Goal: Task Accomplishment & Management: Manage account settings

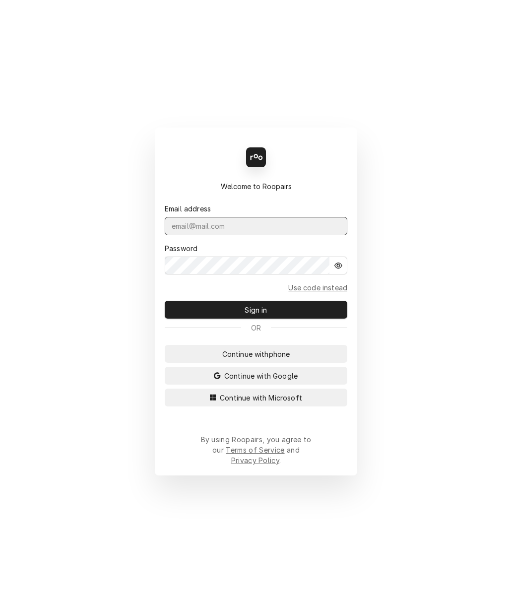
click at [283, 226] on input "Dynamic Content Wrapper" at bounding box center [256, 226] width 183 height 18
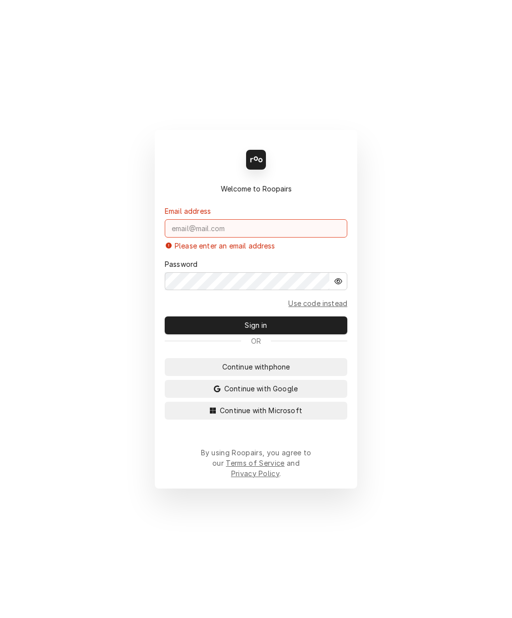
click at [284, 231] on input "Dynamic Content Wrapper" at bounding box center [256, 228] width 183 height 18
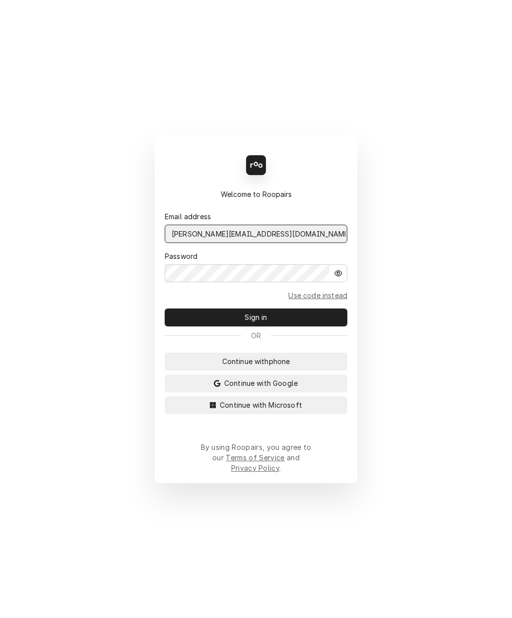
type input "korey@claysrefrig.com"
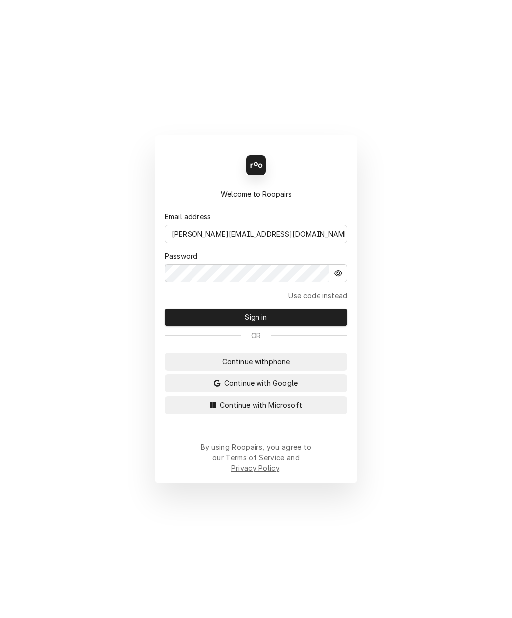
click at [280, 321] on button "Sign in" at bounding box center [256, 317] width 183 height 18
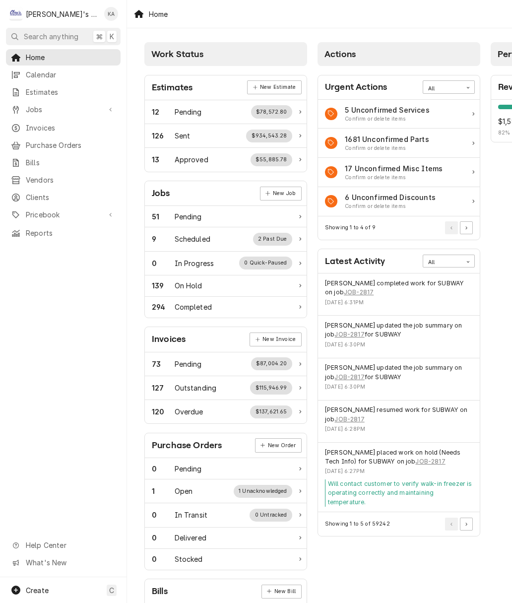
click at [35, 105] on span "Jobs" at bounding box center [63, 109] width 75 height 10
click at [36, 124] on span "Jobs" at bounding box center [71, 127] width 90 height 10
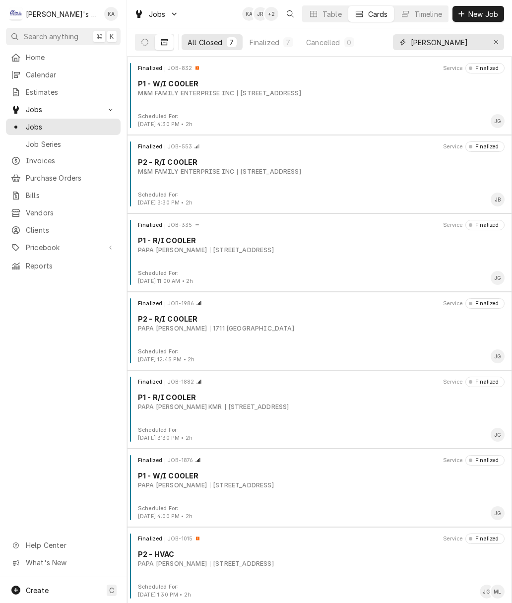
click at [498, 40] on icon "Erase input" at bounding box center [496, 42] width 4 height 4
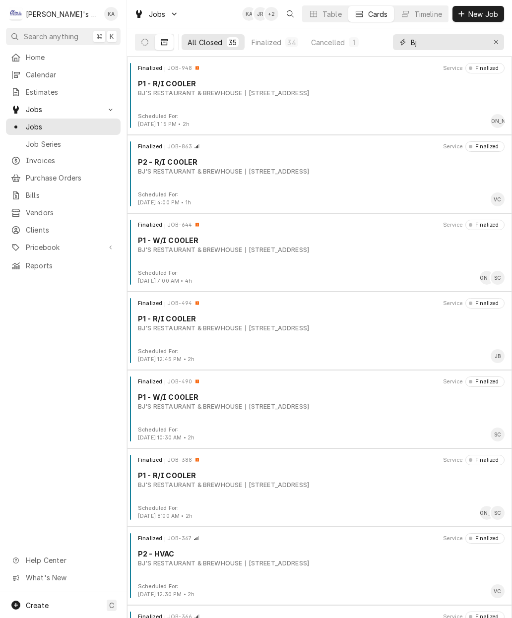
type input "Bj"
click at [145, 42] on icon "Dynamic Content Wrapper" at bounding box center [144, 42] width 7 height 7
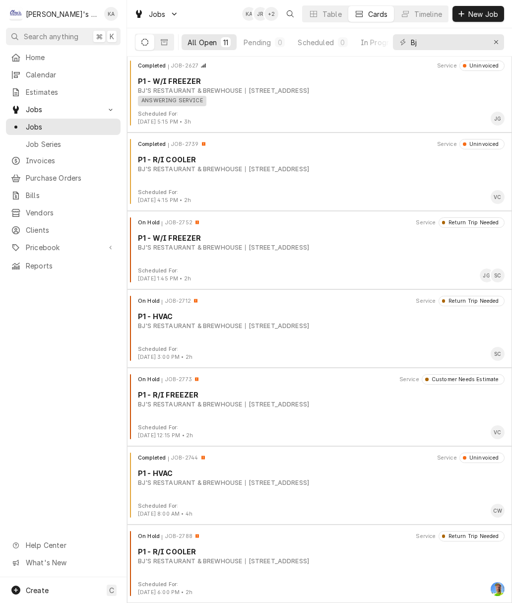
scroll to position [316, 0]
click at [309, 405] on div "1080 VALLEY RIVER WAY, EUGENE, OR 97401" at bounding box center [277, 404] width 64 height 9
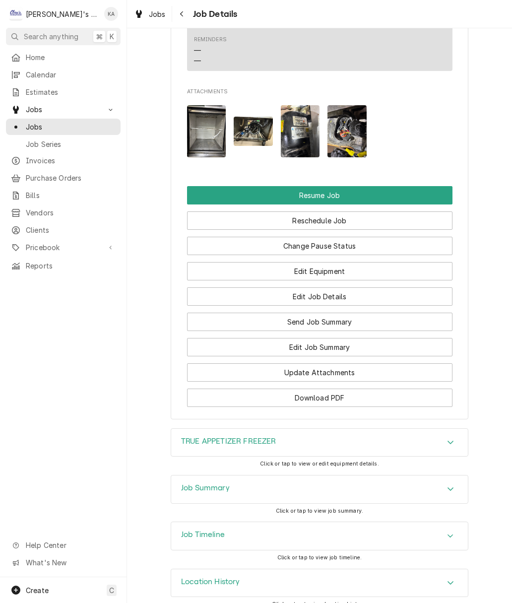
scroll to position [1439, 0]
click at [452, 532] on icon "Accordion Header" at bounding box center [450, 536] width 7 height 8
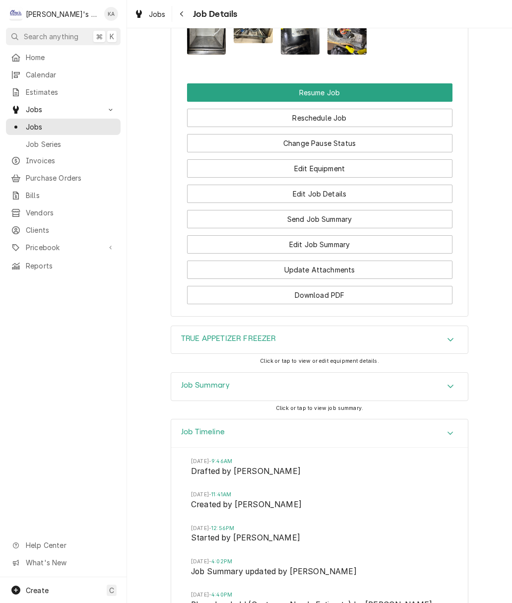
scroll to position [1544, 0]
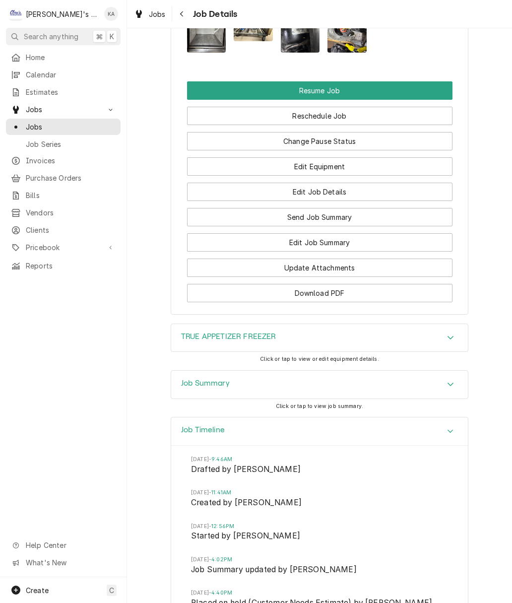
click at [447, 380] on icon "Accordion Header" at bounding box center [450, 384] width 7 height 8
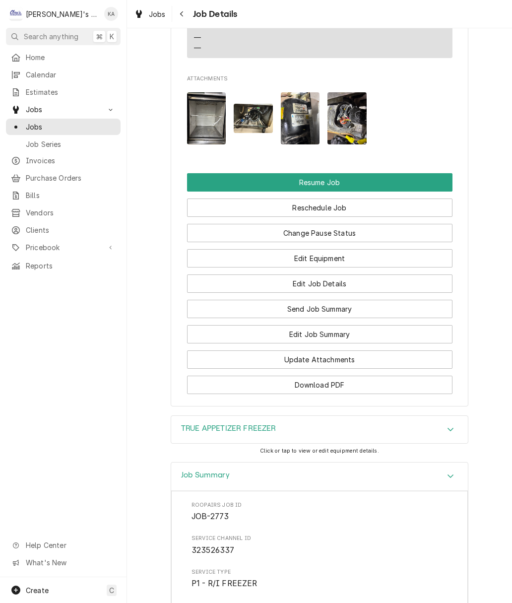
scroll to position [1452, 0]
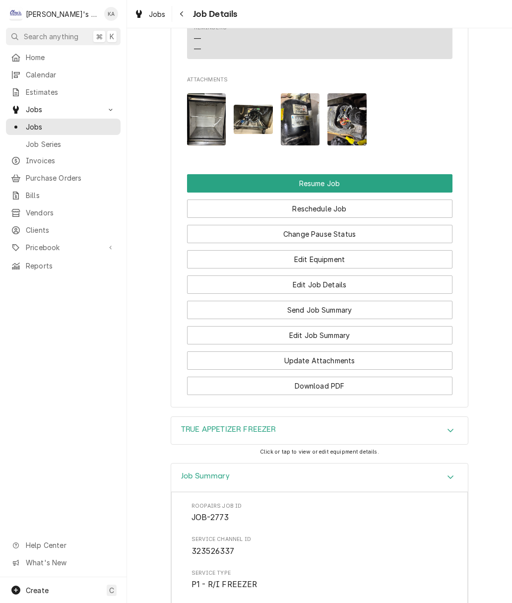
click at [326, 329] on button "Edit Job Summary" at bounding box center [319, 335] width 265 height 18
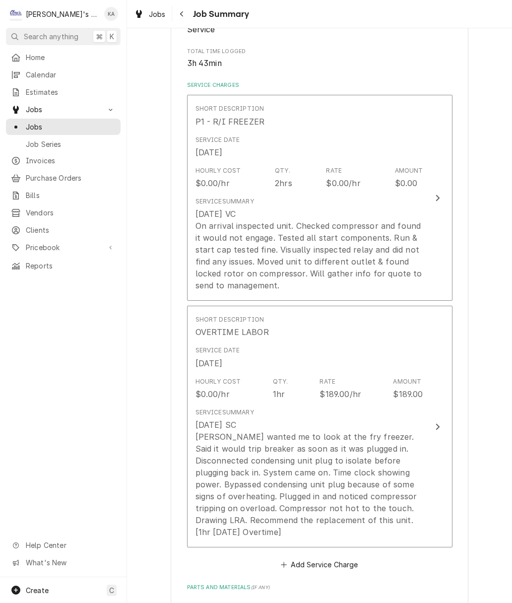
scroll to position [219, 0]
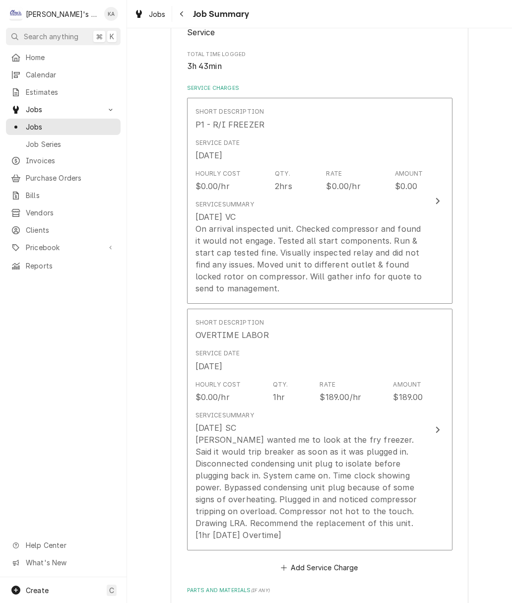
click at [435, 204] on button "Short Description P1 - R/I FREEZER Service Date Aug 25, 2025 Hourly Cost $0.00/…" at bounding box center [319, 201] width 265 height 206
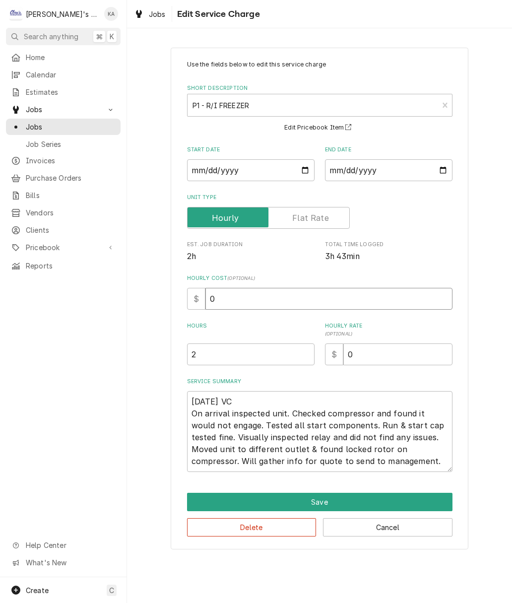
click at [214, 303] on input "0" at bounding box center [328, 299] width 247 height 22
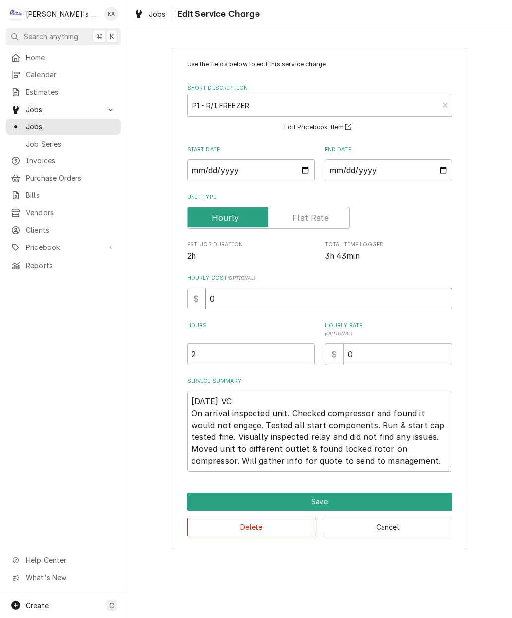
type textarea "x"
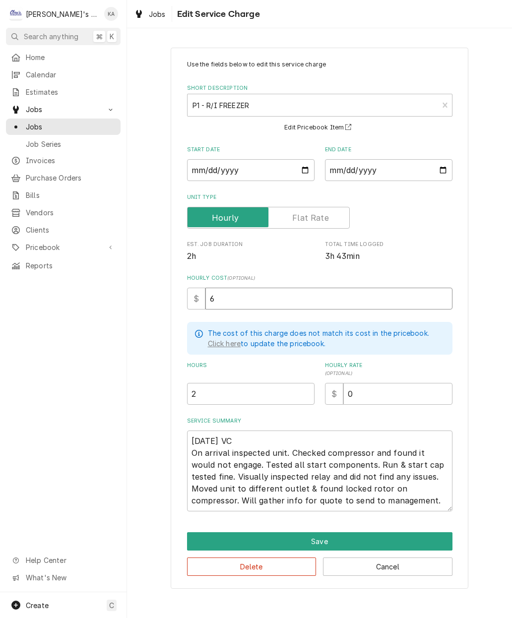
type input "60"
type textarea "x"
type input "60"
click at [219, 393] on input "2" at bounding box center [250, 394] width 127 height 22
type textarea "x"
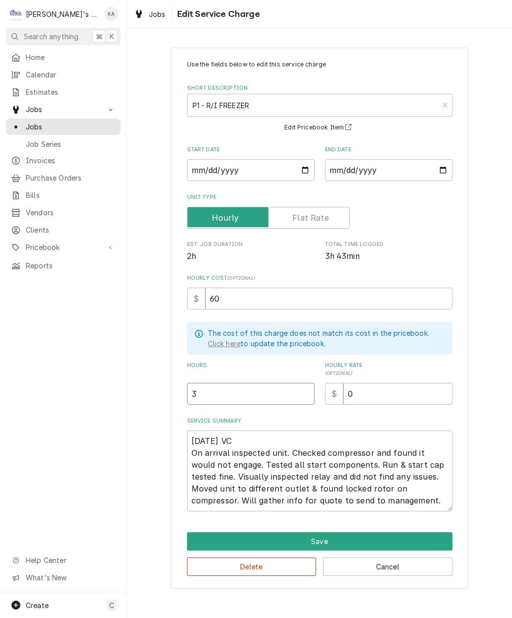
type input "3"
click at [372, 396] on input "0" at bounding box center [397, 394] width 109 height 22
type textarea "x"
type input "12"
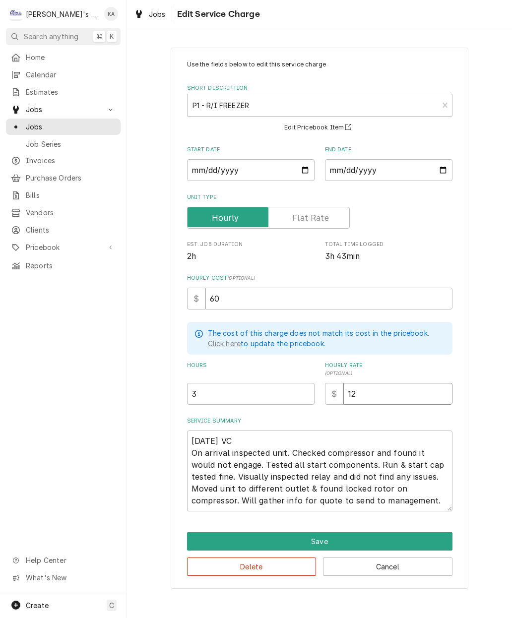
type textarea "x"
type input "126"
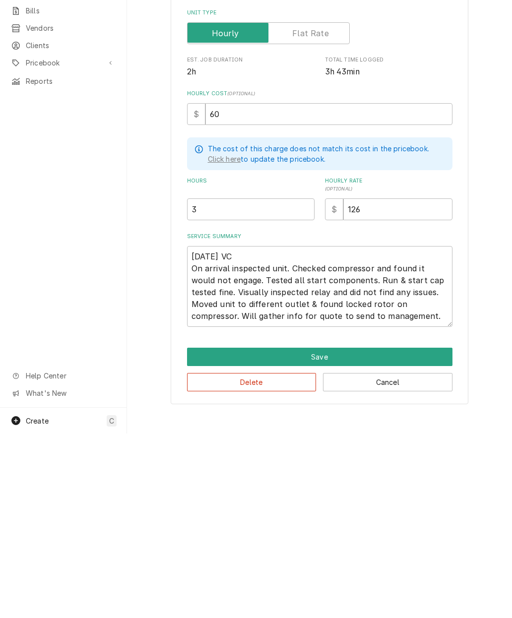
click at [319, 532] on button "Save" at bounding box center [319, 541] width 265 height 18
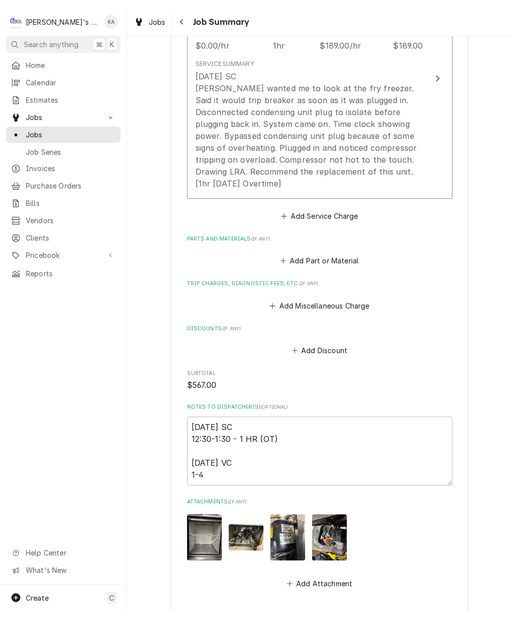
scroll to position [583, 0]
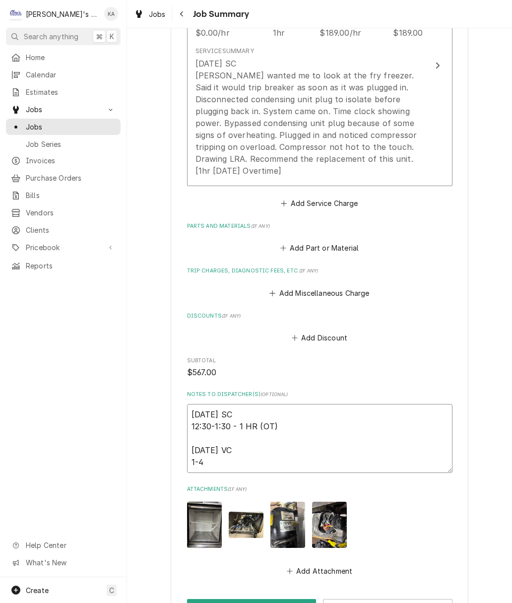
click at [228, 456] on textarea "8/23/2025 SC 12:30-1:30 - 1 HR (OT) 8/25/2025 VC 1-4" at bounding box center [319, 438] width 265 height 69
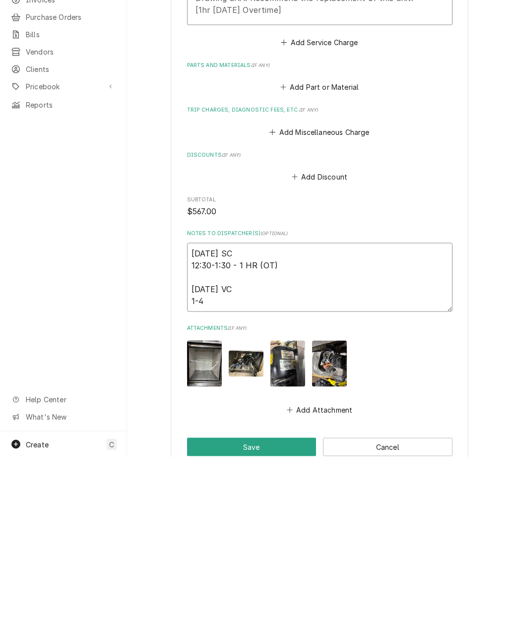
type textarea "x"
type textarea "8/23/2025 SC 12:30-1:30 - 1 HR (OT) 8/25/2025 VC 1-4"
type textarea "x"
type textarea "8/23/2025 SC 12:30-1:30 - 1 HR (OT) 8/25/2025 VC 1-4 3"
type textarea "x"
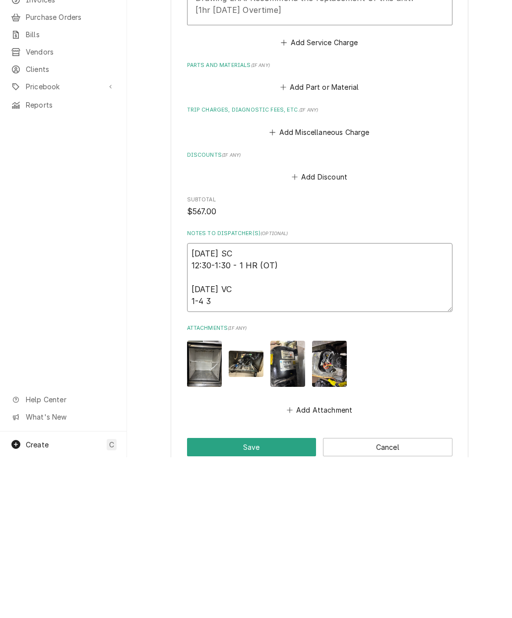
type textarea "8/23/2025 SC 12:30-1:30 - 1 HR (OT) 8/25/2025 VC 1-4 3H"
type textarea "x"
type textarea "8/23/2025 SC 12:30-1:30 - 1 HR (OT) 8/25/2025 VC 1-4 3HR"
type textarea "x"
type textarea "8/23/2025 SC 12:30-1:30 - 1 HR (OT) 8/25/2025 VC 1-4 3HRS"
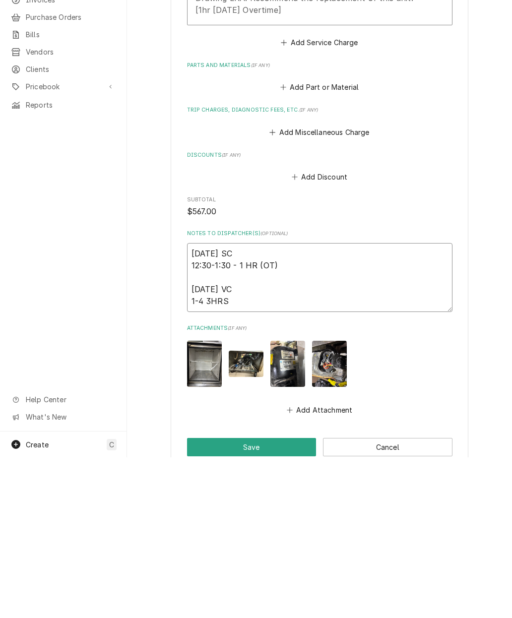
type textarea "x"
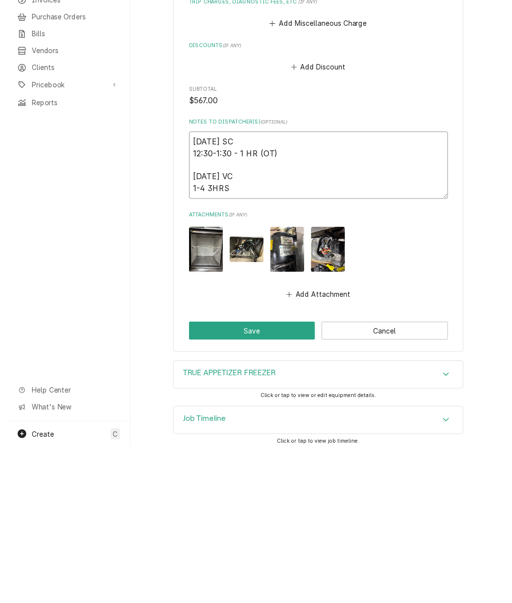
scroll to position [690, 0]
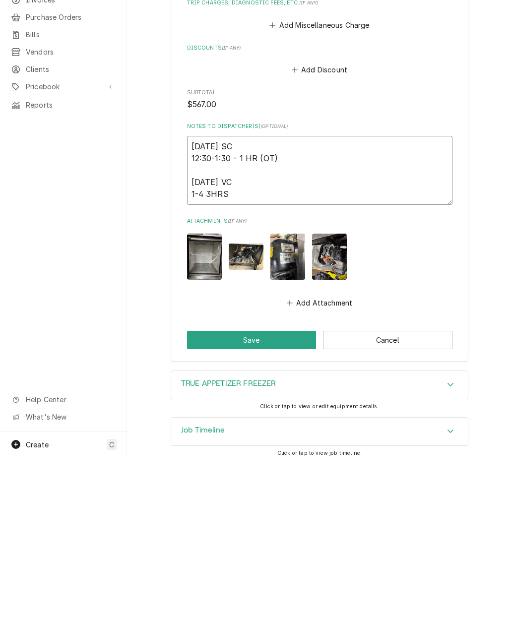
type textarea "8/23/2025 SC 12:30-1:30 - 1 HR (OT) 8/25/2025 VC 1-4 3HRS"
click at [250, 491] on button "Save" at bounding box center [251, 500] width 129 height 18
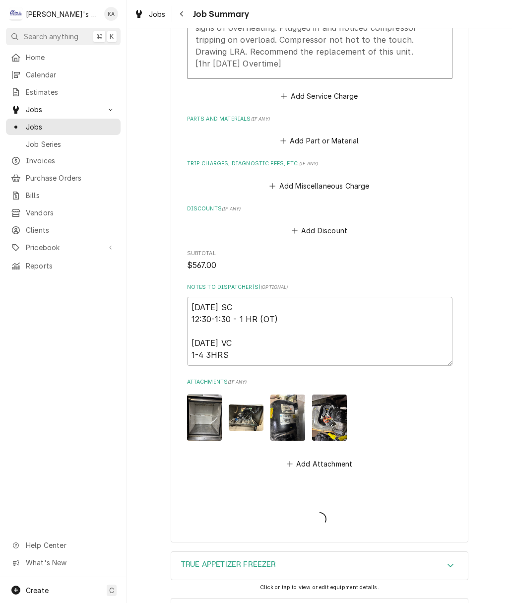
type textarea "x"
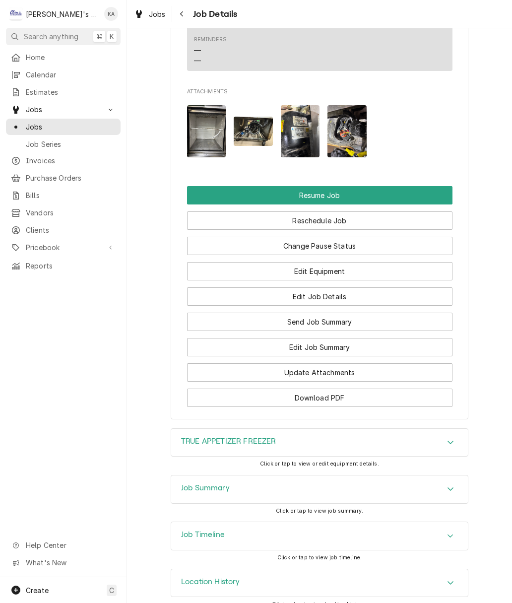
scroll to position [1439, 0]
click at [443, 484] on div "Accordion Header" at bounding box center [450, 490] width 15 height 12
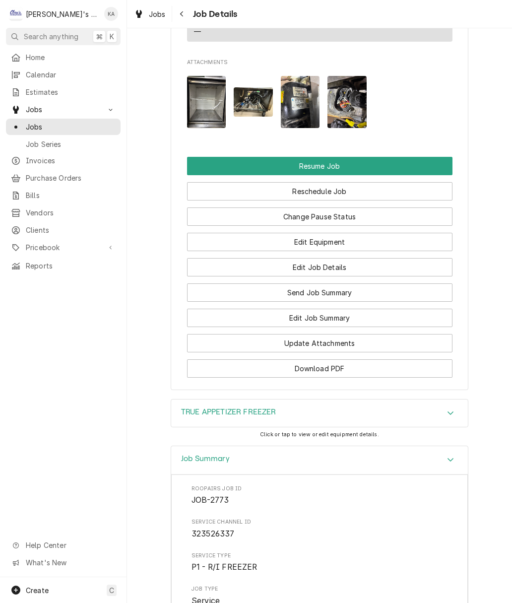
scroll to position [1469, 0]
click at [335, 309] on button "Edit Job Summary" at bounding box center [319, 318] width 265 height 18
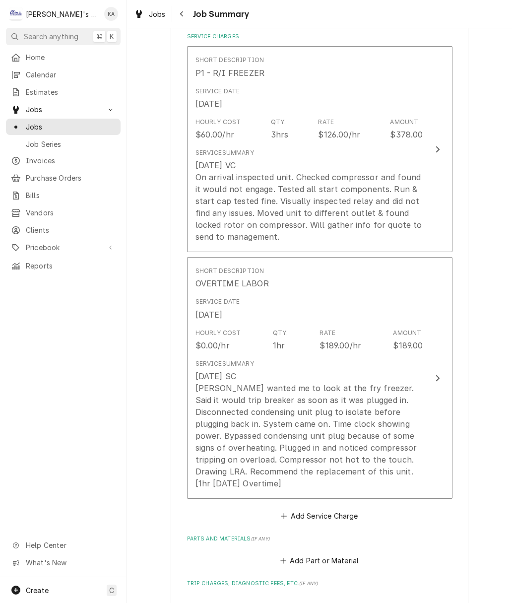
scroll to position [271, 0]
click at [437, 378] on div "Update Line Item" at bounding box center [437, 377] width 13 height 12
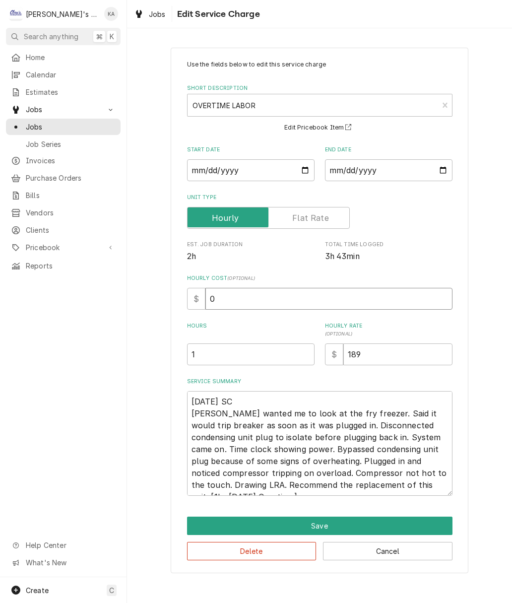
click at [239, 305] on input "0" at bounding box center [328, 299] width 247 height 22
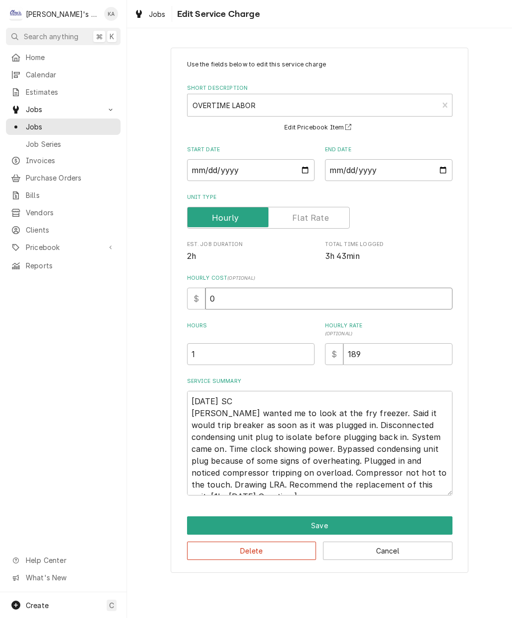
type textarea "x"
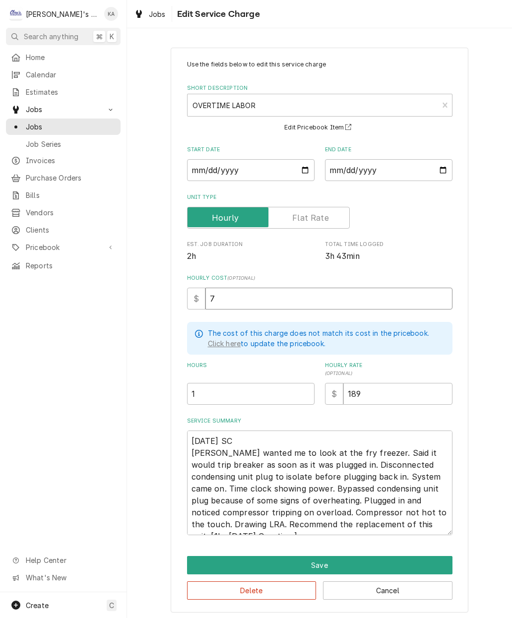
type input "75"
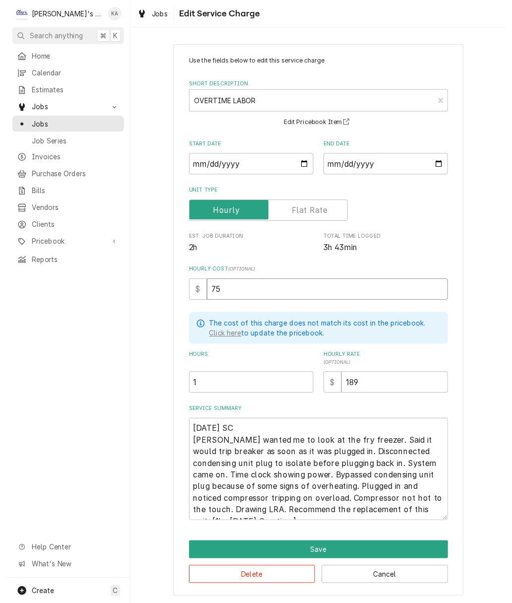
scroll to position [1, 0]
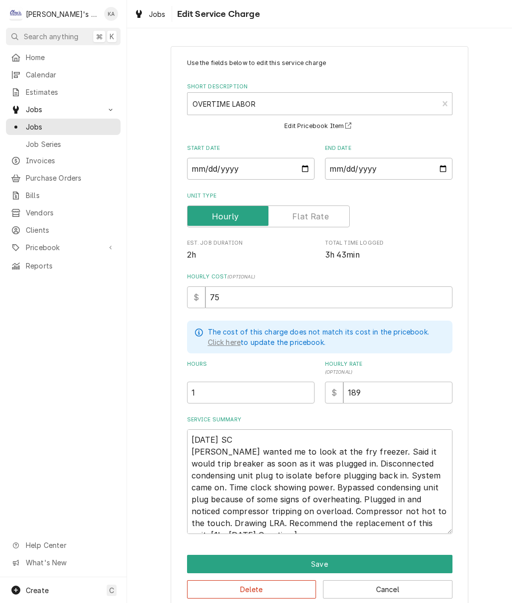
click at [325, 560] on button "Save" at bounding box center [319, 563] width 265 height 18
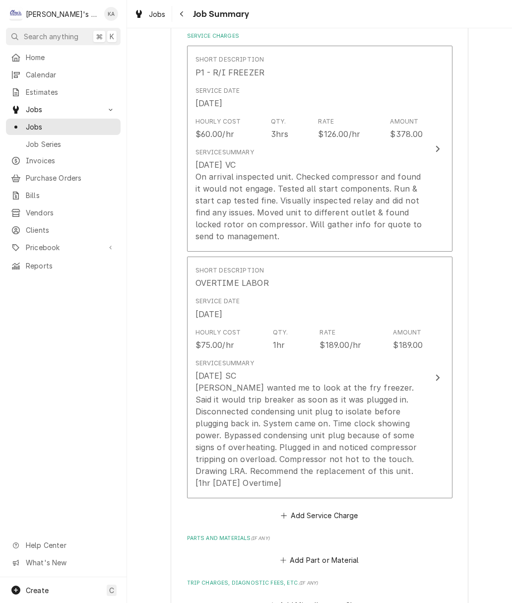
click at [440, 373] on div "Update Line Item" at bounding box center [437, 377] width 13 height 12
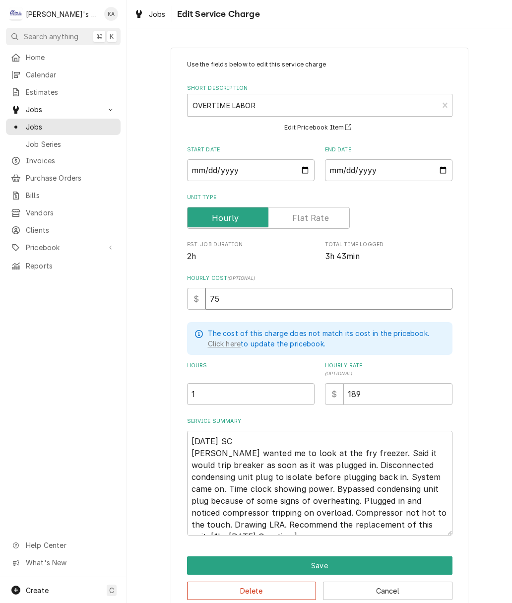
click at [250, 298] on input "75" at bounding box center [328, 299] width 247 height 22
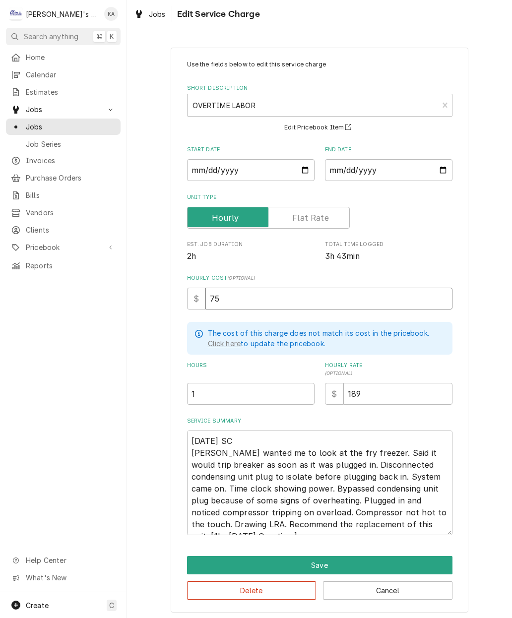
type textarea "x"
type input "7"
type textarea "x"
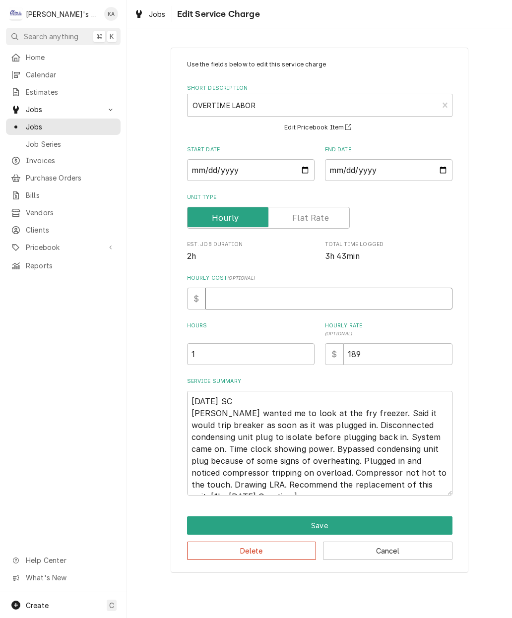
type textarea "x"
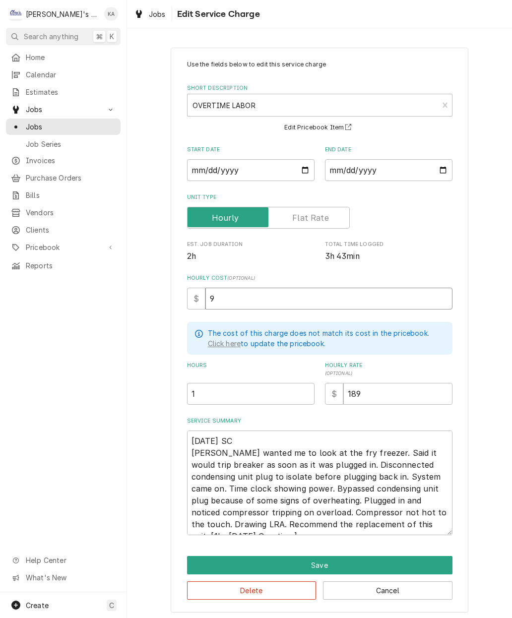
type input "90"
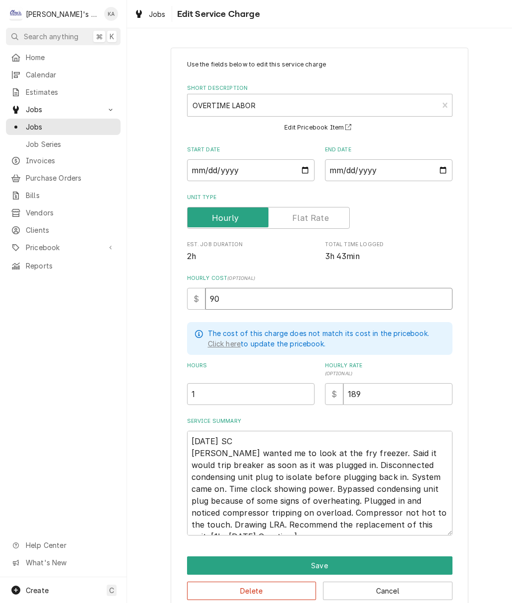
click at [356, 558] on button "Save" at bounding box center [319, 565] width 265 height 18
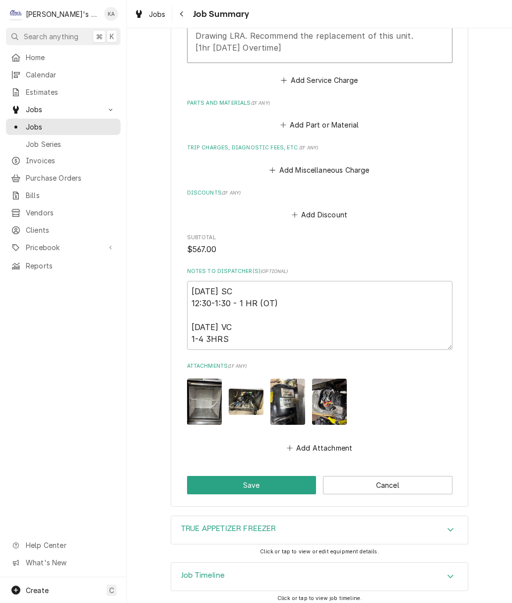
scroll to position [706, 0]
click at [247, 484] on button "Save" at bounding box center [251, 485] width 129 height 18
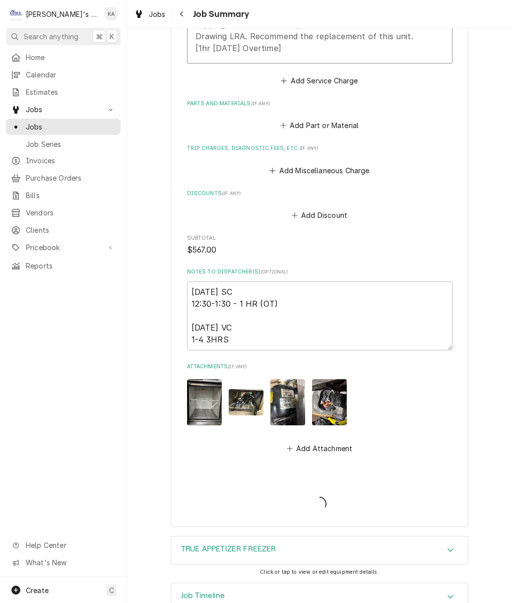
type textarea "x"
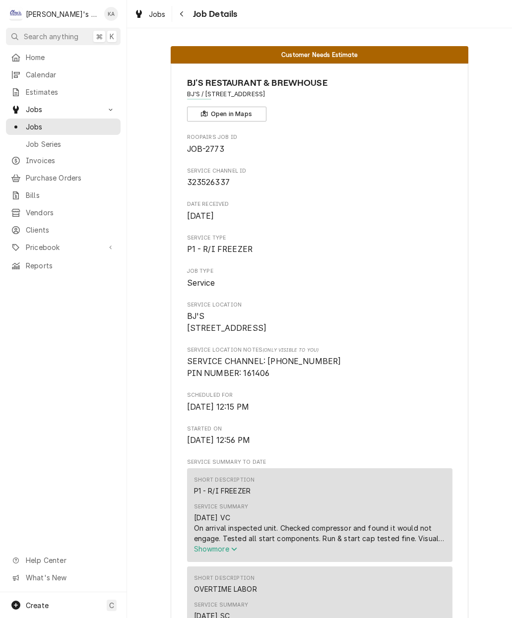
click at [51, 242] on span "Pricebook" at bounding box center [63, 247] width 75 height 10
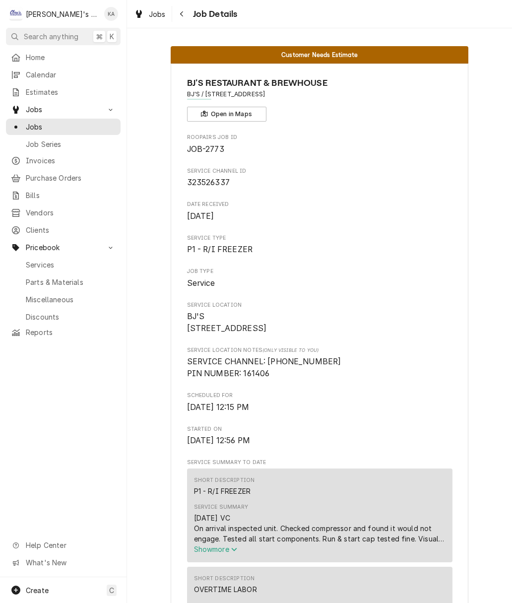
click at [78, 277] on span "Parts & Materials" at bounding box center [71, 282] width 90 height 10
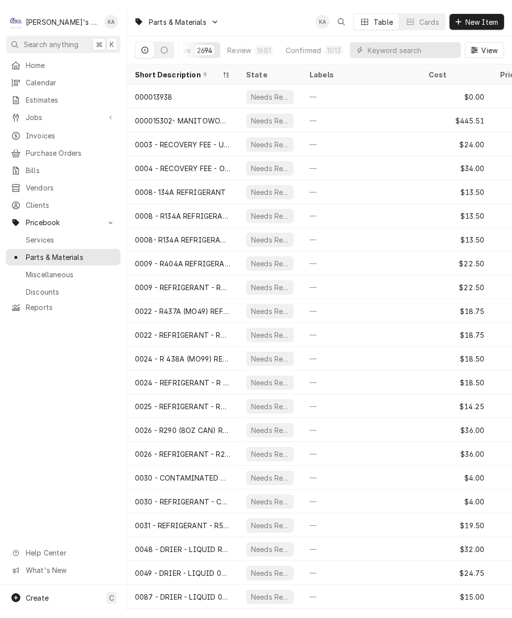
scroll to position [0, 29]
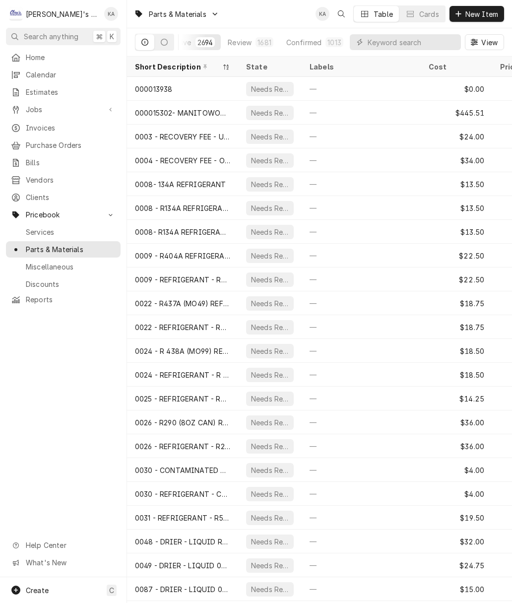
click at [310, 46] on div "Confirmed" at bounding box center [303, 42] width 35 height 10
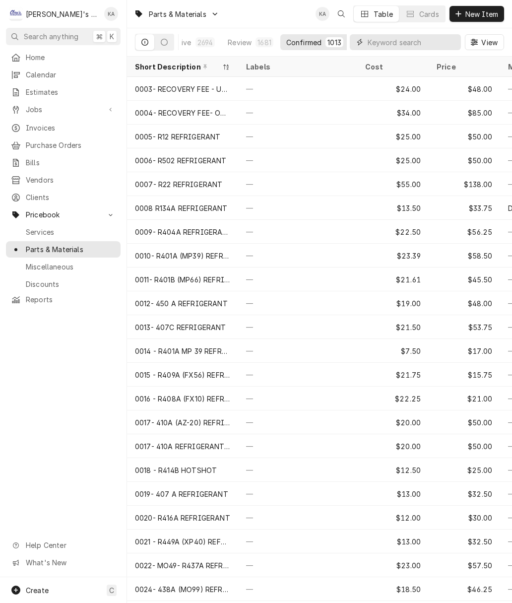
click at [393, 39] on input "Dynamic Content Wrapper" at bounding box center [412, 42] width 88 height 16
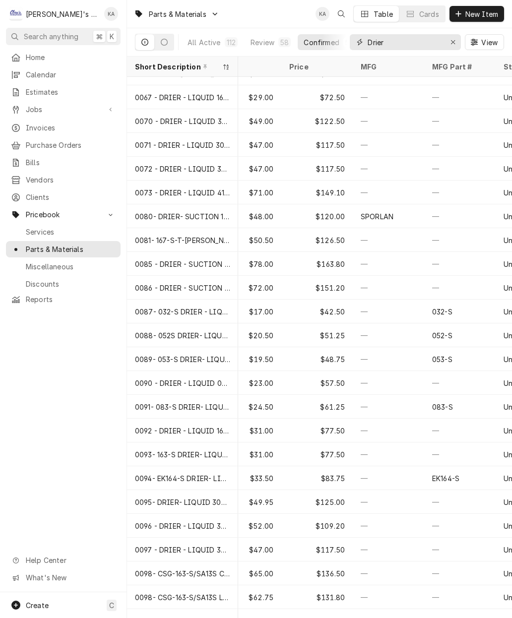
scroll to position [349, 148]
type input "Drier"
click at [452, 41] on icon "Erase input" at bounding box center [452, 42] width 5 height 7
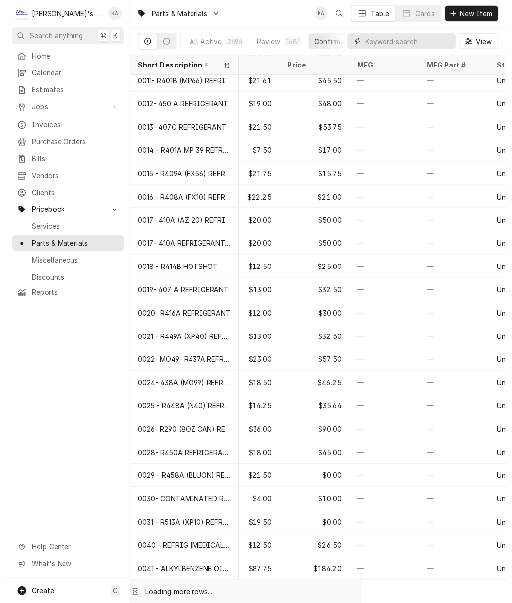
scroll to position [195, 148]
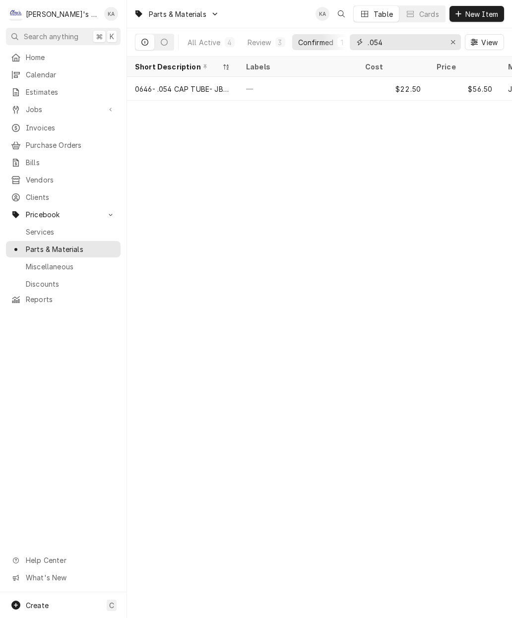
type input ".054"
click at [452, 42] on icon "Erase input" at bounding box center [453, 42] width 4 height 4
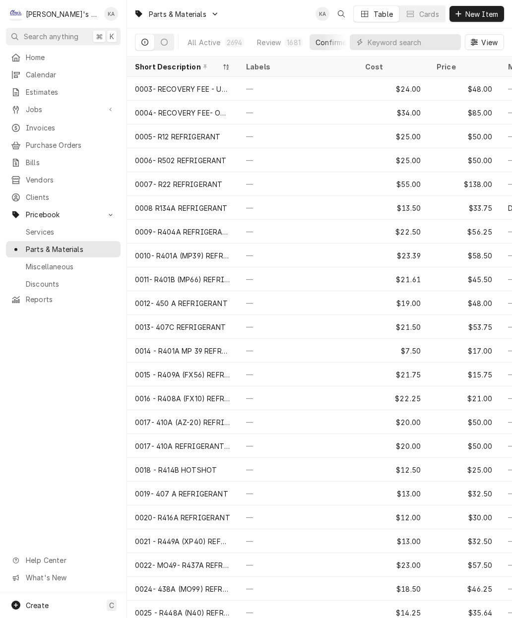
click at [32, 106] on span "Jobs" at bounding box center [63, 109] width 75 height 10
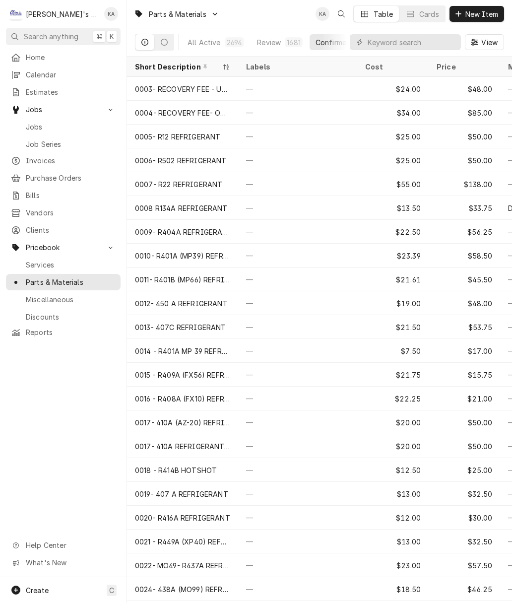
click at [37, 128] on div "Jobs" at bounding box center [63, 127] width 111 height 12
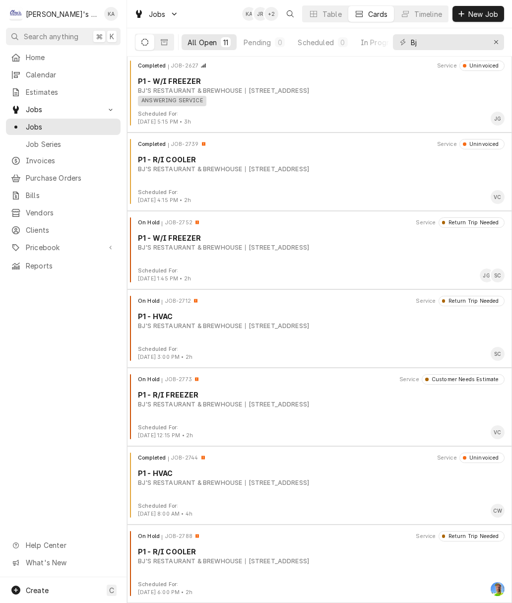
scroll to position [316, 0]
click at [319, 409] on div "On Hold JOB-2773 Service Customer Needs Estimate P1 - R/I FREEZER BJ'S RESTAURA…" at bounding box center [319, 399] width 377 height 50
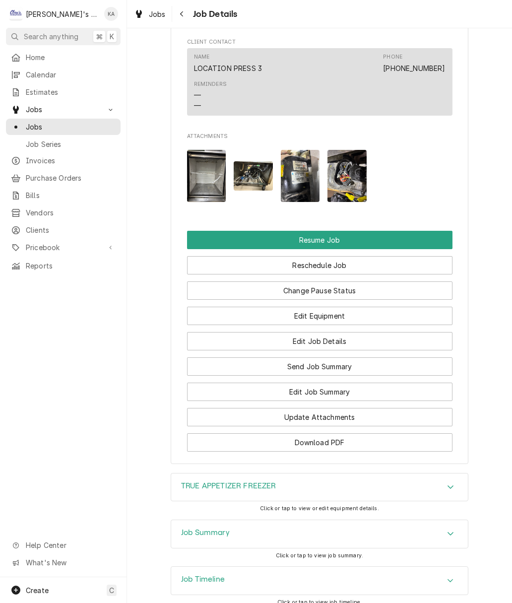
scroll to position [1396, 0]
click at [437, 479] on div "TRUE APPETIZER FREEZER" at bounding box center [319, 487] width 297 height 28
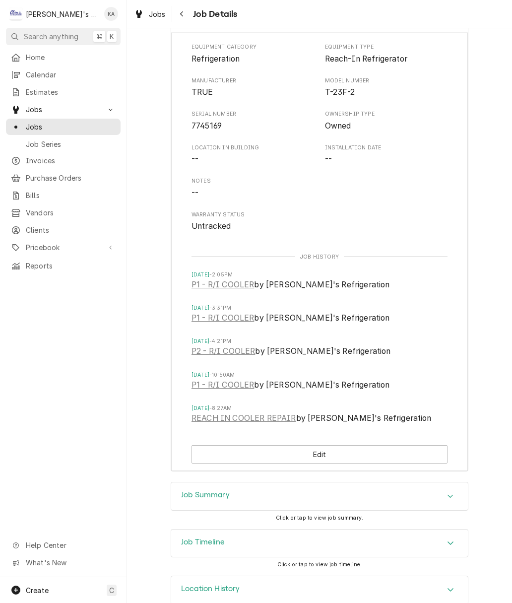
scroll to position [1863, 0]
click at [232, 279] on link "P1 - R/I COOLER" at bounding box center [222, 285] width 62 height 12
click at [228, 346] on link "P2 - R/I COOLER" at bounding box center [222, 352] width 63 height 12
click at [233, 346] on link "P2 - R/I COOLER" at bounding box center [222, 352] width 63 height 12
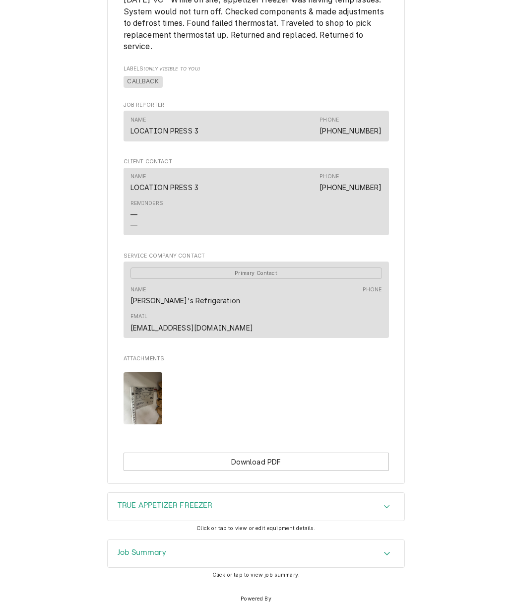
scroll to position [590, 0]
click at [385, 550] on icon "Accordion Header" at bounding box center [386, 554] width 7 height 8
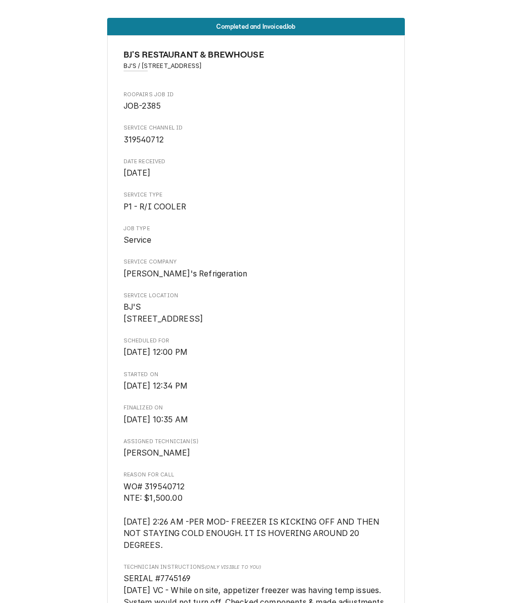
scroll to position [0, 0]
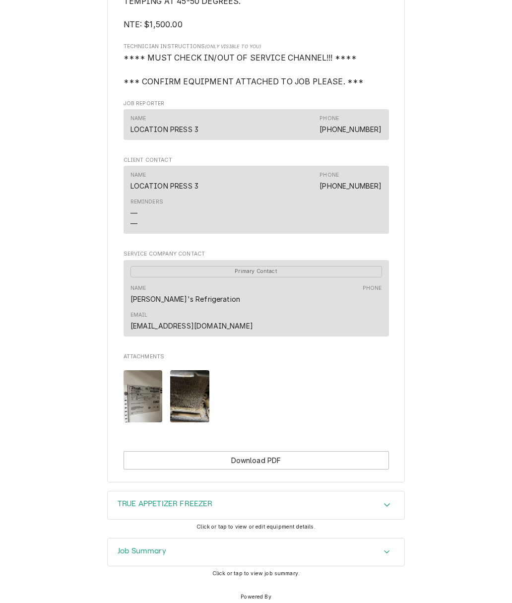
scroll to position [520, 0]
click at [144, 370] on img "Attachments" at bounding box center [142, 396] width 39 height 52
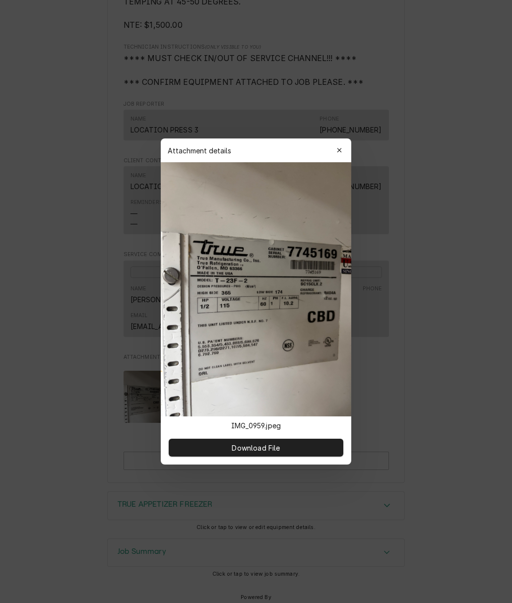
click at [342, 152] on icon "button" at bounding box center [339, 150] width 5 height 7
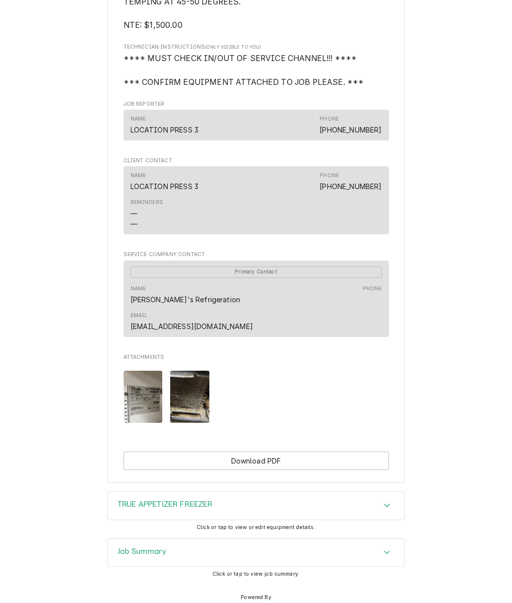
click at [387, 501] on icon "Accordion Header" at bounding box center [386, 505] width 7 height 8
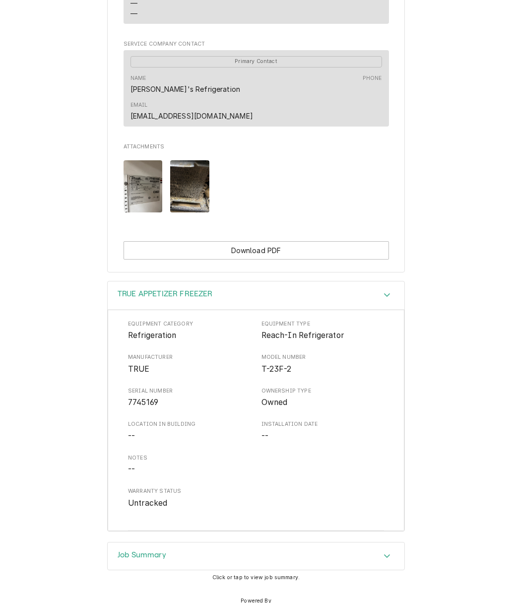
scroll to position [730, 0]
click at [390, 551] on div "Accordion Header" at bounding box center [386, 557] width 15 height 12
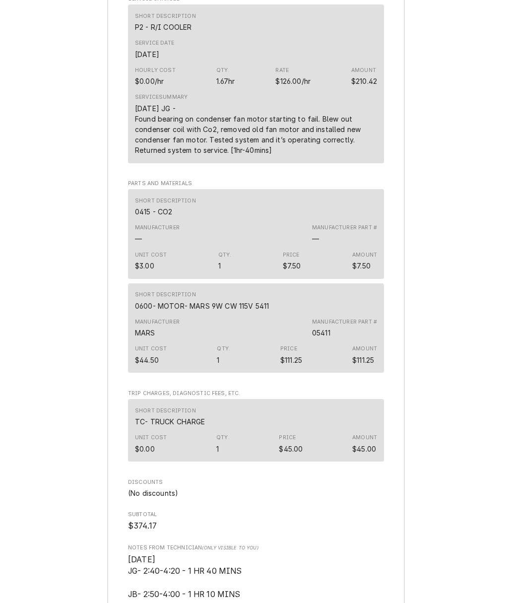
scroll to position [1483, 0]
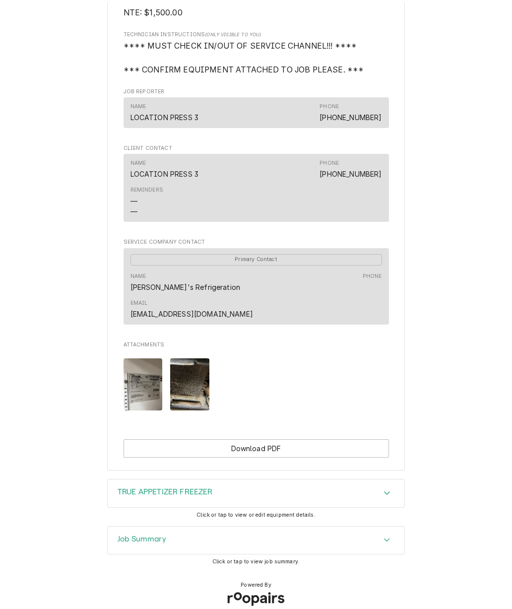
scroll to position [520, 0]
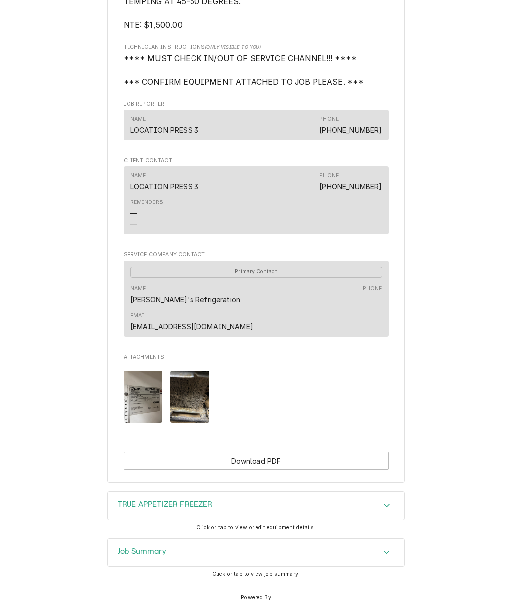
click at [148, 371] on img "Attachments" at bounding box center [142, 396] width 39 height 52
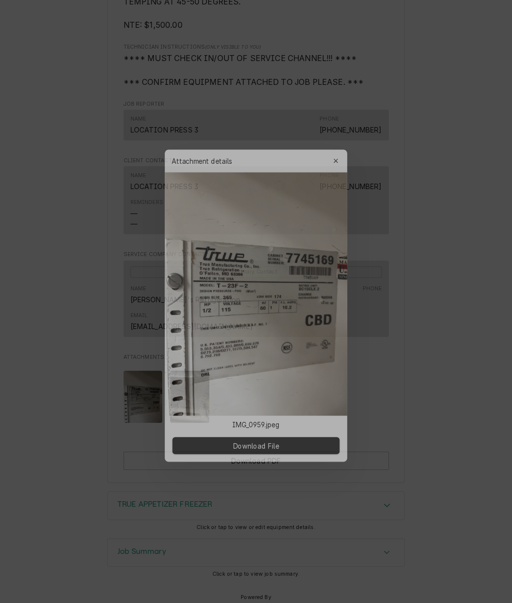
click at [346, 144] on button "button" at bounding box center [339, 150] width 16 height 16
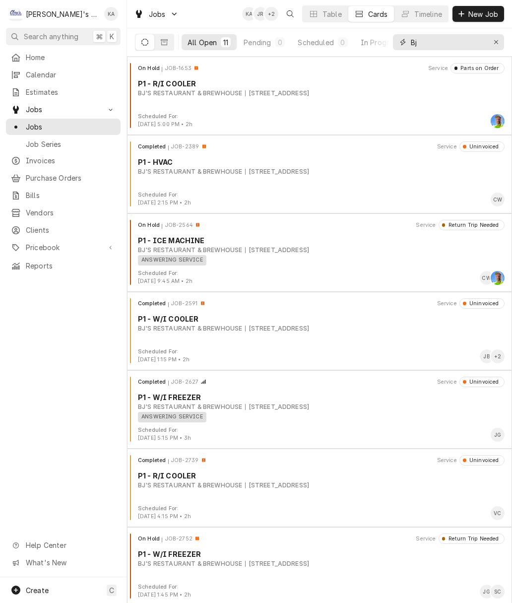
click at [501, 42] on button "Erase input" at bounding box center [496, 42] width 16 height 16
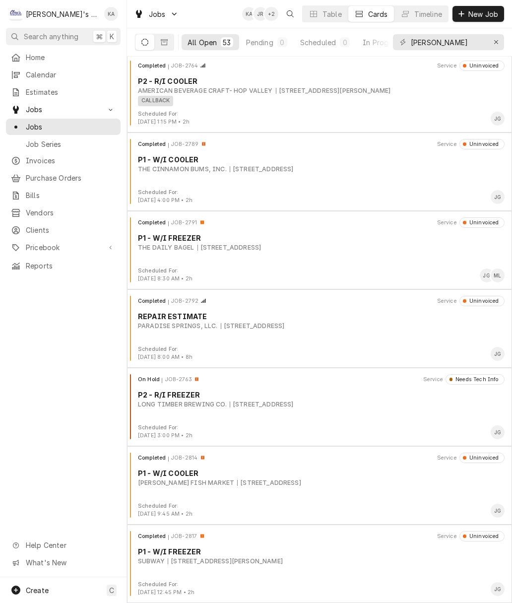
scroll to position [3607, 0]
type input "[PERSON_NAME]"
click at [347, 557] on div "SUBWAY 305 SMITH ST, HARRISBURG, OR 97446" at bounding box center [321, 560] width 367 height 9
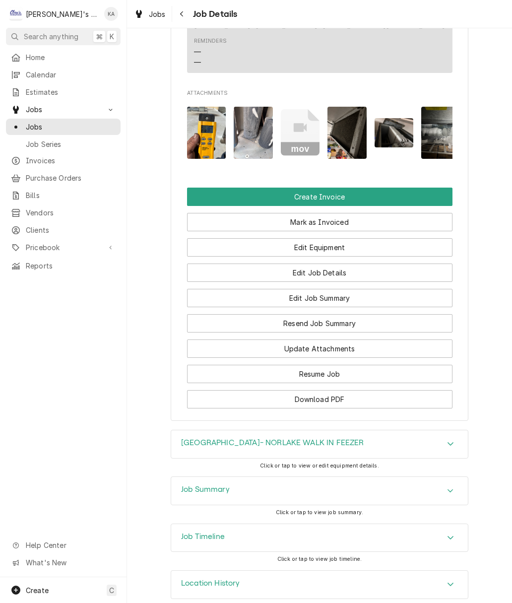
scroll to position [909, 0]
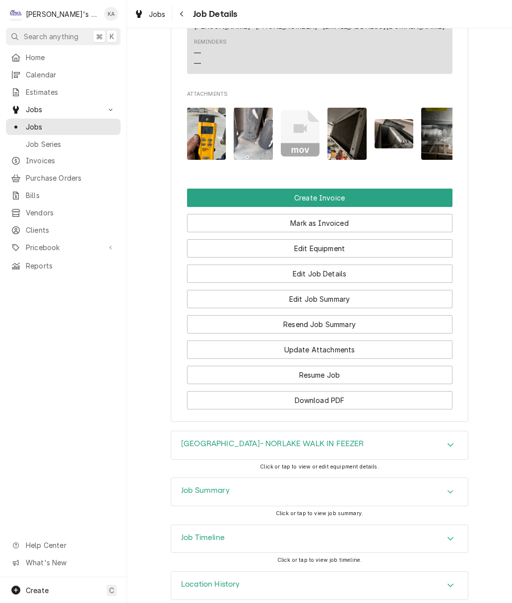
click at [452, 488] on icon "Accordion Header" at bounding box center [450, 492] width 7 height 8
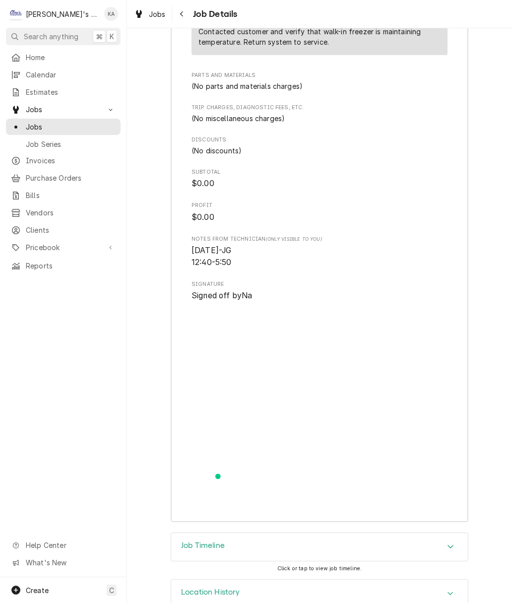
scroll to position [1745, 0]
click at [450, 543] on icon "Accordion Header" at bounding box center [450, 547] width 7 height 8
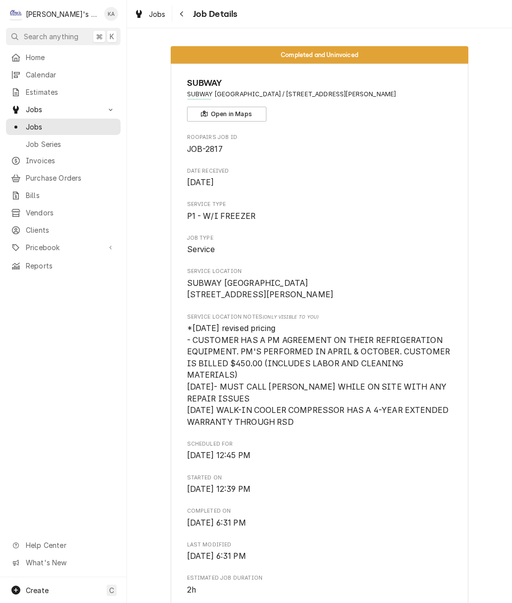
scroll to position [0, 0]
click at [181, 13] on icon "Navigate back" at bounding box center [182, 13] width 4 height 7
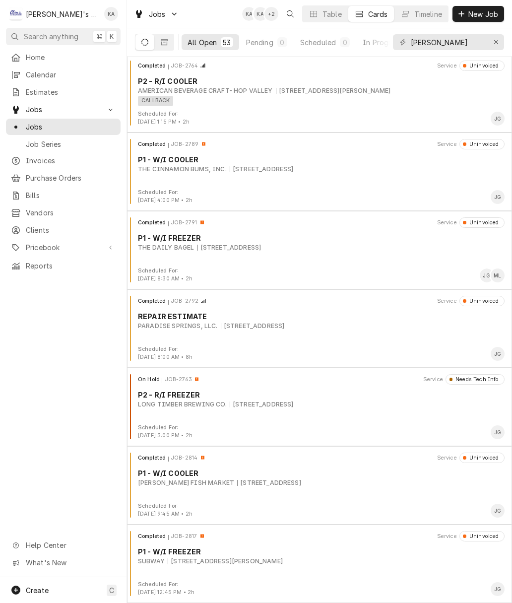
scroll to position [3607, 0]
click at [343, 499] on div "Completed JOB-2814 Service Uninvoiced P1 - W/I COOLER NEWMAN'S FISH MARKET 1545…" at bounding box center [319, 477] width 377 height 50
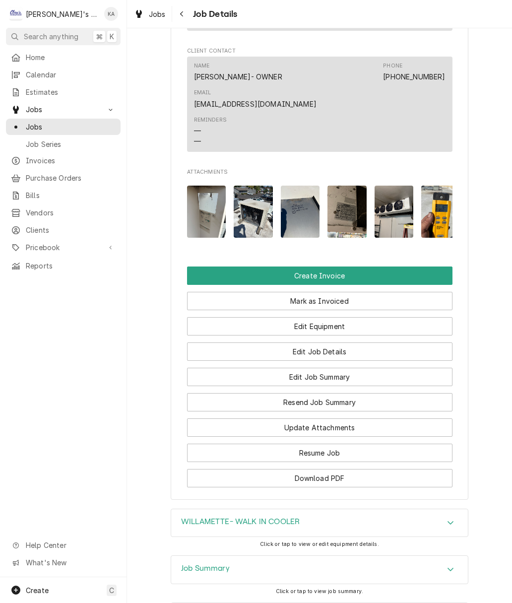
scroll to position [841, 0]
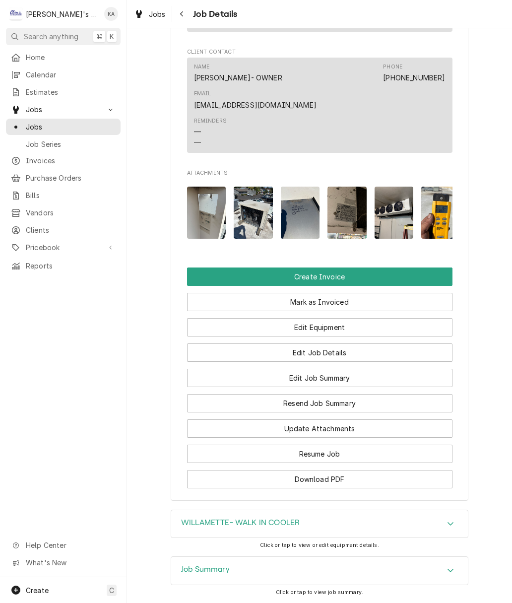
click at [450, 568] on icon "Accordion Header" at bounding box center [450, 569] width 6 height 3
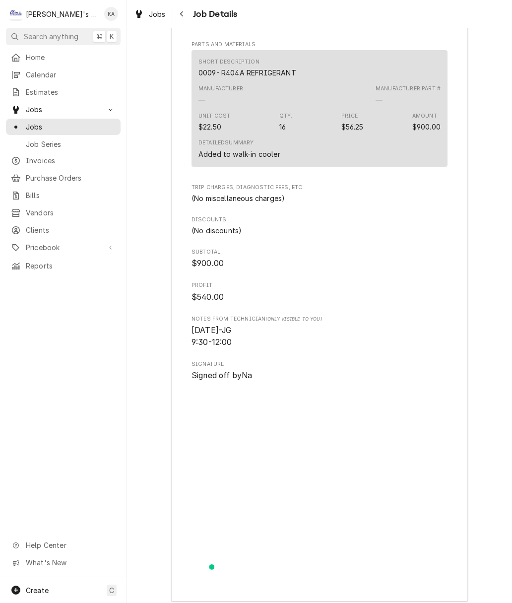
scroll to position [1755, 0]
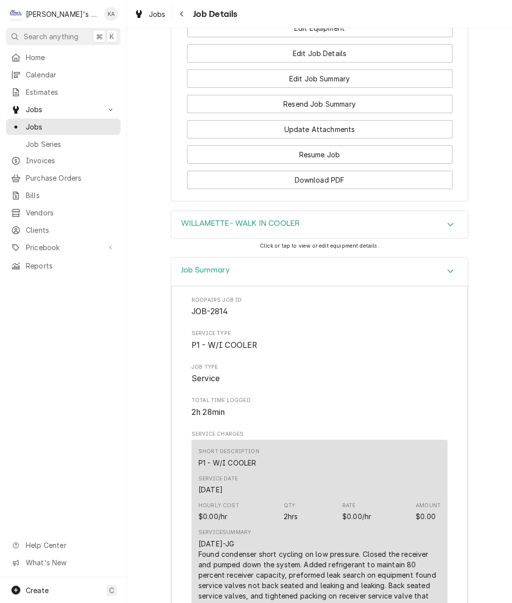
scroll to position [1136, 0]
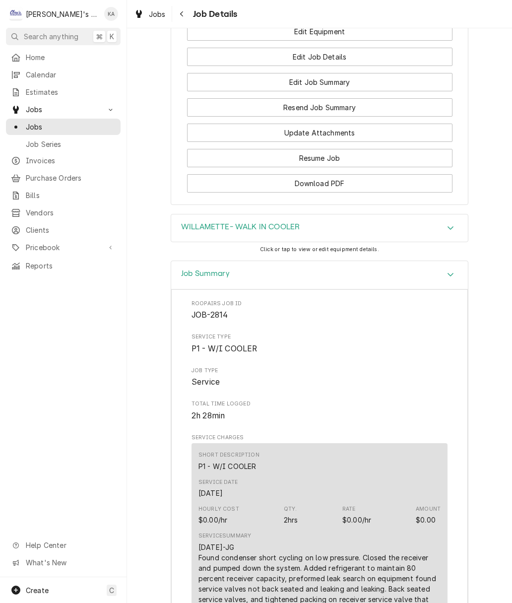
click at [189, 10] on button "Navigate back" at bounding box center [182, 14] width 16 height 16
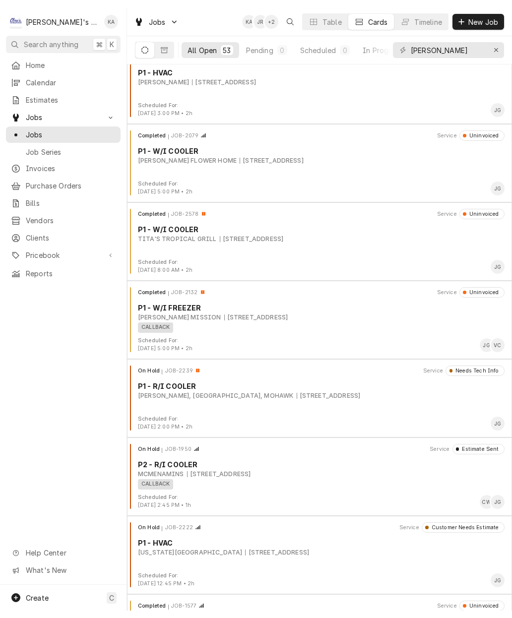
scroll to position [567, 0]
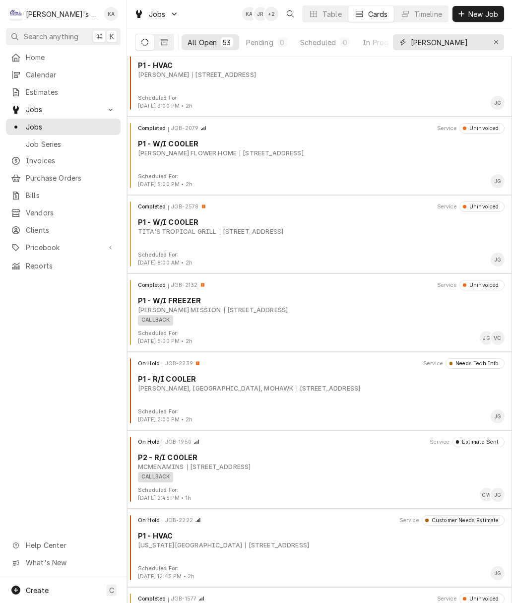
click at [502, 43] on button "Erase input" at bounding box center [496, 42] width 16 height 16
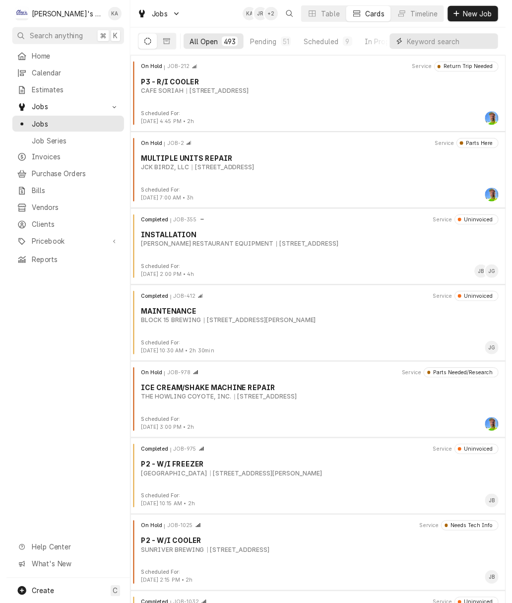
scroll to position [0, 0]
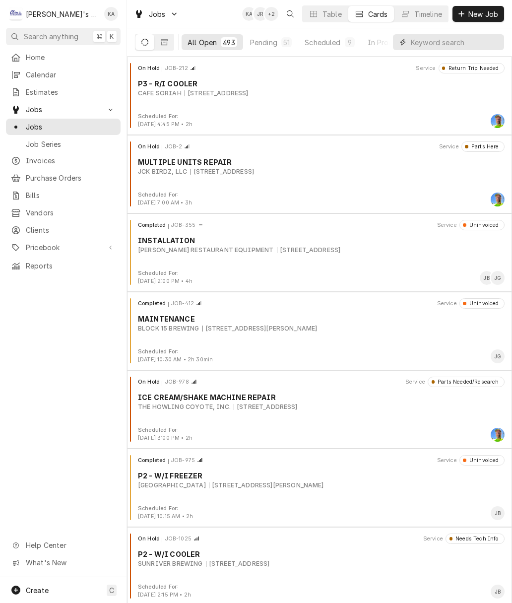
click at [443, 40] on input "Dynamic Content Wrapper" at bounding box center [455, 42] width 88 height 16
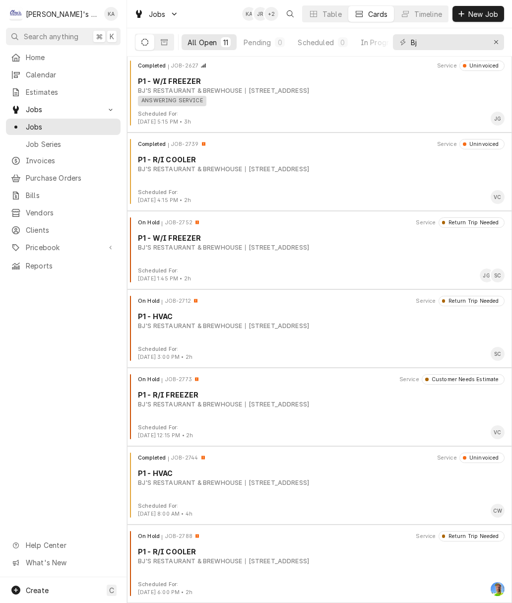
scroll to position [316, 0]
type input "Bj"
click at [318, 410] on div "On Hold JOB-2773 Service Customer Needs Estimate P1 - R/I FREEZER BJ'S RESTAURA…" at bounding box center [319, 399] width 377 height 50
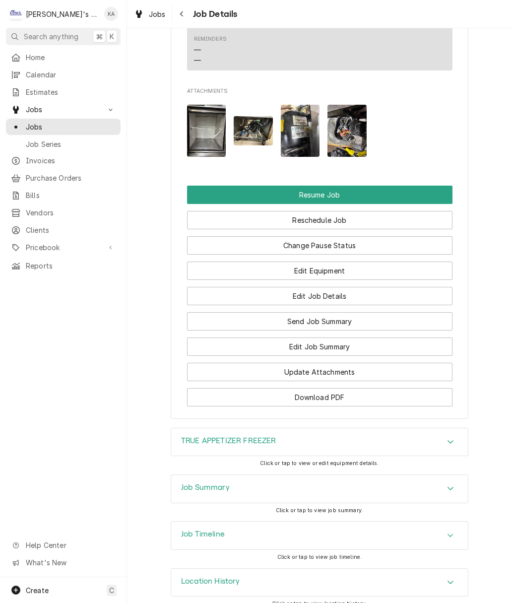
scroll to position [1439, 0]
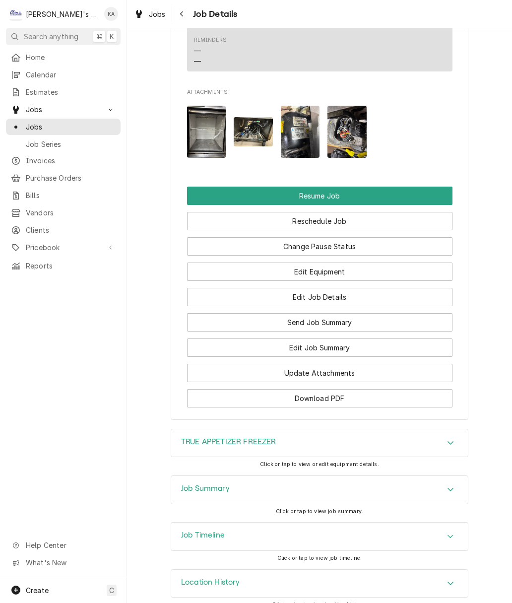
click at [454, 484] on div "Accordion Header" at bounding box center [450, 490] width 15 height 12
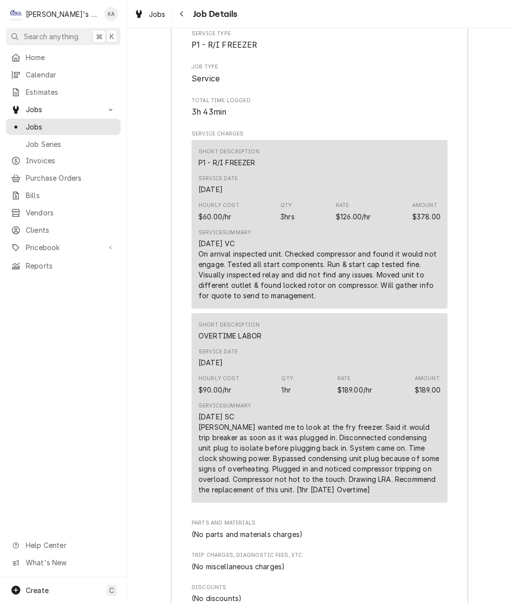
scroll to position [1999, 0]
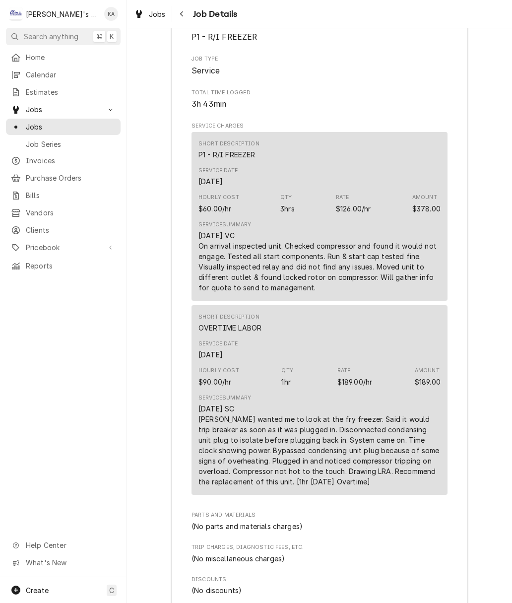
click at [287, 251] on div "8/25/2025 VC On arrival inspected unit. Checked compressor and found it would n…" at bounding box center [319, 261] width 242 height 62
copy div "[DATE] VC On arrival inspected unit. Checked compressor and found it would not …"
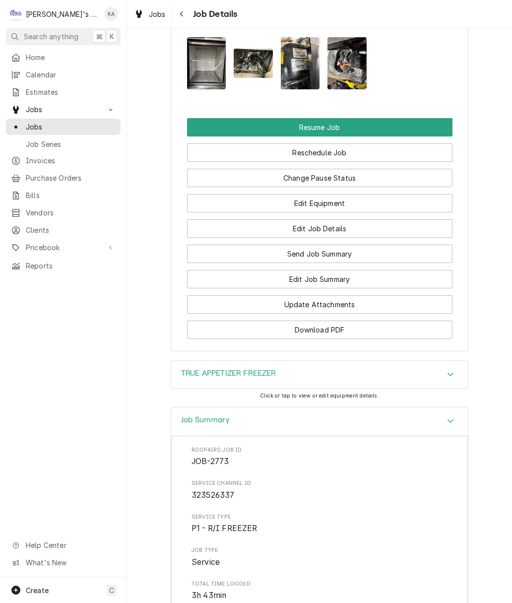
scroll to position [1498, 0]
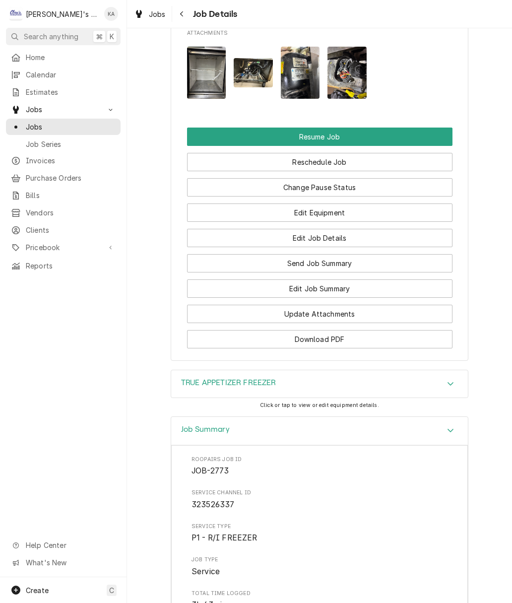
click at [448, 379] on icon "Accordion Header" at bounding box center [450, 383] width 7 height 8
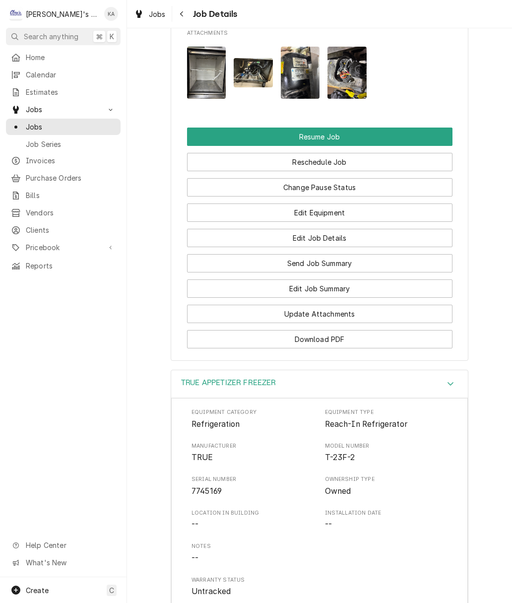
click at [334, 233] on button "Edit Job Details" at bounding box center [319, 238] width 265 height 18
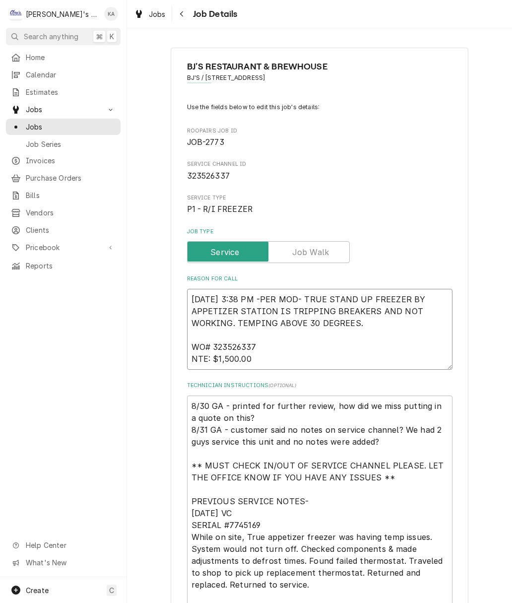
click at [272, 301] on textarea "8/23/2025 3:38 PM -PER MOD- TRUE STAND UP FREEZER BY APPETIZER STATION IS TRIPP…" at bounding box center [319, 329] width 265 height 81
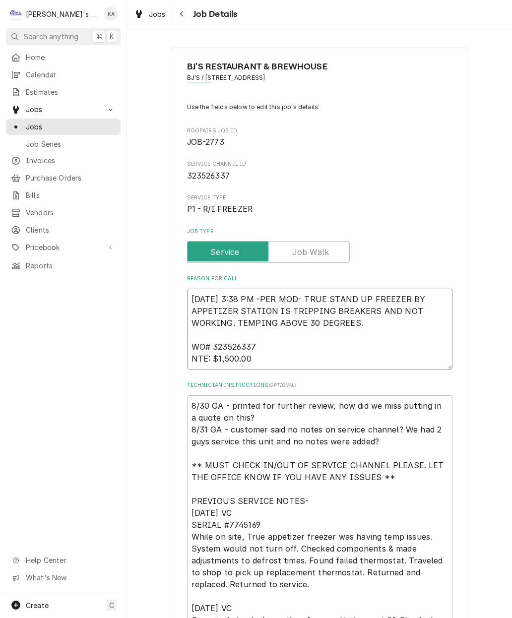
type textarea "x"
type textarea "8/23/2025 3:38 PM PER MOD- TRUE STAND UP FREEZER BY APPETIZER STATION IS TRIPPI…"
type textarea "x"
type textarea "8/23/2025 3:38 PMPER MOD- TRUE STAND UP FREEZER BY APPETIZER STATION IS TRIPPIN…"
type textarea "x"
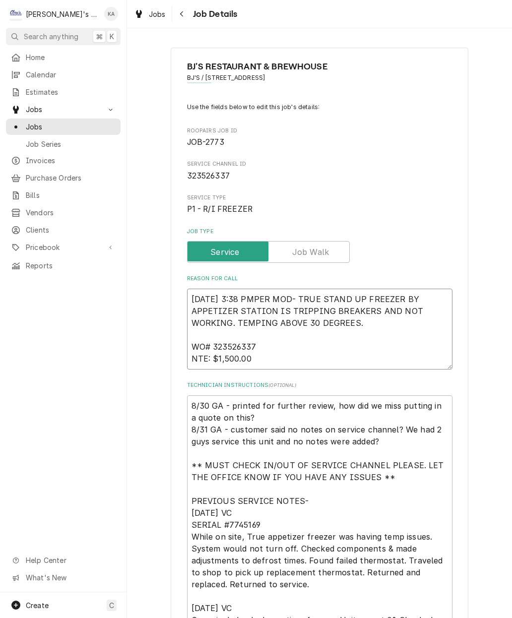
type textarea "8/23/2025 3:38 PM-PER MOD- TRUE STAND UP FREEZER BY APPETIZER STATION IS TRIPPI…"
type textarea "x"
type textarea "8/23/2025 3:38 PM- PER MOD- TRUE STAND UP FREEZER BY APPETIZER STATION IS TRIPP…"
type textarea "x"
click at [290, 355] on textarea "8/23/2025 3:38 PM- PER MOD- TRUE STAND UP FREEZER BY APPETIZER STATION IS TRIPP…" at bounding box center [319, 329] width 265 height 81
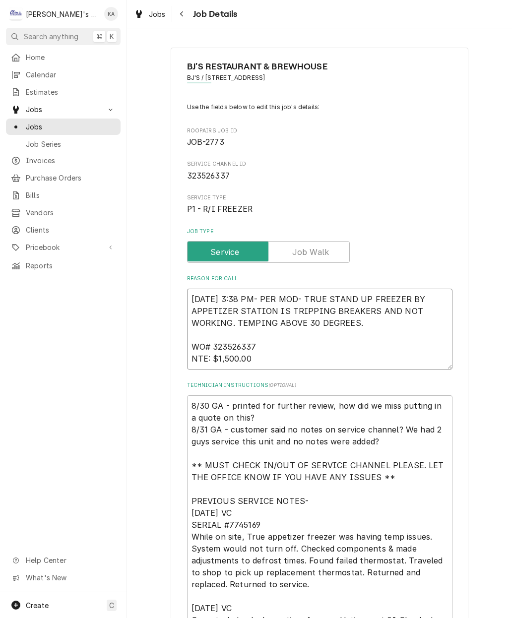
type textarea "8/23/2025 3:38 PM- PER MOD- TRUE STAND UP FREEZER BY APPETIZER STATION IS TRIPP…"
type textarea "x"
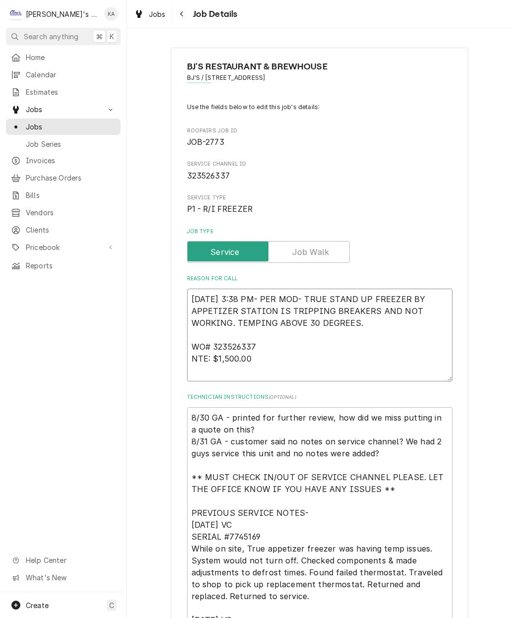
type textarea "8/23/2025 3:38 PM- PER MOD- TRUE STAND UP FREEZER BY APPETIZER STATION IS TRIPP…"
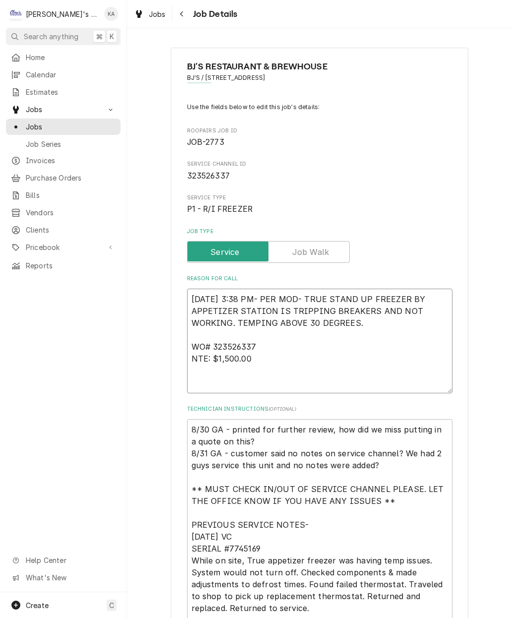
type textarea "x"
type textarea "8/23/2025 3:38 PM- PER MOD- TRUE STAND UP FREEZER BY APPETIZER STATION IS TRIPP…"
type textarea "x"
type textarea "8/23/2025 3:38 PM- PER MOD- TRUE STAND UP FREEZER BY APPETIZER STATION IS TRIPP…"
type textarea "x"
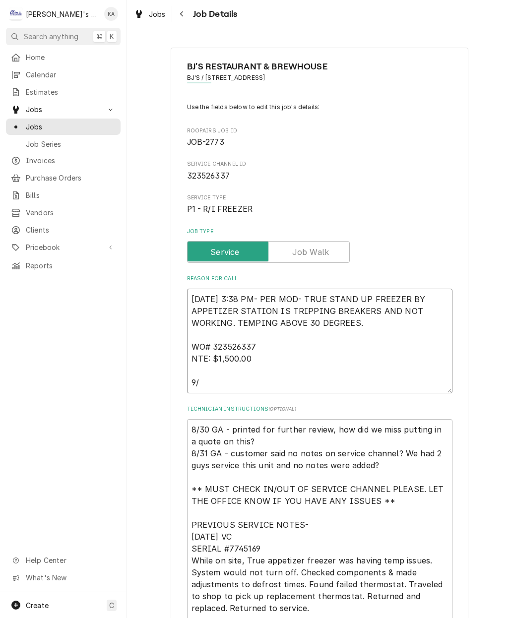
type textarea "8/23/2025 3:38 PM- PER MOD- TRUE STAND UP FREEZER BY APPETIZER STATION IS TRIPP…"
type textarea "x"
type textarea "8/23/2025 3:38 PM- PER MOD- TRUE STAND UP FREEZER BY APPETIZER STATION IS TRIPP…"
type textarea "x"
type textarea "8/23/2025 3:38 PM- PER MOD- TRUE STAND UP FREEZER BY APPETIZER STATION IS TRIPP…"
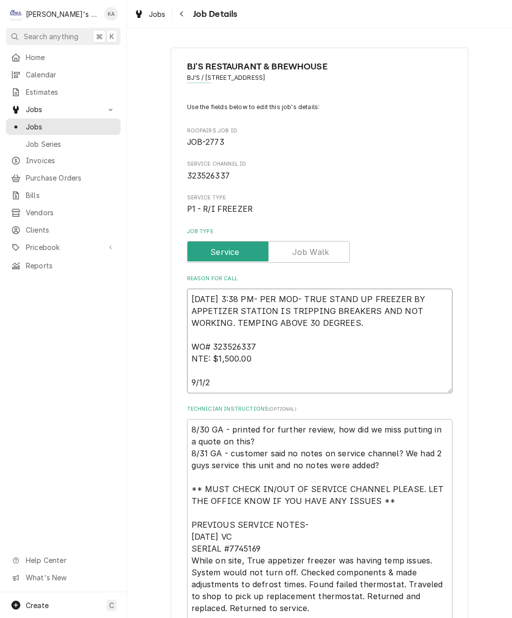
type textarea "x"
type textarea "8/23/2025 3:38 PM- PER MOD- TRUE STAND UP FREEZER BY APPETIZER STATION IS TRIPP…"
type textarea "x"
type textarea "8/23/2025 3:38 PM- PER MOD- TRUE STAND UP FREEZER BY APPETIZER STATION IS TRIPP…"
type textarea "x"
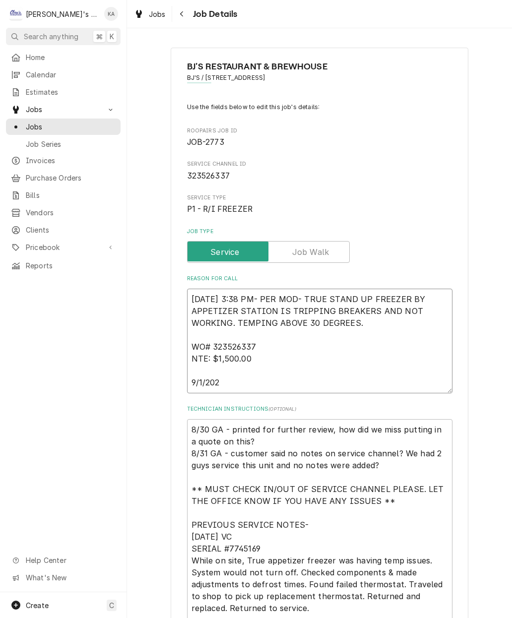
type textarea "8/23/2025 3:38 PM- PER MOD- TRUE STAND UP FREEZER BY APPETIZER STATION IS TRIPP…"
type textarea "x"
type textarea "8/23/2025 3:38 PM- PER MOD- TRUE STAND UP FREEZER BY APPETIZER STATION IS TRIPP…"
type textarea "x"
type textarea "8/23/2025 3:38 PM- PER MOD- TRUE STAND UP FREEZER BY APPETIZER STATION IS TRIPP…"
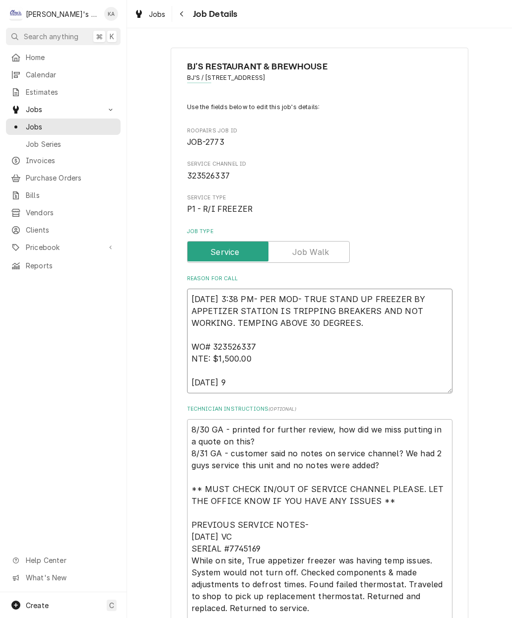
type textarea "x"
type textarea "8/23/2025 3:38 PM- PER MOD- TRUE STAND UP FREEZER BY APPETIZER STATION IS TRIPP…"
type textarea "x"
type textarea "8/23/2025 3:38 PM- PER MOD- TRUE STAND UP FREEZER BY APPETIZER STATION IS TRIPP…"
type textarea "x"
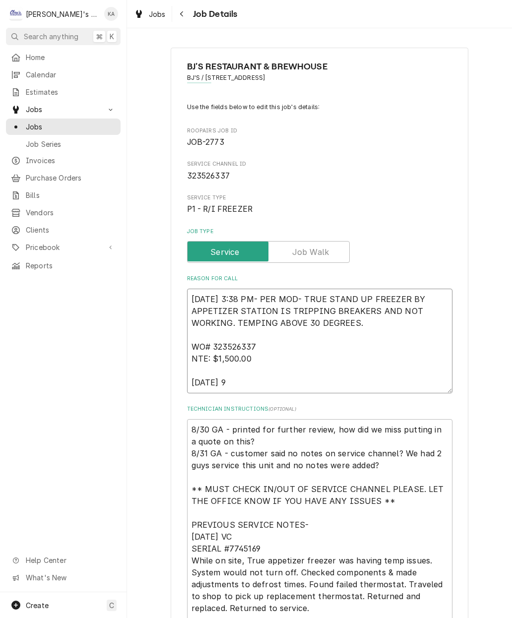
type textarea "8/23/2025 3:38 PM- PER MOD- TRUE STAND UP FREEZER BY APPETIZER STATION IS TRIPP…"
type textarea "x"
type textarea "8/23/2025 3:38 PM- PER MOD- TRUE STAND UP FREEZER BY APPETIZER STATION IS TRIPP…"
type textarea "x"
type textarea "8/23/2025 3:38 PM- PER MOD- TRUE STAND UP FREEZER BY APPETIZER STATION IS TRIPP…"
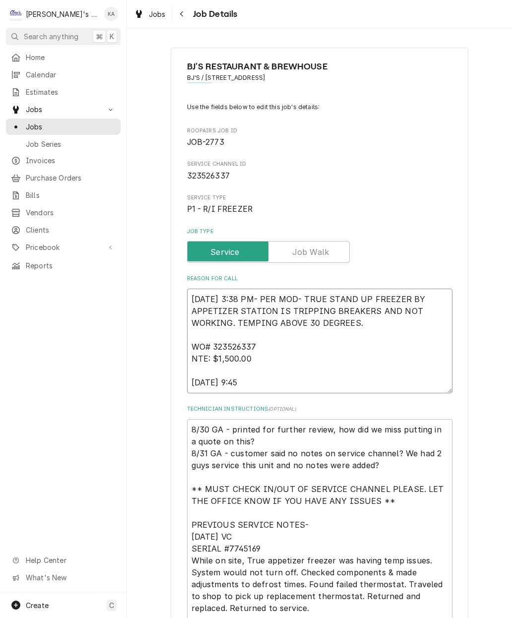
type textarea "x"
type textarea "8/23/2025 3:38 PM- PER MOD- TRUE STAND UP FREEZER BY APPETIZER STATION IS TRIPP…"
type textarea "x"
type textarea "8/23/2025 3:38 PM- PER MOD- TRUE STAND UP FREEZER BY APPETIZER STATION IS TRIPP…"
type textarea "x"
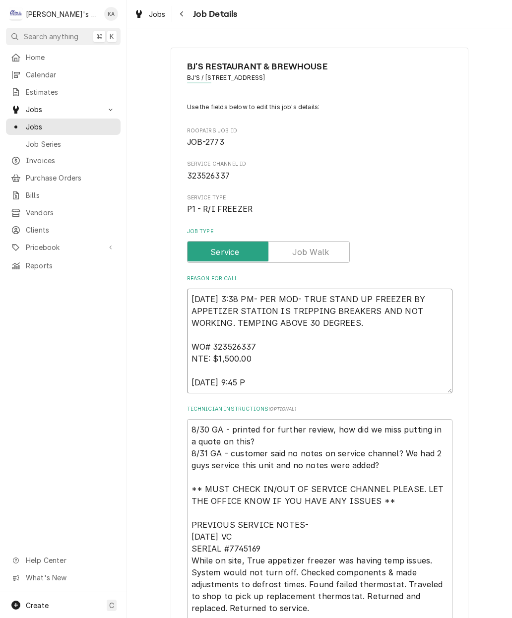
type textarea "8/23/2025 3:38 PM- PER MOD- TRUE STAND UP FREEZER BY APPETIZER STATION IS TRIPP…"
type textarea "x"
type textarea "8/23/2025 3:38 PM- PER MOD- TRUE STAND UP FREEZER BY APPETIZER STATION IS TRIPP…"
type textarea "x"
type textarea "8/23/2025 3:38 PM- PER MOD- TRUE STAND UP FREEZER BY APPETIZER STATION IS TRIPP…"
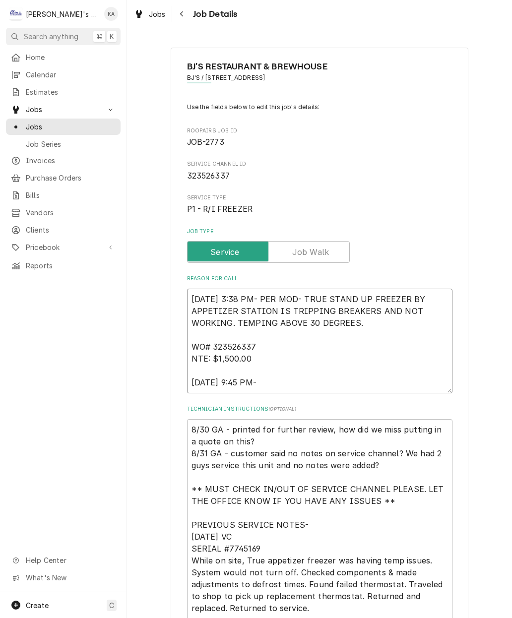
type textarea "x"
type textarea "8/23/2025 3:38 PM- PER MOD- TRUE STAND UP FREEZER BY APPETIZER STATION IS TRIPP…"
type textarea "x"
type textarea "8/23/2025 3:38 PM- PER MOD- TRUE STAND UP FREEZER BY APPETIZER STATION IS TRIPP…"
type textarea "x"
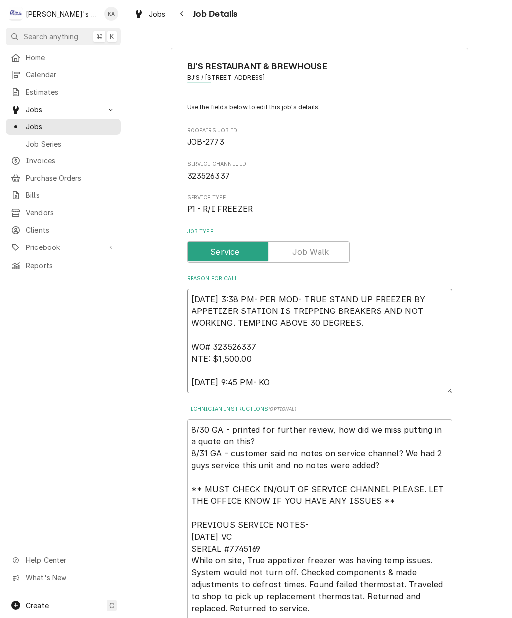
type textarea "8/23/2025 3:38 PM- PER MOD- TRUE STAND UP FREEZER BY APPETIZER STATION IS TRIPP…"
type textarea "x"
type textarea "8/23/2025 3:38 PM- PER MOD- TRUE STAND UP FREEZER BY APPETIZER STATION IS TRIPP…"
type textarea "x"
type textarea "8/23/2025 3:38 PM- PER MOD- TRUE STAND UP FREEZER BY APPETIZER STATION IS TRIPP…"
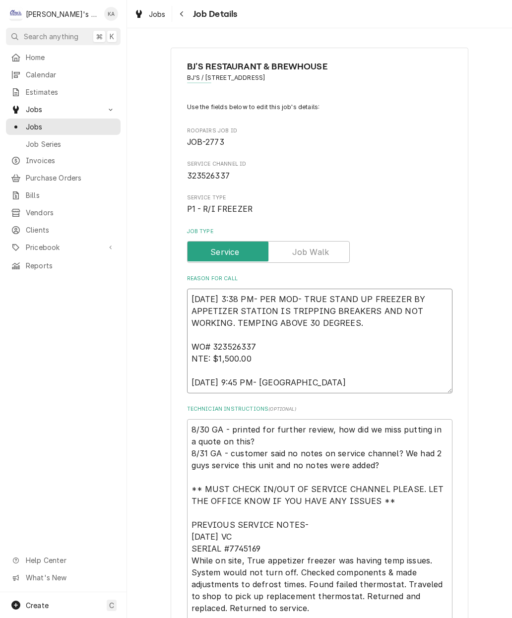
type textarea "x"
type textarea "8/23/2025 3:38 PM- PER MOD- TRUE STAND UP FREEZER BY APPETIZER STATION IS TRIPP…"
type textarea "x"
type textarea "8/23/2025 3:38 PM- PER MOD- TRUE STAND UP FREEZER BY APPETIZER STATION IS TRIPP…"
type textarea "x"
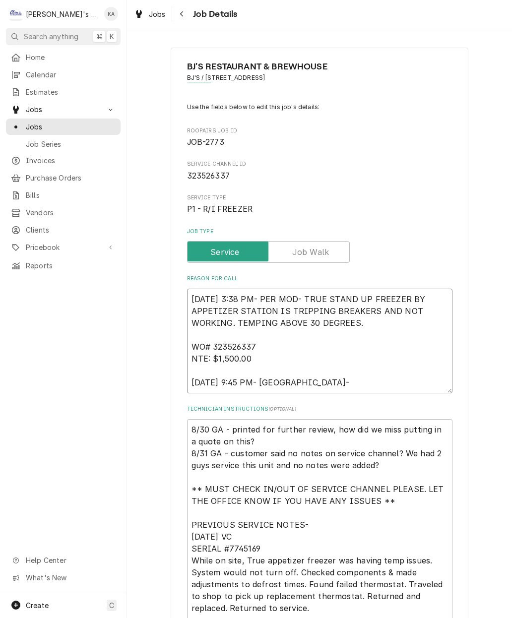
type textarea "8/23/2025 3:38 PM- PER MOD- TRUE STAND UP FREEZER BY APPETIZER STATION IS TRIPP…"
type textarea "x"
type textarea "8/23/2025 3:38 PM- PER MOD- TRUE STAND UP FREEZER BY APPETIZER STATION IS TRIPP…"
type textarea "x"
type textarea "8/23/2025 3:38 PM- PER MOD- TRUE STAND UP FREEZER BY APPETIZER STATION IS TRIPP…"
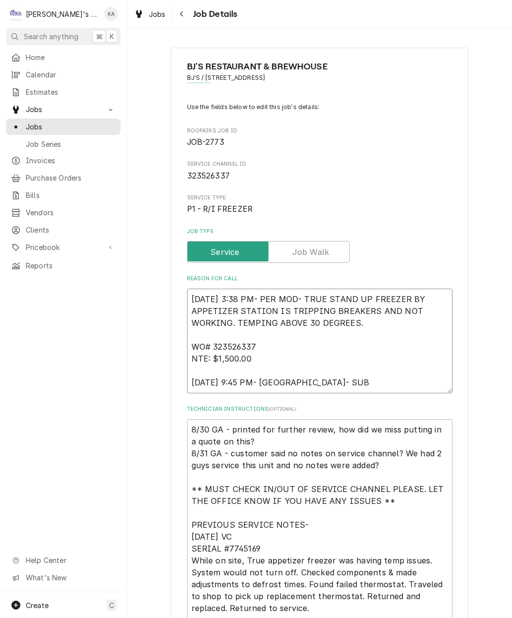
type textarea "x"
type textarea "8/23/2025 3:38 PM- PER MOD- TRUE STAND UP FREEZER BY APPETIZER STATION IS TRIPP…"
type textarea "x"
type textarea "8/23/2025 3:38 PM- PER MOD- TRUE STAND UP FREEZER BY APPETIZER STATION IS TRIPP…"
type textarea "x"
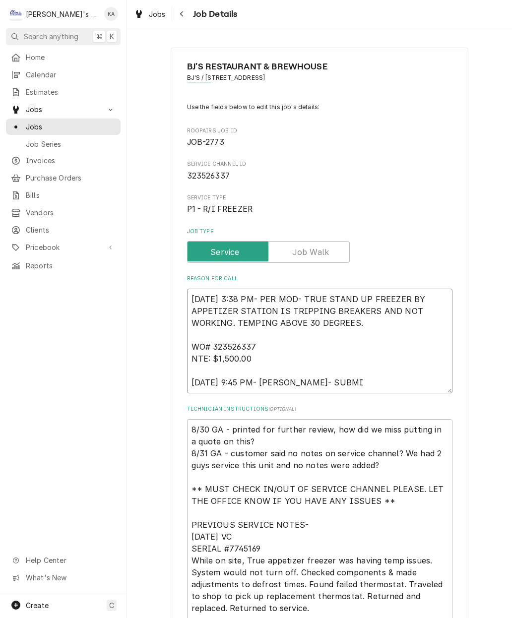
type textarea "8/23/2025 3:38 PM- PER MOD- TRUE STAND UP FREEZER BY APPETIZER STATION IS TRIPP…"
type textarea "x"
type textarea "8/23/2025 3:38 PM- PER MOD- TRUE STAND UP FREEZER BY APPETIZER STATION IS TRIPP…"
type textarea "x"
type textarea "8/23/2025 3:38 PM- PER MOD- TRUE STAND UP FREEZER BY APPETIZER STATION IS TRIPP…"
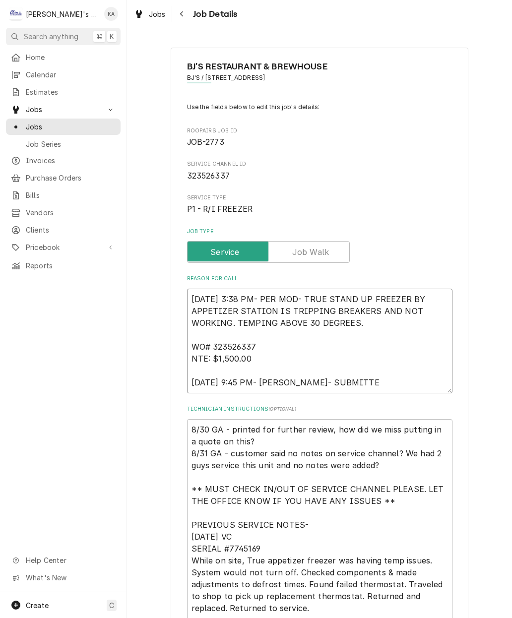
type textarea "x"
type textarea "8/23/2025 3:38 PM- PER MOD- TRUE STAND UP FREEZER BY APPETIZER STATION IS TRIPP…"
type textarea "x"
type textarea "8/23/2025 3:38 PM- PER MOD- TRUE STAND UP FREEZER BY APPETIZER STATION IS TRIPP…"
type textarea "x"
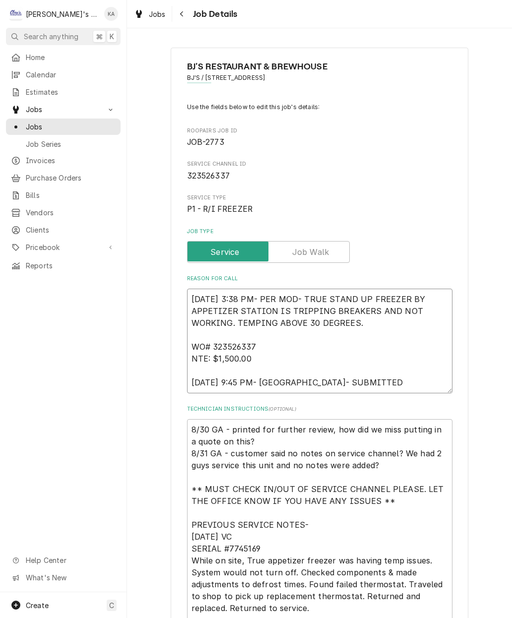
type textarea "8/23/2025 3:38 PM- PER MOD- TRUE STAND UP FREEZER BY APPETIZER STATION IS TRIPP…"
type textarea "x"
type textarea "8/23/2025 3:38 PM- PER MOD- TRUE STAND UP FREEZER BY APPETIZER STATION IS TRIPP…"
type textarea "x"
type textarea "8/23/2025 3:38 PM- PER MOD- TRUE STAND UP FREEZER BY APPETIZER STATION IS TRIPP…"
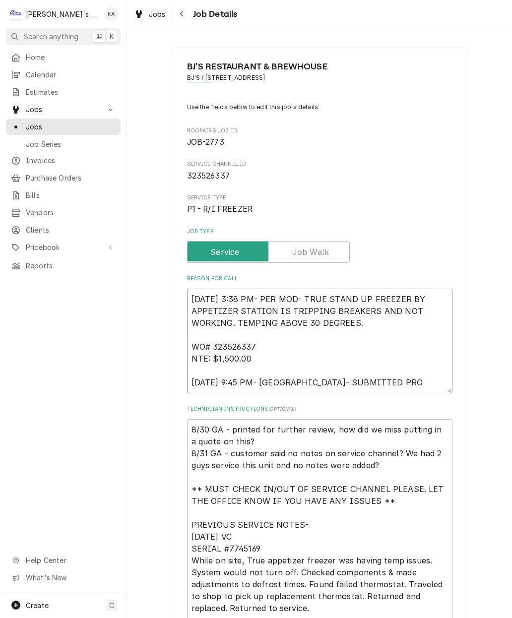
type textarea "x"
type textarea "8/23/2025 3:38 PM- PER MOD- TRUE STAND UP FREEZER BY APPETIZER STATION IS TRIPP…"
type textarea "x"
type textarea "8/23/2025 3:38 PM- PER MOD- TRUE STAND UP FREEZER BY APPETIZER STATION IS TRIPP…"
type textarea "x"
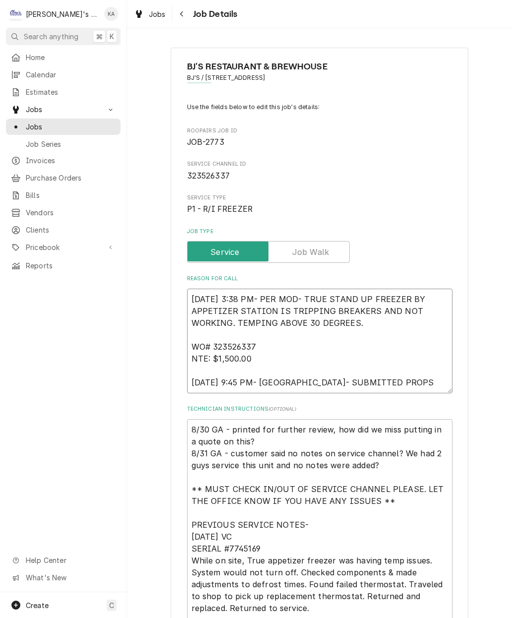
type textarea "8/23/2025 3:38 PM- PER MOD- TRUE STAND UP FREEZER BY APPETIZER STATION IS TRIPP…"
type textarea "x"
type textarea "8/23/2025 3:38 PM- PER MOD- TRUE STAND UP FREEZER BY APPETIZER STATION IS TRIPP…"
type textarea "x"
type textarea "8/23/2025 3:38 PM- PER MOD- TRUE STAND UP FREEZER BY APPETIZER STATION IS TRIPP…"
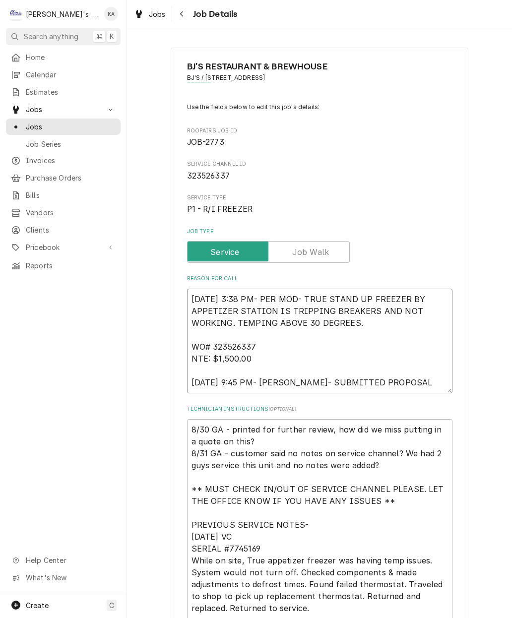
type textarea "x"
type textarea "8/23/2025 3:38 PM- PER MOD- TRUE STAND UP FREEZER BY APPETIZER STATION IS TRIPP…"
type textarea "x"
type textarea "8/23/2025 3:38 PM- PER MOD- TRUE STAND UP FREEZER BY APPETIZER STATION IS TRIPP…"
type textarea "x"
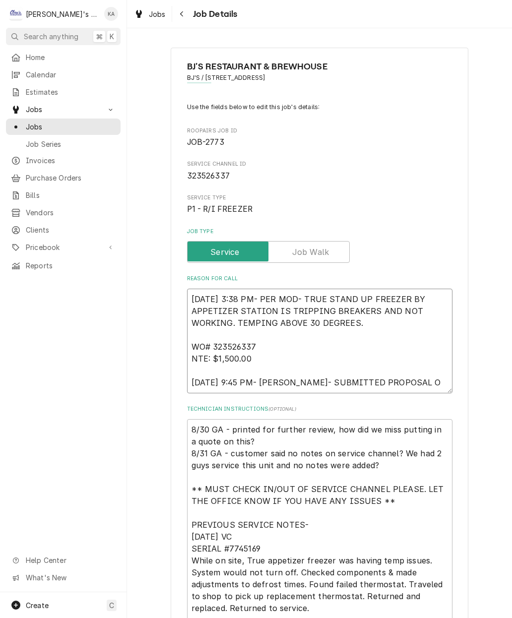
type textarea "8/23/2025 3:38 PM- PER MOD- TRUE STAND UP FREEZER BY APPETIZER STATION IS TRIPP…"
type textarea "x"
type textarea "8/23/2025 3:38 PM- PER MOD- TRUE STAND UP FREEZER BY APPETIZER STATION IS TRIPP…"
type textarea "x"
type textarea "8/23/2025 3:38 PM- PER MOD- TRUE STAND UP FREEZER BY APPETIZER STATION IS TRIPP…"
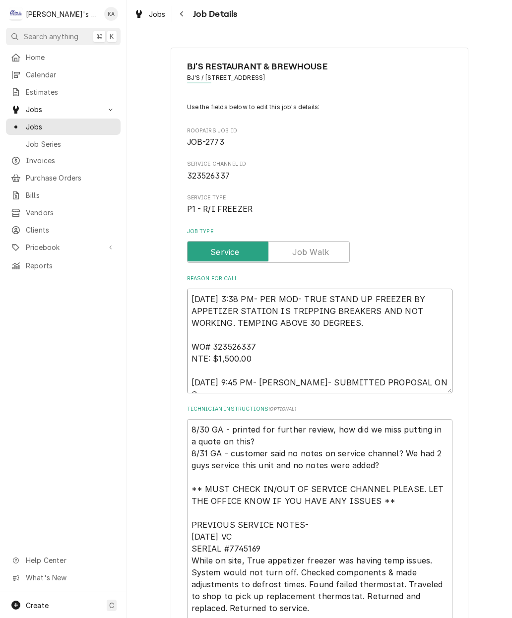
type textarea "x"
type textarea "8/23/2025 3:38 PM- PER MOD- TRUE STAND UP FREEZER BY APPETIZER STATION IS TRIPP…"
type textarea "x"
type textarea "8/23/2025 3:38 PM- PER MOD- TRUE STAND UP FREEZER BY APPETIZER STATION IS TRIPP…"
type textarea "x"
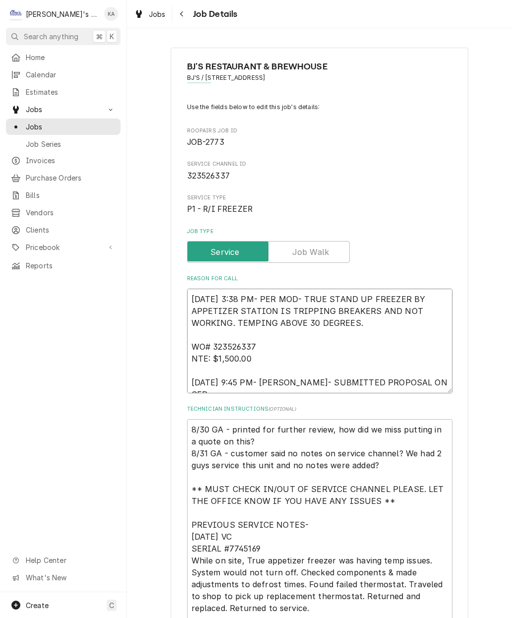
type textarea "8/23/2025 3:38 PM- PER MOD- TRUE STAND UP FREEZER BY APPETIZER STATION IS TRIPP…"
type textarea "x"
type textarea "8/23/2025 3:38 PM- PER MOD- TRUE STAND UP FREEZER BY APPETIZER STATION IS TRIPP…"
type textarea "x"
type textarea "8/23/2025 3:38 PM- PER MOD- TRUE STAND UP FREEZER BY APPETIZER STATION IS TRIPP…"
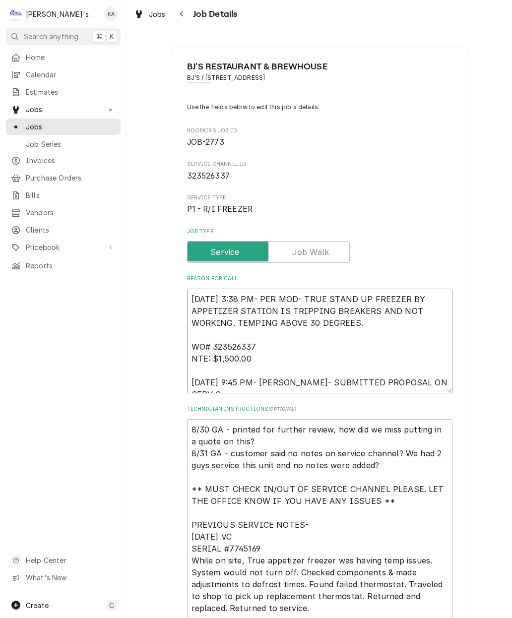
type textarea "x"
type textarea "8/23/2025 3:38 PM- PER MOD- TRUE STAND UP FREEZER BY APPETIZER STATION IS TRIPP…"
type textarea "x"
type textarea "8/23/2025 3:38 PM- PER MOD- TRUE STAND UP FREEZER BY APPETIZER STATION IS TRIPP…"
type textarea "x"
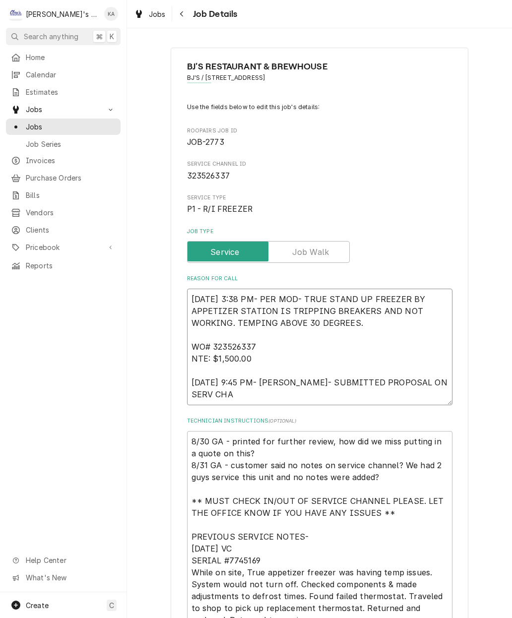
type textarea "8/23/2025 3:38 PM- PER MOD- TRUE STAND UP FREEZER BY APPETIZER STATION IS TRIPP…"
type textarea "x"
click at [298, 376] on textarea "8/23/2025 3:38 PM- PER MOD- TRUE STAND UP FREEZER BY APPETIZER STATION IS TRIPP…" at bounding box center [319, 347] width 265 height 117
type textarea "8/23/2025 3:38 PM- PER MOD- TRUE STAND UP FREEZER BY APPETIZER STATION IS TRIPP…"
type textarea "x"
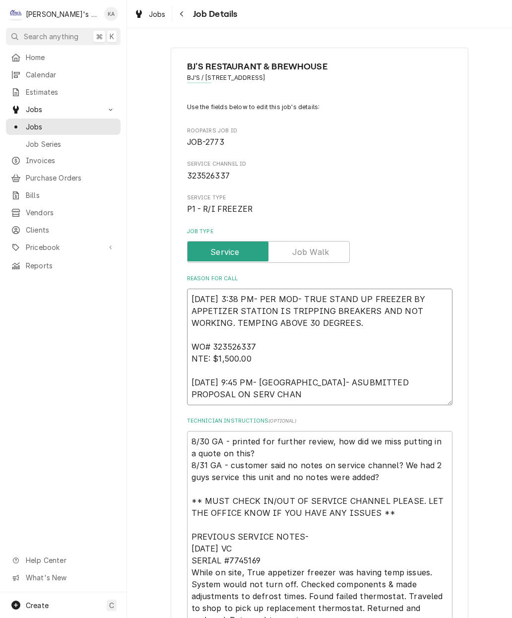
type textarea "8/23/2025 3:38 PM- PER MOD- TRUE STAND UP FREEZER BY APPETIZER STATION IS TRIPP…"
type textarea "x"
type textarea "8/23/2025 3:38 PM- PER MOD- TRUE STAND UP FREEZER BY APPETIZER STATION IS TRIPP…"
type textarea "x"
type textarea "8/23/2025 3:38 PM- PER MOD- TRUE STAND UP FREEZER BY APPETIZER STATION IS TRIPP…"
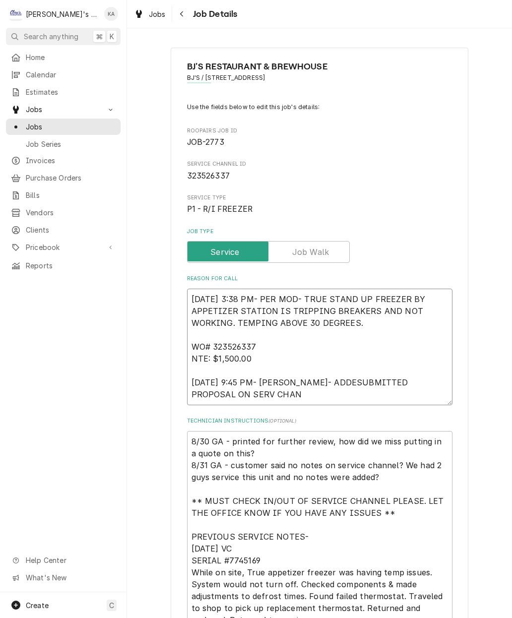
type textarea "x"
type textarea "8/23/2025 3:38 PM- PER MOD- TRUE STAND UP FREEZER BY APPETIZER STATION IS TRIPP…"
type textarea "x"
type textarea "8/23/2025 3:38 PM- PER MOD- TRUE STAND UP FREEZER BY APPETIZER STATION IS TRIPP…"
type textarea "x"
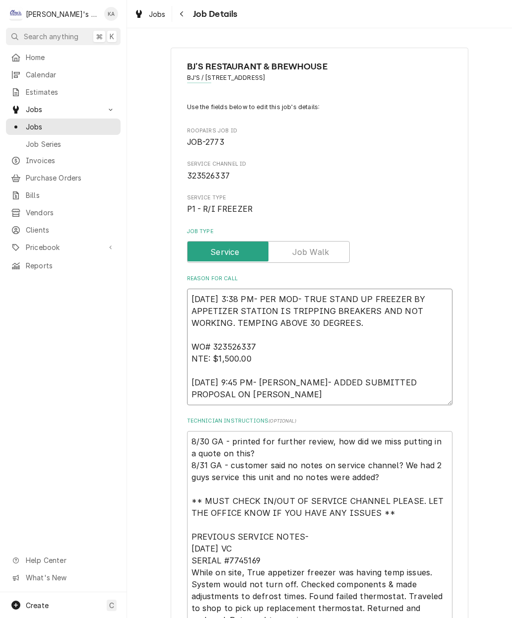
type textarea "8/23/2025 3:38 PM- PER MOD- TRUE STAND UP FREEZER BY APPETIZER STATION IS TRIPP…"
type textarea "x"
type textarea "8/23/2025 3:38 PM- PER MOD- TRUE STAND UP FREEZER BY APPETIZER STATION IS TRIPP…"
type textarea "x"
type textarea "8/23/2025 3:38 PM- PER MOD- TRUE STAND UP FREEZER BY APPETIZER STATION IS TRIPP…"
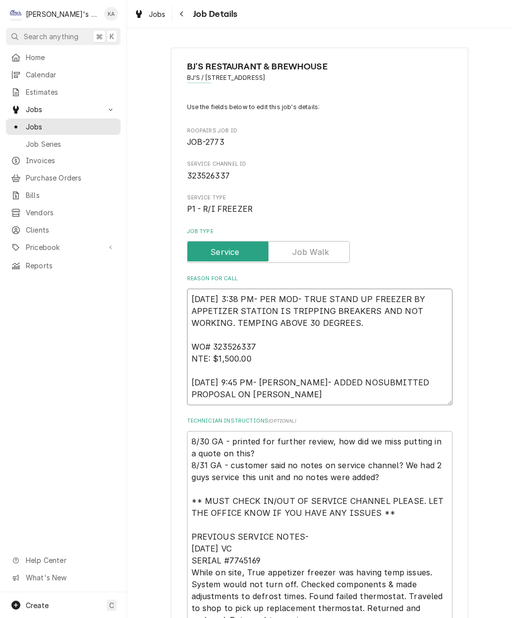
type textarea "x"
type textarea "8/23/2025 3:38 PM- PER MOD- TRUE STAND UP FREEZER BY APPETIZER STATION IS TRIPP…"
type textarea "x"
type textarea "8/23/2025 3:38 PM- PER MOD- TRUE STAND UP FREEZER BY APPETIZER STATION IS TRIPP…"
type textarea "x"
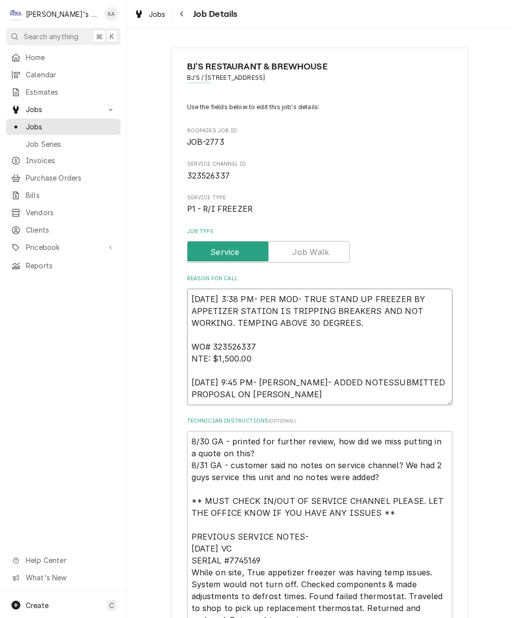
type textarea "8/23/2025 3:38 PM- PER MOD- TRUE STAND UP FREEZER BY APPETIZER STATION IS TRIPP…"
type textarea "x"
type textarea "8/23/2025 3:38 PM- PER MOD- TRUE STAND UP FREEZER BY APPETIZER STATION IS TRIPP…"
type textarea "x"
type textarea "8/23/2025 3:38 PM- PER MOD- TRUE STAND UP FREEZER BY APPETIZER STATION IS TRIPP…"
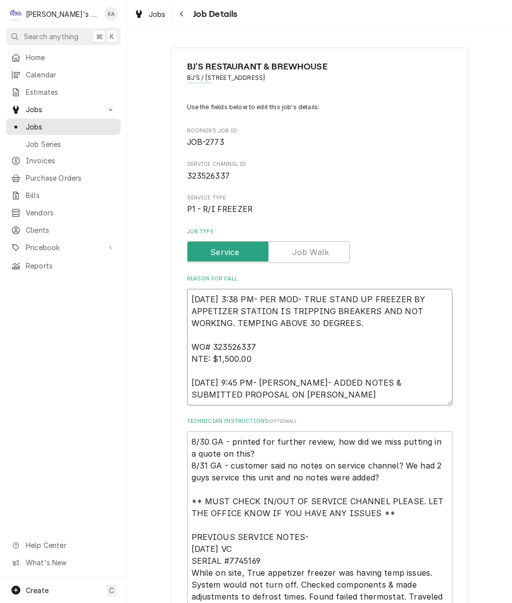
click at [309, 393] on textarea "8/23/2025 3:38 PM- PER MOD- TRUE STAND UP FREEZER BY APPETIZER STATION IS TRIPP…" at bounding box center [319, 347] width 265 height 117
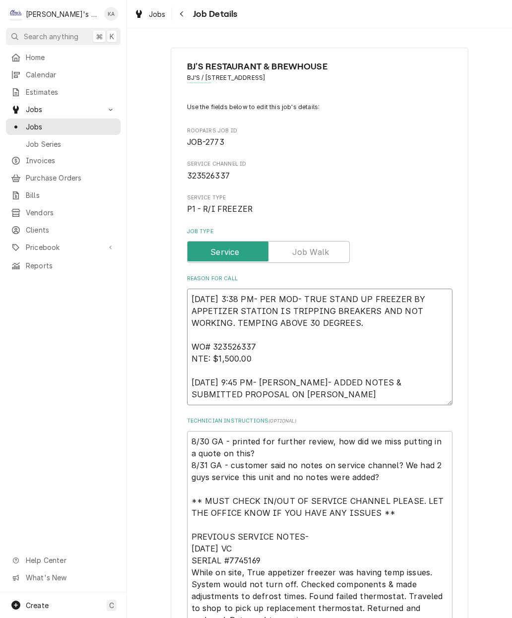
type textarea "x"
type textarea "8/23/2025 3:38 PM- PER MOD- TRUE STAND UP FREEZER BY APPETIZER STATION IS TRIPP…"
type textarea "x"
type textarea "8/23/2025 3:38 PM- PER MOD- TRUE STAND UP FREEZER BY APPETIZER STATION IS TRIPP…"
type textarea "x"
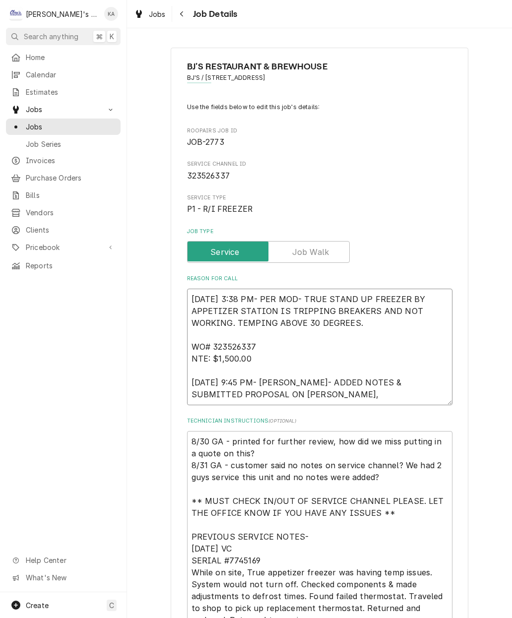
type textarea "8/23/2025 3:38 PM- PER MOD- TRUE STAND UP FREEZER BY APPETIZER STATION IS TRIPP…"
type textarea "x"
type textarea "8/23/2025 3:38 PM- PER MOD- TRUE STAND UP FREEZER BY APPETIZER STATION IS TRIPP…"
type textarea "x"
type textarea "8/23/2025 3:38 PM- PER MOD- TRUE STAND UP FREEZER BY APPETIZER STATION IS TRIPP…"
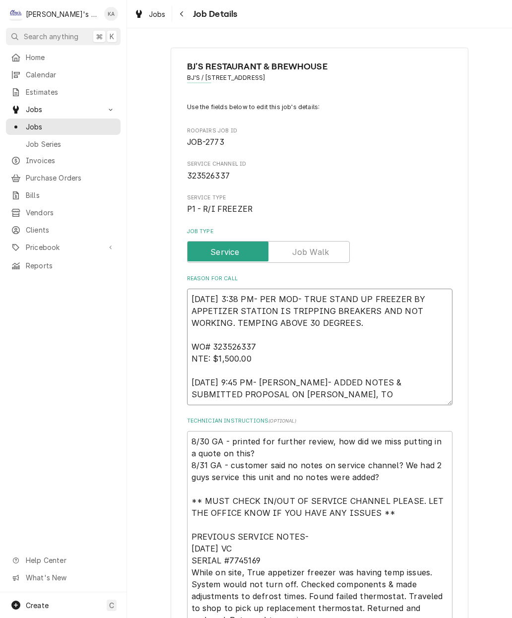
type textarea "x"
type textarea "8/23/2025 3:38 PM- PER MOD- TRUE STAND UP FREEZER BY APPETIZER STATION IS TRIPP…"
type textarea "x"
type textarea "8/23/2025 3:38 PM- PER MOD- TRUE STAND UP FREEZER BY APPETIZER STATION IS TRIPP…"
type textarea "x"
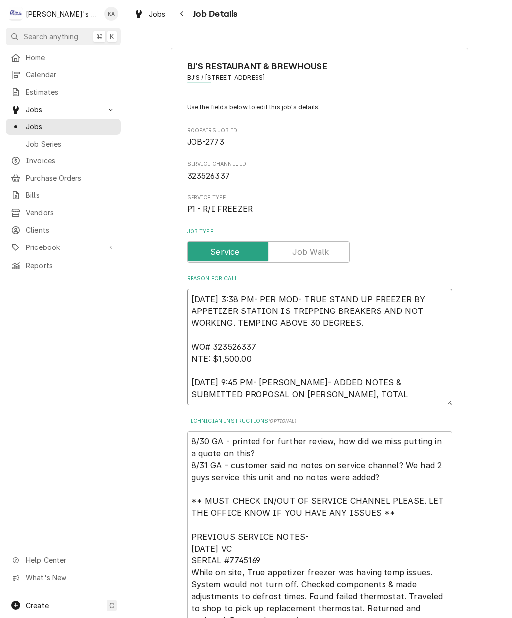
type textarea "8/23/2025 3:38 PM- PER MOD- TRUE STAND UP FREEZER BY APPETIZER STATION IS TRIPP…"
type textarea "x"
type textarea "8/23/2025 3:38 PM- PER MOD- TRUE STAND UP FREEZER BY APPETIZER STATION IS TRIPP…"
type textarea "x"
type textarea "8/23/2025 3:38 PM- PER MOD- TRUE STAND UP FREEZER BY APPETIZER STATION IS TRIPP…"
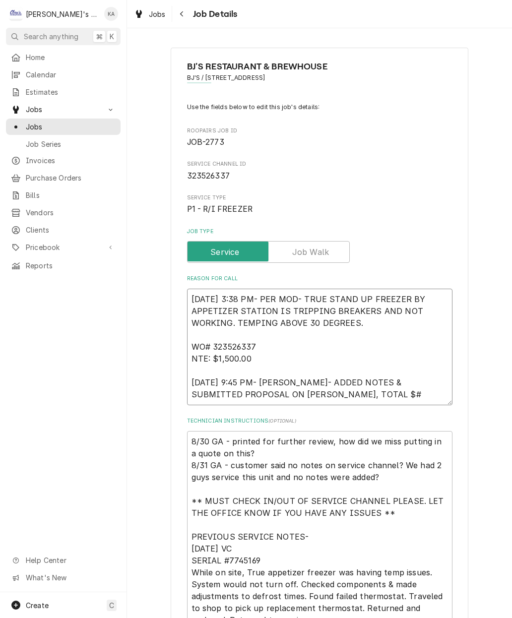
type textarea "x"
type textarea "8/23/2025 3:38 PM- PER MOD- TRUE STAND UP FREEZER BY APPETIZER STATION IS TRIPP…"
type textarea "x"
type textarea "8/23/2025 3:38 PM- PER MOD- TRUE STAND UP FREEZER BY APPETIZER STATION IS TRIPP…"
type textarea "x"
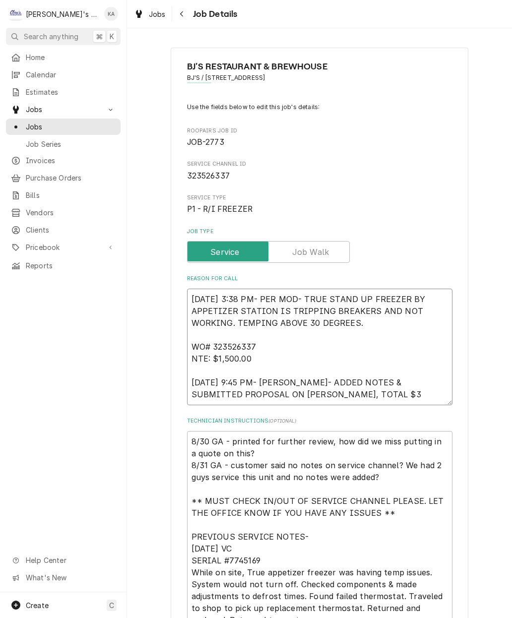
type textarea "8/23/2025 3:38 PM- PER MOD- TRUE STAND UP FREEZER BY APPETIZER STATION IS TRIPP…"
type textarea "x"
type textarea "8/23/2025 3:38 PM- PER MOD- TRUE STAND UP FREEZER BY APPETIZER STATION IS TRIPP…"
type textarea "x"
type textarea "8/23/2025 3:38 PM- PER MOD- TRUE STAND UP FREEZER BY APPETIZER STATION IS TRIPP…"
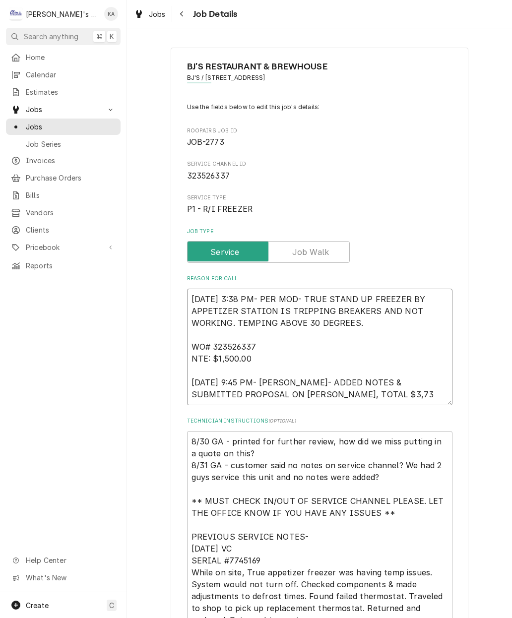
type textarea "x"
type textarea "8/23/2025 3:38 PM- PER MOD- TRUE STAND UP FREEZER BY APPETIZER STATION IS TRIPP…"
type textarea "x"
type textarea "8/23/2025 3:38 PM- PER MOD- TRUE STAND UP FREEZER BY APPETIZER STATION IS TRIPP…"
type textarea "x"
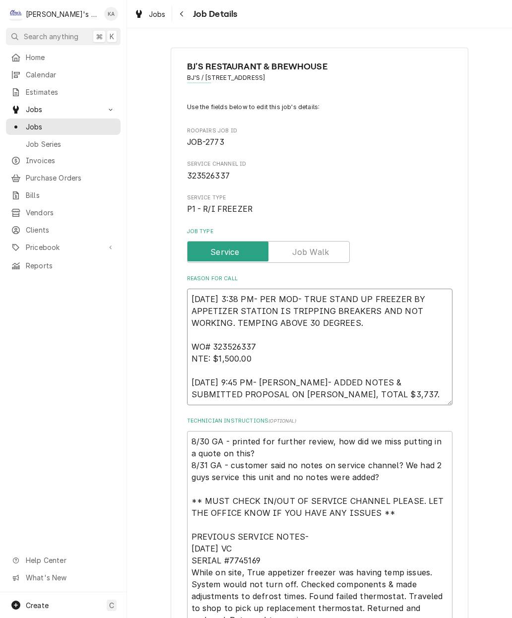
type textarea "8/23/2025 3:38 PM- PER MOD- TRUE STAND UP FREEZER BY APPETIZER STATION IS TRIPP…"
type textarea "x"
type textarea "8/23/2025 3:38 PM- PER MOD- TRUE STAND UP FREEZER BY APPETIZER STATION IS TRIPP…"
type textarea "x"
type textarea "8/23/2025 3:38 PM- PER MOD- TRUE STAND UP FREEZER BY APPETIZER STATION IS TRIPP…"
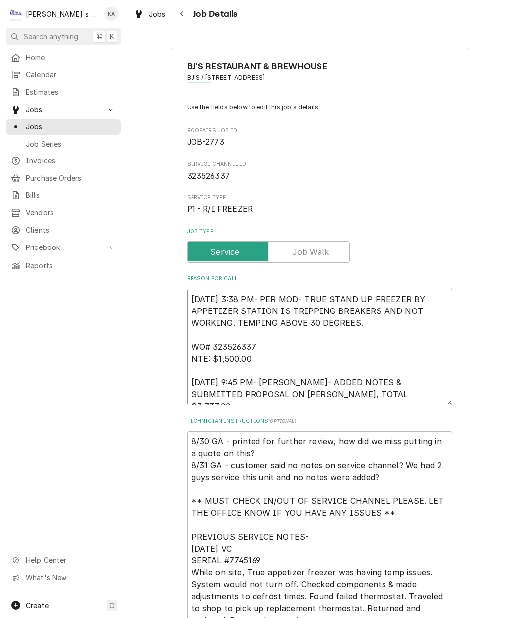
type textarea "x"
type textarea "8/23/2025 3:38 PM- PER MOD- TRUE STAND UP FREEZER BY APPETIZER STATION IS TRIPP…"
type textarea "x"
type textarea "8/23/2025 3:38 PM- PER MOD- TRUE STAND UP FREEZER BY APPETIZER STATION IS TRIPP…"
click at [425, 389] on textarea "8/23/2025 3:38 PM- PER MOD- TRUE STAND UP FREEZER BY APPETIZER STATION IS TRIPP…" at bounding box center [319, 347] width 265 height 117
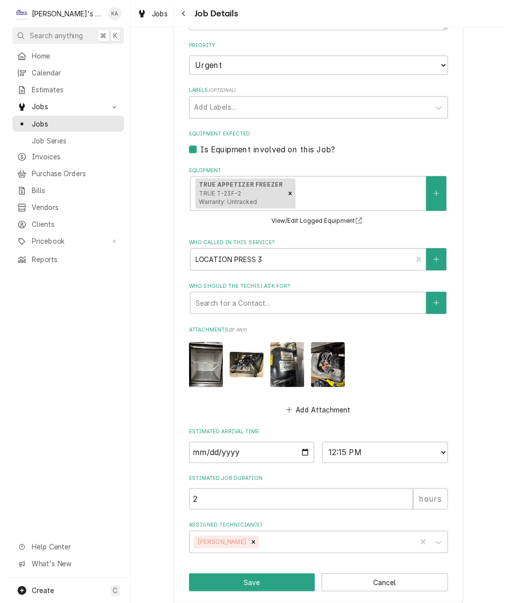
scroll to position [671, 0]
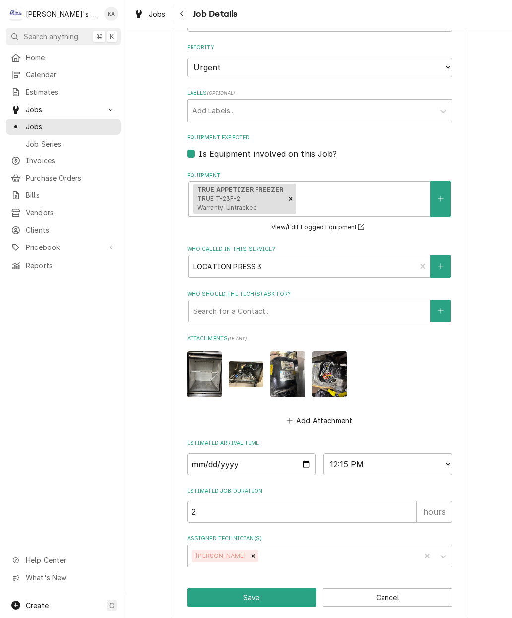
click at [207, 368] on img "Attachments" at bounding box center [204, 374] width 35 height 46
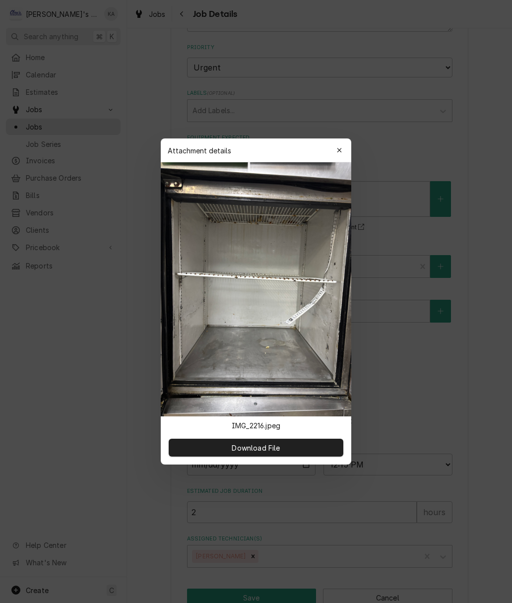
click at [343, 153] on div "button" at bounding box center [339, 150] width 10 height 10
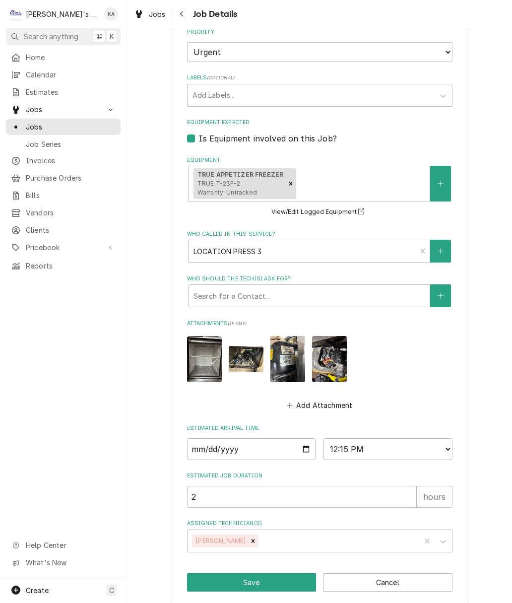
click at [253, 573] on button "Save" at bounding box center [251, 582] width 129 height 18
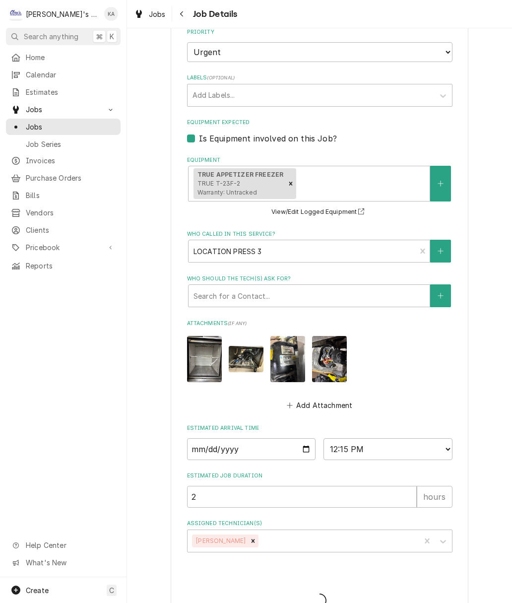
scroll to position [686, 0]
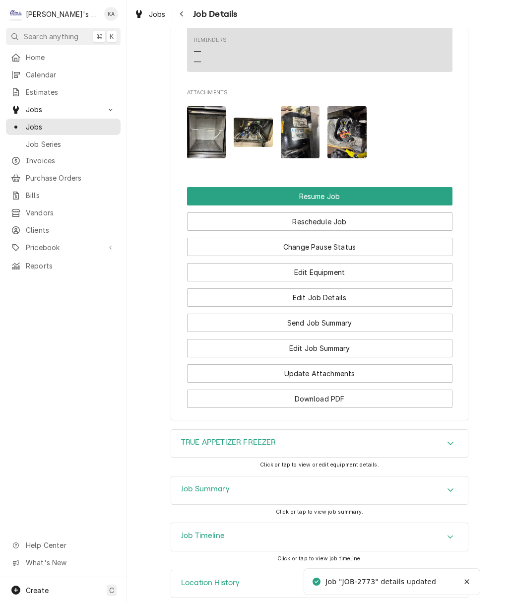
scroll to position [1473, 0]
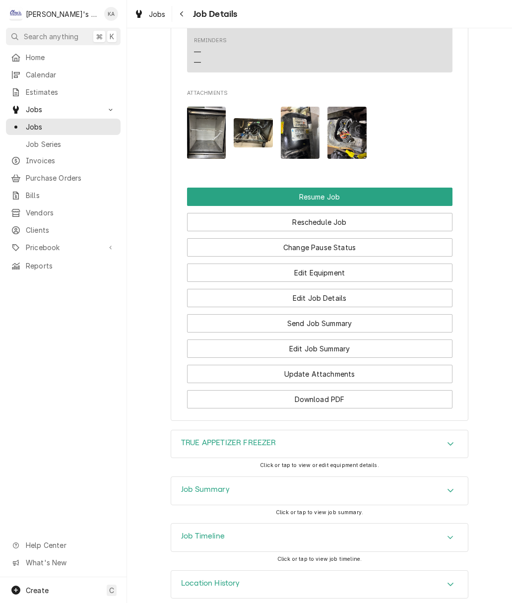
click at [453, 439] on icon "Accordion Header" at bounding box center [450, 443] width 7 height 8
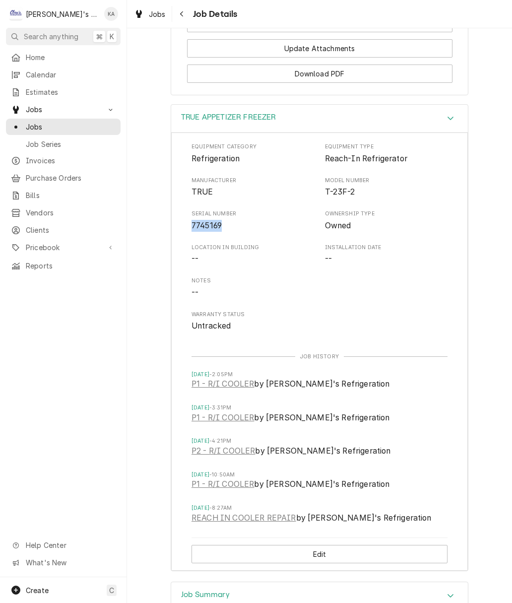
scroll to position [1800, 0]
click at [330, 544] on button "Edit" at bounding box center [319, 553] width 256 height 18
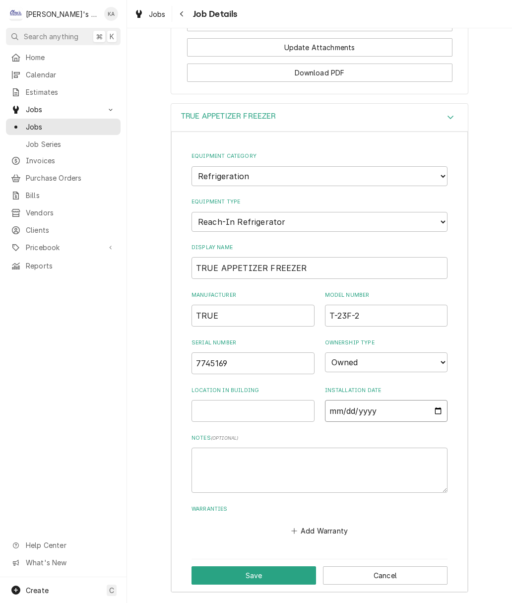
click at [371, 400] on input "Installation Date" at bounding box center [386, 411] width 123 height 22
click at [388, 400] on input "[DATE]" at bounding box center [386, 411] width 123 height 22
type input "2013-04-23"
click at [261, 566] on button "Save" at bounding box center [253, 575] width 124 height 18
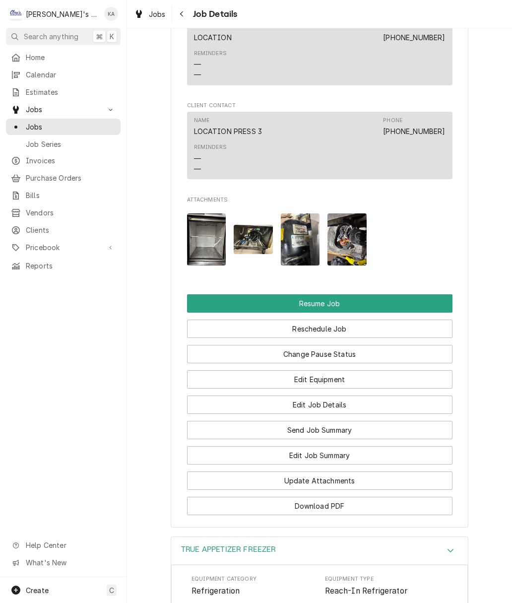
scroll to position [1366, 0]
click at [341, 396] on button "Edit Job Details" at bounding box center [319, 405] width 265 height 18
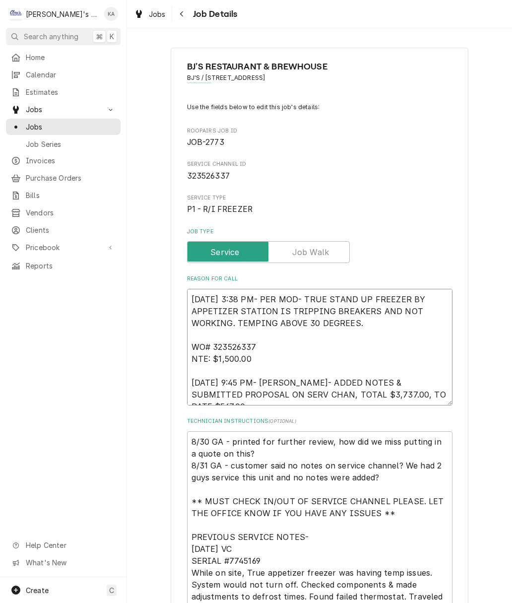
click at [446, 391] on textarea "[DATE] 3:38 PM- PER MOD- TRUE STAND UP FREEZER BY APPETIZER STATION IS TRIPPING…" at bounding box center [319, 347] width 265 height 117
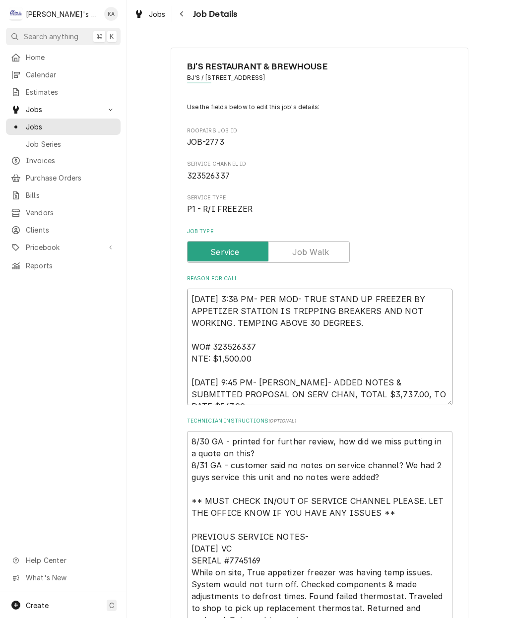
type textarea "x"
type textarea "[DATE] 3:38 PM- PER MOD- TRUE STAND UP FREEZER BY APPETIZER STATION IS TRIPPING…"
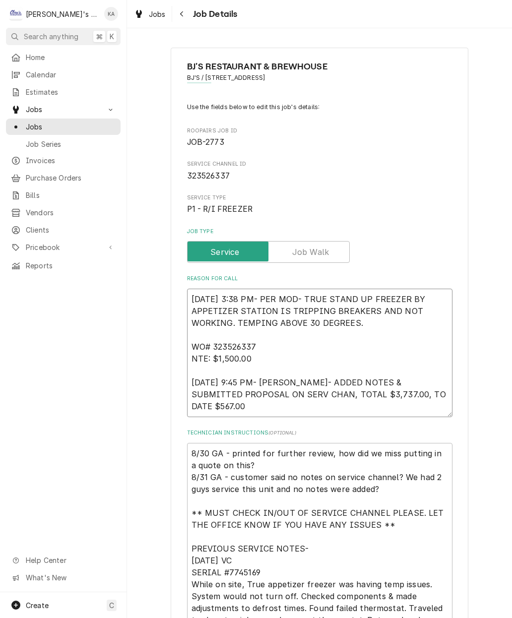
type textarea "x"
type textarea "[DATE] 3:38 PM- PER MOD- TRUE STAND UP FREEZER BY APPETIZER STATION IS TRIPPING…"
type textarea "x"
type textarea "8/23/2025 3:38 PM- PER MOD- TRUE STAND UP FREEZER BY APPETIZER STATION IS TRIPP…"
type textarea "x"
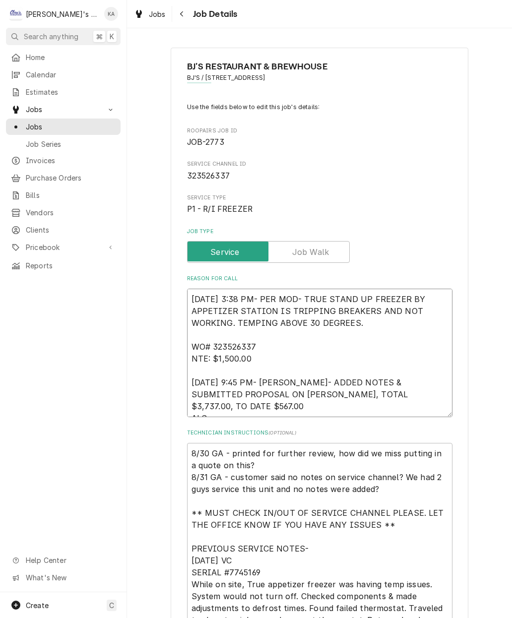
type textarea "8/23/2025 3:38 PM- PER MOD- TRUE STAND UP FREEZER BY APPETIZER STATION IS TRIPP…"
type textarea "x"
type textarea "8/23/2025 3:38 PM- PER MOD- TRUE STAND UP FREEZER BY APPETIZER STATION IS TRIPP…"
type textarea "x"
type textarea "8/23/2025 3:38 PM- PER MOD- TRUE STAND UP FREEZER BY APPETIZER STATION IS TRIPP…"
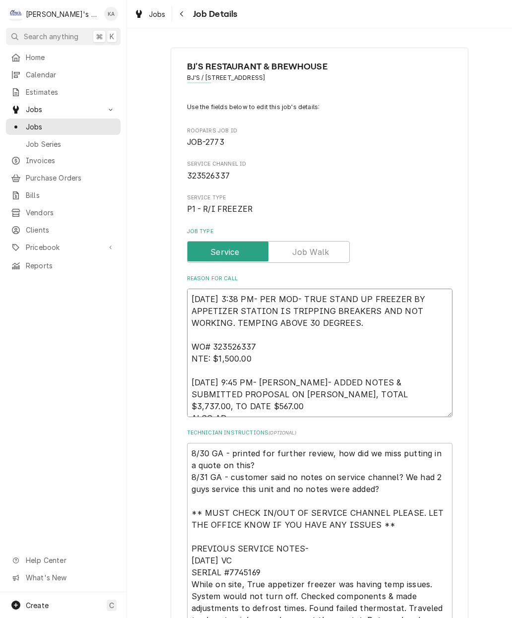
type textarea "x"
type textarea "8/23/2025 3:38 PM- PER MOD- TRUE STAND UP FREEZER BY APPETIZER STATION IS TRIPP…"
type textarea "x"
type textarea "8/23/2025 3:38 PM- PER MOD- TRUE STAND UP FREEZER BY APPETIZER STATION IS TRIPP…"
type textarea "x"
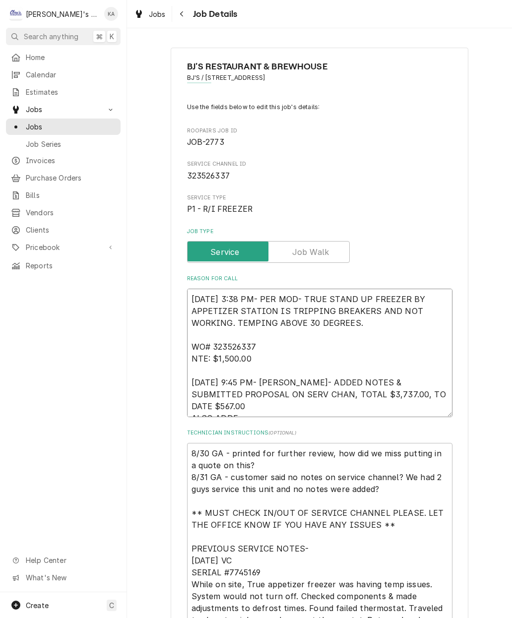
type textarea "8/23/2025 3:38 PM- PER MOD- TRUE STAND UP FREEZER BY APPETIZER STATION IS TRIPP…"
type textarea "x"
type textarea "8/23/2025 3:38 PM- PER MOD- TRUE STAND UP FREEZER BY APPETIZER STATION IS TRIPP…"
type textarea "x"
type textarea "8/23/2025 3:38 PM- PER MOD- TRUE STAND UP FREEZER BY APPETIZER STATION IS TRIPP…"
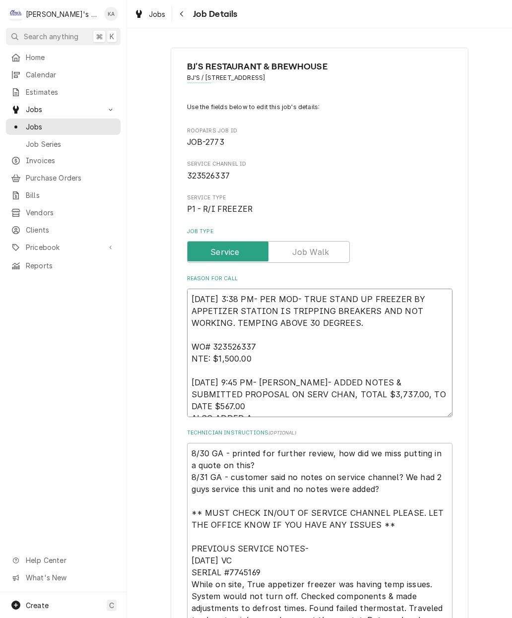
type textarea "x"
type textarea "8/23/2025 3:38 PM- PER MOD- TRUE STAND UP FREEZER BY APPETIZER STATION IS TRIPP…"
type textarea "x"
type textarea "8/23/2025 3:38 PM- PER MOD- TRUE STAND UP FREEZER BY APPETIZER STATION IS TRIPP…"
type textarea "x"
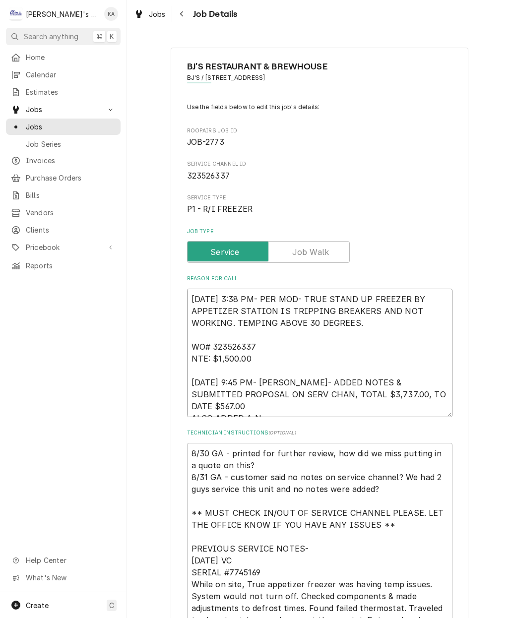
type textarea "8/23/2025 3:38 PM- PER MOD- TRUE STAND UP FREEZER BY APPETIZER STATION IS TRIPP…"
type textarea "x"
type textarea "8/23/2025 3:38 PM- PER MOD- TRUE STAND UP FREEZER BY APPETIZER STATION IS TRIPP…"
type textarea "x"
type textarea "8/23/2025 3:38 PM- PER MOD- TRUE STAND UP FREEZER BY APPETIZER STATION IS TRIPP…"
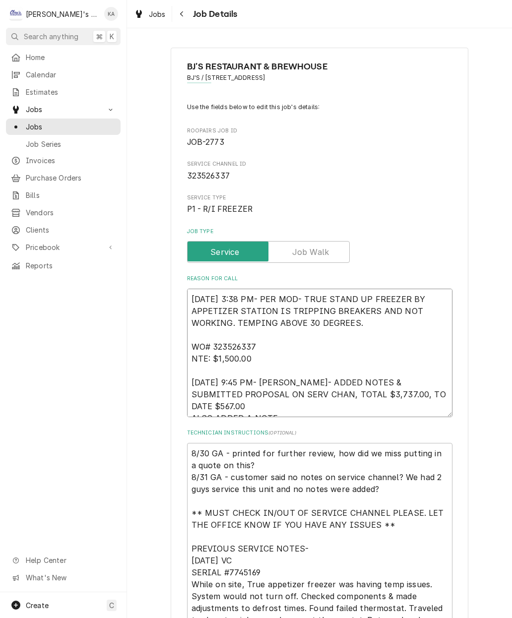
type textarea "x"
type textarea "8/23/2025 3:38 PM- PER MOD- TRUE STAND UP FREEZER BY APPETIZER STATION IS TRIPP…"
type textarea "x"
type textarea "8/23/2025 3:38 PM- PER MOD- TRUE STAND UP FREEZER BY APPETIZER STATION IS TRIPP…"
type textarea "x"
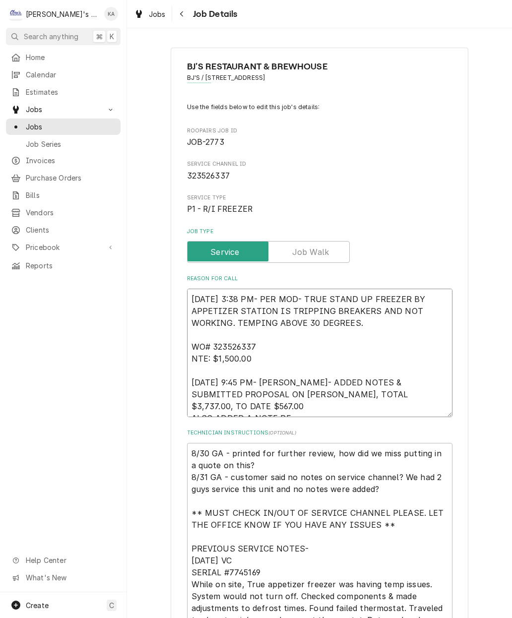
type textarea "8/23/2025 3:38 PM- PER MOD- TRUE STAND UP FREEZER BY APPETIZER STATION IS TRIPP…"
type textarea "x"
type textarea "8/23/2025 3:38 PM- PER MOD- TRUE STAND UP FREEZER BY APPETIZER STATION IS TRIPP…"
type textarea "x"
type textarea "8/23/2025 3:38 PM- PER MOD- TRUE STAND UP FREEZER BY APPETIZER STATION IS TRIPP…"
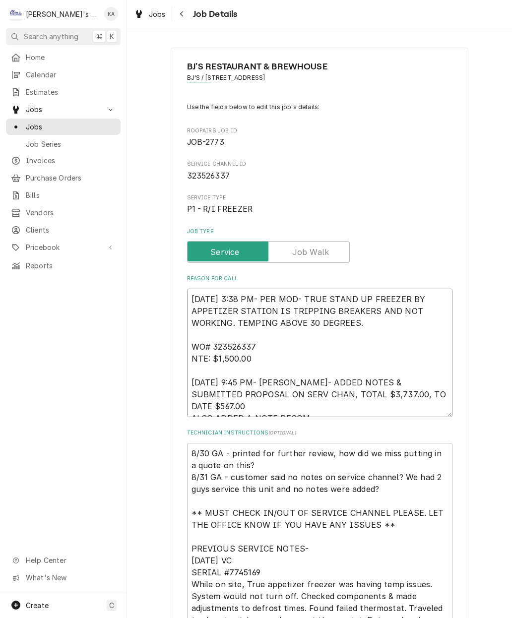
type textarea "x"
type textarea "8/23/2025 3:38 PM- PER MOD- TRUE STAND UP FREEZER BY APPETIZER STATION IS TRIPP…"
type textarea "x"
type textarea "8/23/2025 3:38 PM- PER MOD- TRUE STAND UP FREEZER BY APPETIZER STATION IS TRIPP…"
type textarea "x"
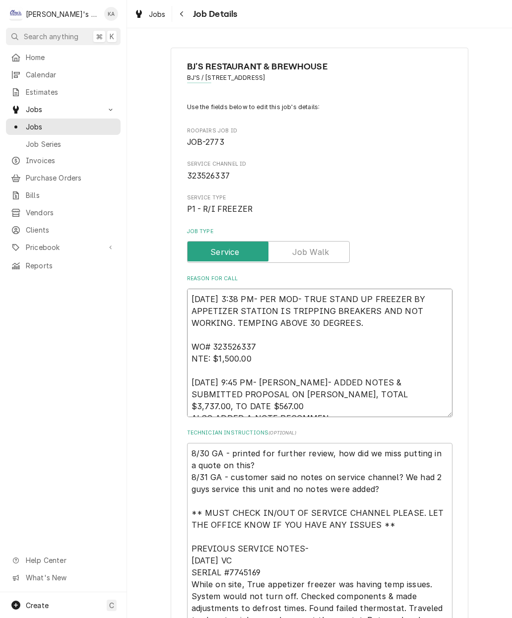
type textarea "8/23/2025 3:38 PM- PER MOD- TRUE STAND UP FREEZER BY APPETIZER STATION IS TRIPP…"
type textarea "x"
type textarea "8/23/2025 3:38 PM- PER MOD- TRUE STAND UP FREEZER BY APPETIZER STATION IS TRIPP…"
type textarea "x"
type textarea "8/23/2025 3:38 PM- PER MOD- TRUE STAND UP FREEZER BY APPETIZER STATION IS TRIPP…"
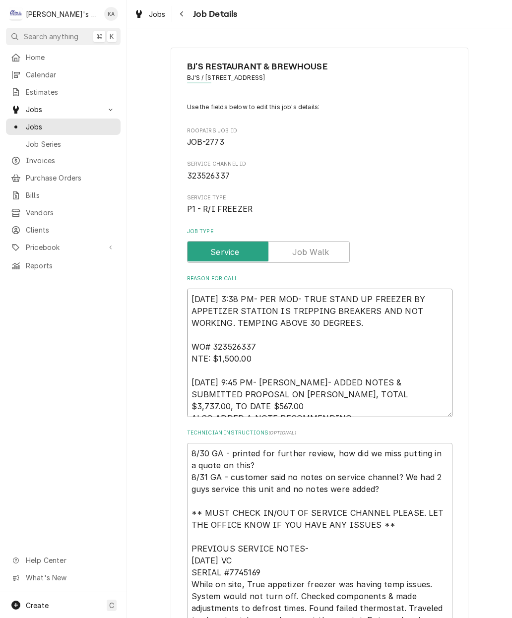
type textarea "x"
type textarea "8/23/2025 3:38 PM- PER MOD- TRUE STAND UP FREEZER BY APPETIZER STATION IS TRIPP…"
type textarea "x"
type textarea "8/23/2025 3:38 PM- PER MOD- TRUE STAND UP FREEZER BY APPETIZER STATION IS TRIPP…"
type textarea "x"
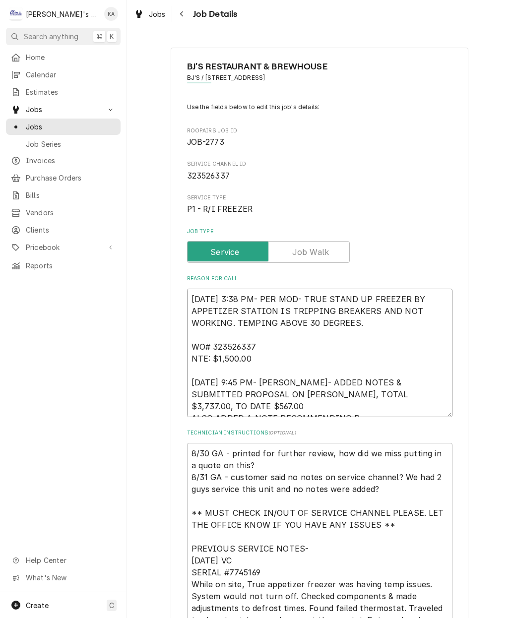
type textarea "8/23/2025 3:38 PM- PER MOD- TRUE STAND UP FREEZER BY APPETIZER STATION IS TRIPP…"
type textarea "x"
type textarea "8/23/2025 3:38 PM- PER MOD- TRUE STAND UP FREEZER BY APPETIZER STATION IS TRIPP…"
type textarea "x"
type textarea "8/23/2025 3:38 PM- PER MOD- TRUE STAND UP FREEZER BY APPETIZER STATION IS TRIPP…"
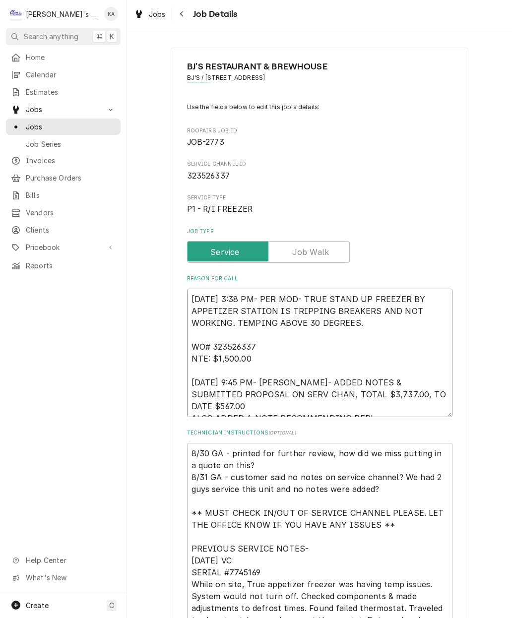
type textarea "x"
type textarea "8/23/2025 3:38 PM- PER MOD- TRUE STAND UP FREEZER BY APPETIZER STATION IS TRIPP…"
type textarea "x"
type textarea "8/23/2025 3:38 PM- PER MOD- TRUE STAND UP FREEZER BY APPETIZER STATION IS TRIPP…"
type textarea "x"
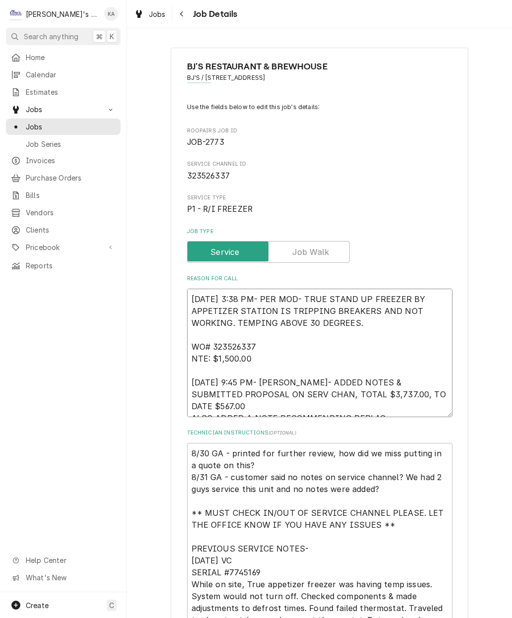
type textarea "8/23/2025 3:38 PM- PER MOD- TRUE STAND UP FREEZER BY APPETIZER STATION IS TRIPP…"
type textarea "x"
type textarea "8/23/2025 3:38 PM- PER MOD- TRUE STAND UP FREEZER BY APPETIZER STATION IS TRIPP…"
type textarea "x"
type textarea "8/23/2025 3:38 PM- PER MOD- TRUE STAND UP FREEZER BY APPETIZER STATION IS TRIPP…"
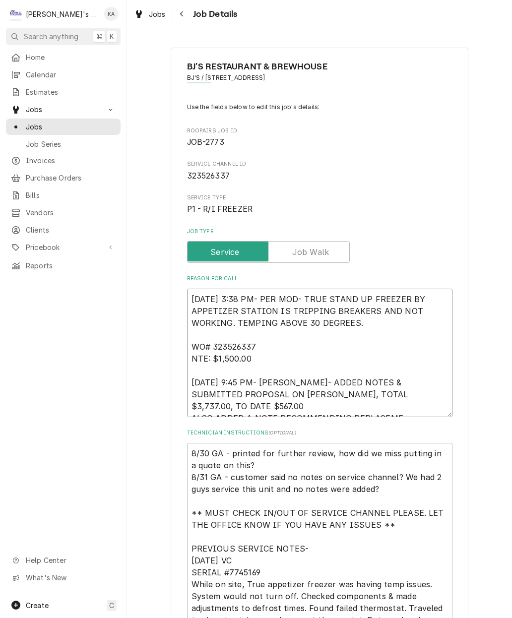
type textarea "x"
type textarea "8/23/2025 3:38 PM- PER MOD- TRUE STAND UP FREEZER BY APPETIZER STATION IS TRIPP…"
type textarea "x"
type textarea "8/23/2025 3:38 PM- PER MOD- TRUE STAND UP FREEZER BY APPETIZER STATION IS TRIPP…"
type textarea "x"
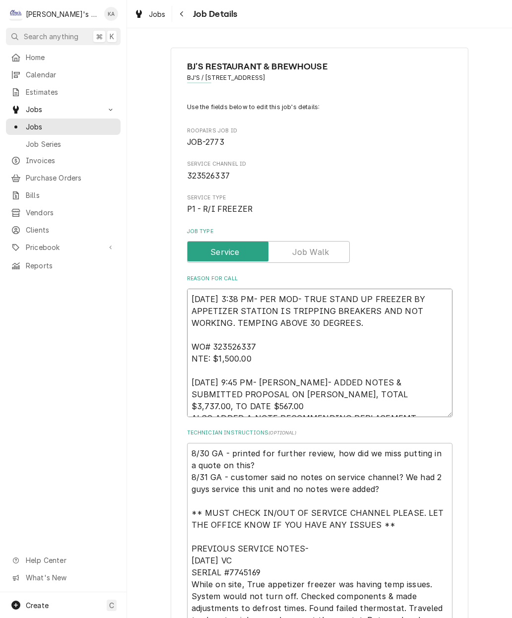
type textarea "8/23/2025 3:38 PM- PER MOD- TRUE STAND UP FREEZER BY APPETIZER STATION IS TRIPP…"
type textarea "x"
type textarea "8/23/2025 3:38 PM- PER MOD- TRUE STAND UP FREEZER BY APPETIZER STATION IS TRIPP…"
type textarea "x"
type textarea "8/23/2025 3:38 PM- PER MOD- TRUE STAND UP FREEZER BY APPETIZER STATION IS TRIPP…"
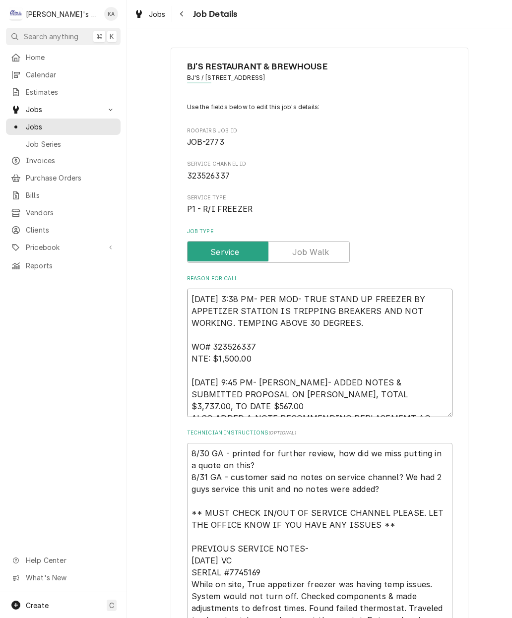
type textarea "x"
type textarea "8/23/2025 3:38 PM- PER MOD- TRUE STAND UP FREEZER BY APPETIZER STATION IS TRIPP…"
type textarea "x"
type textarea "8/23/2025 3:38 PM- PER MOD- TRUE STAND UP FREEZER BY APPETIZER STATION IS TRIPP…"
type textarea "x"
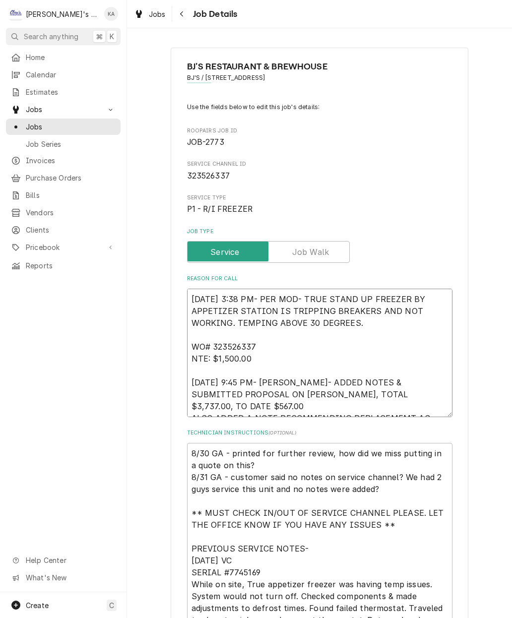
type textarea "8/23/2025 3:38 PM- PER MOD- TRUE STAND UP FREEZER BY APPETIZER STATION IS TRIPP…"
type textarea "x"
type textarea "8/23/2025 3:38 PM- PER MOD- TRUE STAND UP FREEZER BY APPETIZER STATION IS TRIPP…"
type textarea "x"
type textarea "8/23/2025 3:38 PM- PER MOD- TRUE STAND UP FREEZER BY APPETIZER STATION IS TRIPP…"
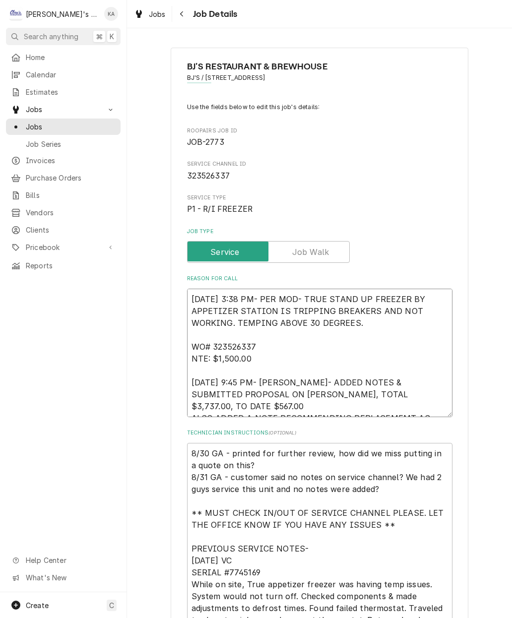
type textarea "x"
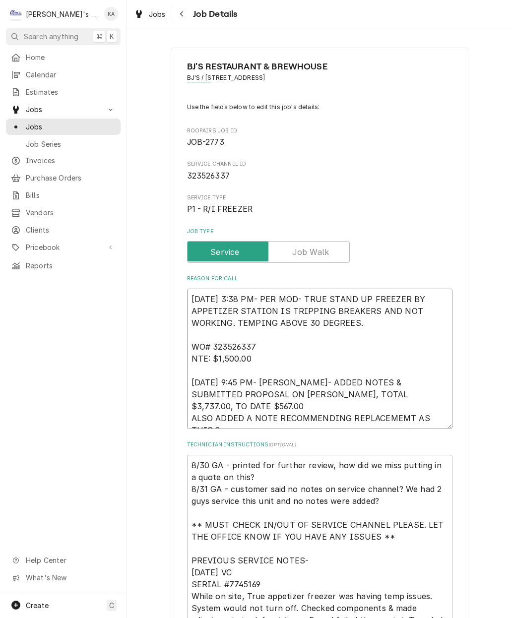
type textarea "8/23/2025 3:38 PM- PER MOD- TRUE STAND UP FREEZER BY APPETIZER STATION IS TRIPP…"
type textarea "x"
type textarea "8/23/2025 3:38 PM- PER MOD- TRUE STAND UP FREEZER BY APPETIZER STATION IS TRIPP…"
type textarea "x"
type textarea "8/23/2025 3:38 PM- PER MOD- TRUE STAND UP FREEZER BY APPETIZER STATION IS TRIPP…"
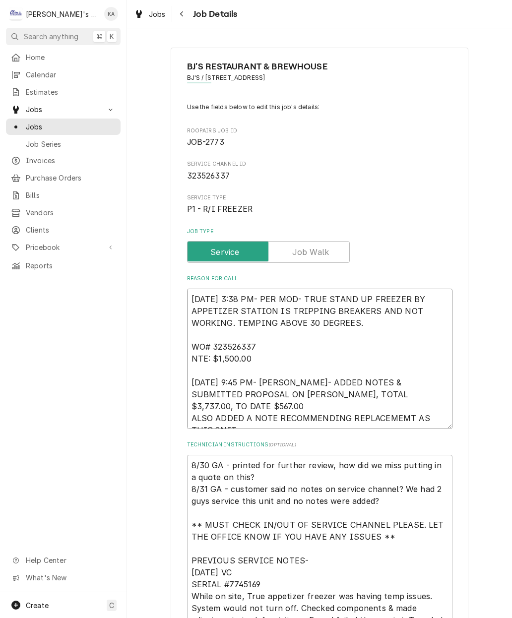
type textarea "x"
type textarea "8/23/2025 3:38 PM- PER MOD- TRUE STAND UP FREEZER BY APPETIZER STATION IS TRIPP…"
type textarea "x"
type textarea "8/23/2025 3:38 PM- PER MOD- TRUE STAND UP FREEZER BY APPETIZER STATION IS TRIPP…"
type textarea "x"
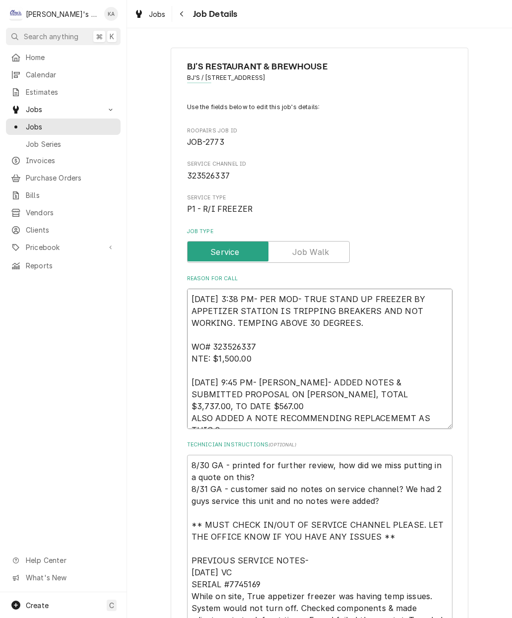
type textarea "8/23/2025 3:38 PM- PER MOD- TRUE STAND UP FREEZER BY APPETIZER STATION IS TRIPP…"
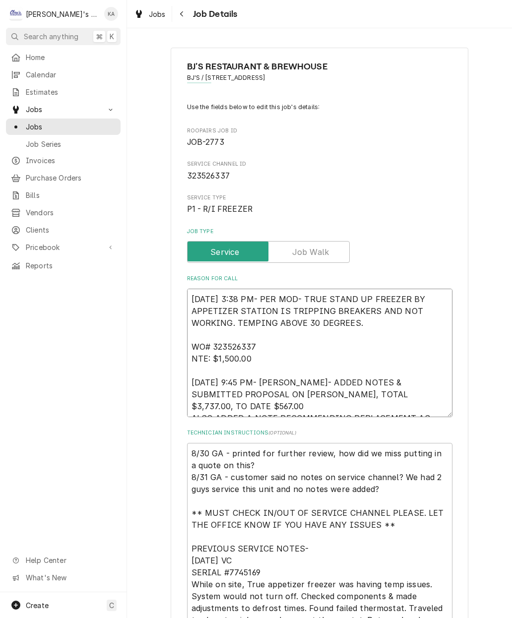
type textarea "x"
type textarea "8/23/2025 3:38 PM- PER MOD- TRUE STAND UP FREEZER BY APPETIZER STATION IS TRIPP…"
type textarea "x"
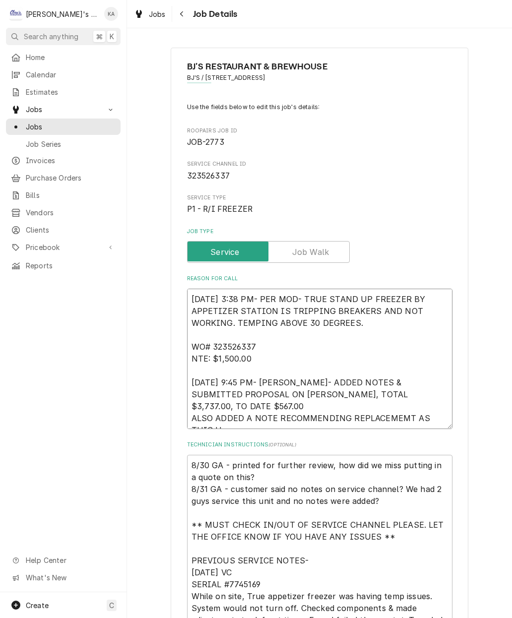
type textarea "8/23/2025 3:38 PM- PER MOD- TRUE STAND UP FREEZER BY APPETIZER STATION IS TRIPP…"
type textarea "x"
type textarea "8/23/2025 3:38 PM- PER MOD- TRUE STAND UP FREEZER BY APPETIZER STATION IS TRIPP…"
type textarea "x"
type textarea "8/23/2025 3:38 PM- PER MOD- TRUE STAND UP FREEZER BY APPETIZER STATION IS TRIPP…"
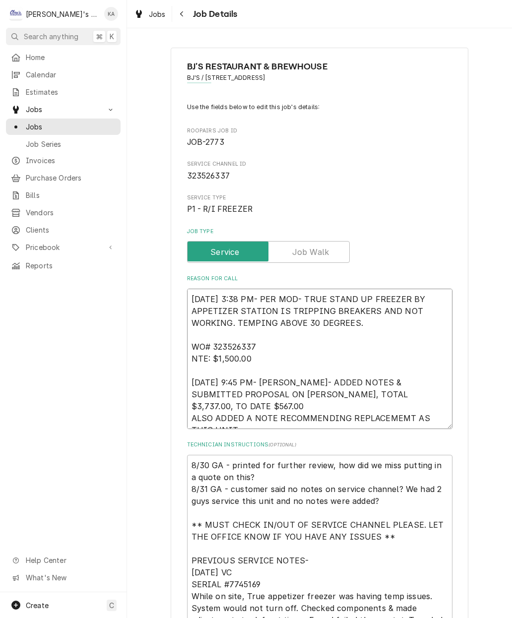
type textarea "x"
type textarea "8/23/2025 3:38 PM- PER MOD- TRUE STAND UP FREEZER BY APPETIZER STATION IS TRIPP…"
type textarea "x"
type textarea "8/23/2025 3:38 PM- PER MOD- TRUE STAND UP FREEZER BY APPETIZER STATION IS TRIPP…"
type textarea "x"
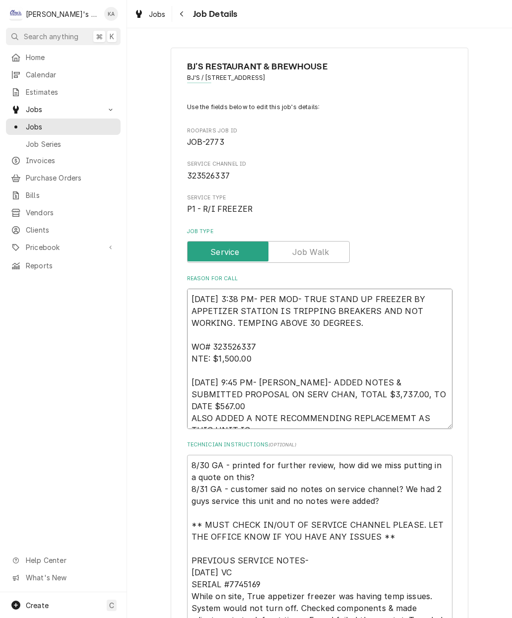
type textarea "8/23/2025 3:38 PM- PER MOD- TRUE STAND UP FREEZER BY APPETIZER STATION IS TRIPP…"
type textarea "x"
type textarea "8/23/2025 3:38 PM- PER MOD- TRUE STAND UP FREEZER BY APPETIZER STATION IS TRIPP…"
type textarea "x"
type textarea "8/23/2025 3:38 PM- PER MOD- TRUE STAND UP FREEZER BY APPETIZER STATION IS TRIPP…"
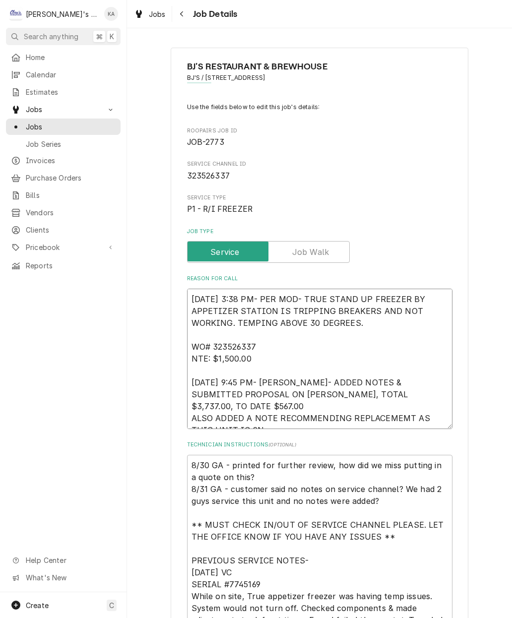
type textarea "x"
type textarea "8/23/2025 3:38 PM- PER MOD- TRUE STAND UP FREEZER BY APPETIZER STATION IS TRIPP…"
type textarea "x"
type textarea "8/23/2025 3:38 PM- PER MOD- TRUE STAND UP FREEZER BY APPETIZER STATION IS TRIPP…"
type textarea "x"
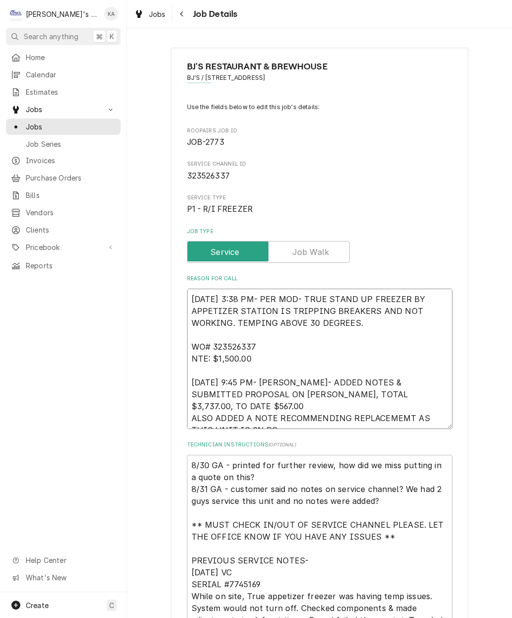
type textarea "8/23/2025 3:38 PM- PER MOD- TRUE STAND UP FREEZER BY APPETIZER STATION IS TRIPP…"
type textarea "x"
type textarea "8/23/2025 3:38 PM- PER MOD- TRUE STAND UP FREEZER BY APPETIZER STATION IS TRIPP…"
type textarea "x"
type textarea "8/23/2025 3:38 PM- PER MOD- TRUE STAND UP FREEZER BY APPETIZER STATION IS TRIPP…"
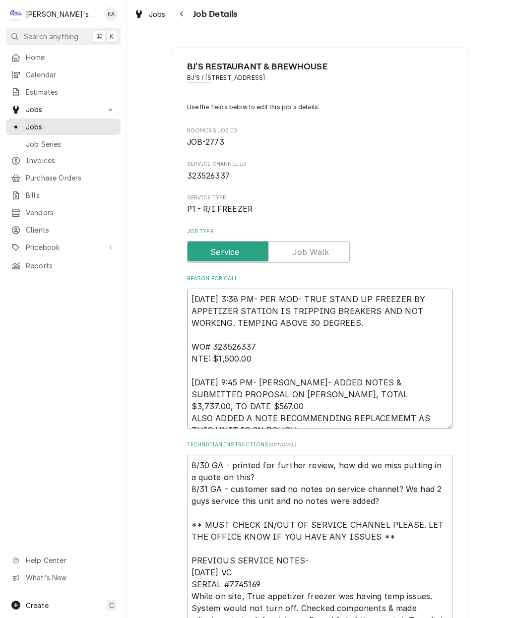
type textarea "x"
type textarea "8/23/2025 3:38 PM- PER MOD- TRUE STAND UP FREEZER BY APPETIZER STATION IS TRIPP…"
click at [234, 412] on textarea "8/23/2025 3:38 PM- PER MOD- TRUE STAND UP FREEZER BY APPETIZER STATION IS TRIPP…" at bounding box center [319, 359] width 265 height 140
type textarea "x"
type textarea "8/23/2025 3:38 PM- PER MOD- TRUE STAND UP FREEZER BY APPETIZER STATION IS TRIPP…"
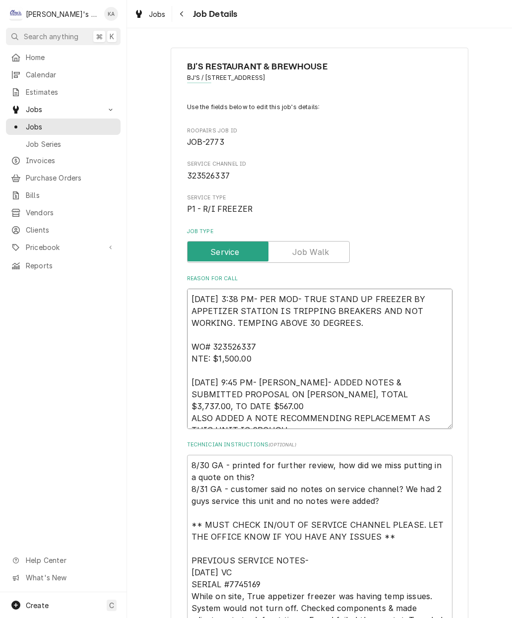
type textarea "x"
type textarea "8/23/2025 3:38 PM- PER MOD- TRUE STAND UP FREEZER BY APPETIZER STATION IS TRIPP…"
type textarea "x"
type textarea "8/23/2025 3:38 PM- PER MOD- TRUE STAND UP FREEZER BY APPETIZER STATION IS TRIPP…"
type textarea "x"
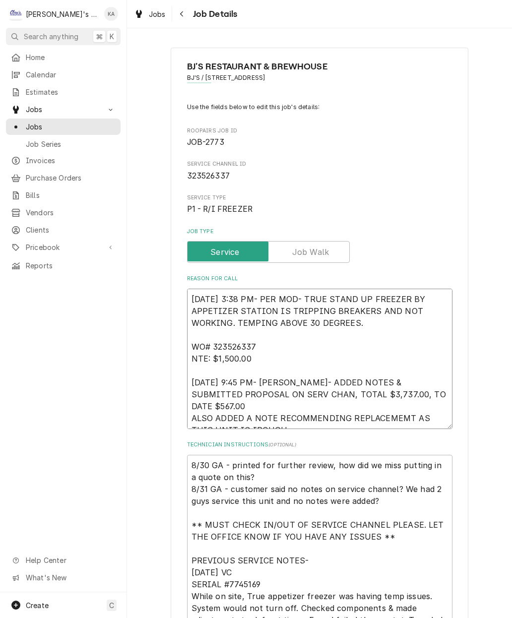
type textarea "8/23/2025 3:38 PM- PER MOD- TRUE STAND UP FREEZER BY APPETIZER STATION IS TRIPP…"
type textarea "x"
type textarea "8/23/2025 3:38 PM- PER MOD- TRUE STAND UP FREEZER BY APPETIZER STATION IS TRIPP…"
click at [300, 417] on textarea "8/23/2025 3:38 PM- PER MOD- TRUE STAND UP FREEZER BY APPETIZER STATION IS TRIPP…" at bounding box center [319, 359] width 265 height 140
type textarea "x"
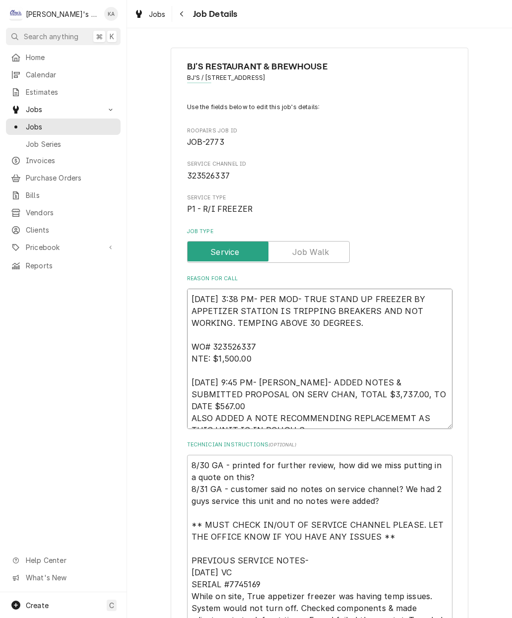
type textarea "8/23/2025 3:38 PM- PER MOD- TRUE STAND UP FREEZER BY APPETIZER STATION IS TRIPP…"
type textarea "x"
type textarea "8/23/2025 3:38 PM- PER MOD- TRUE STAND UP FREEZER BY APPETIZER STATION IS TRIPP…"
type textarea "x"
type textarea "8/23/2025 3:38 PM- PER MOD- TRUE STAND UP FREEZER BY APPETIZER STATION IS TRIPP…"
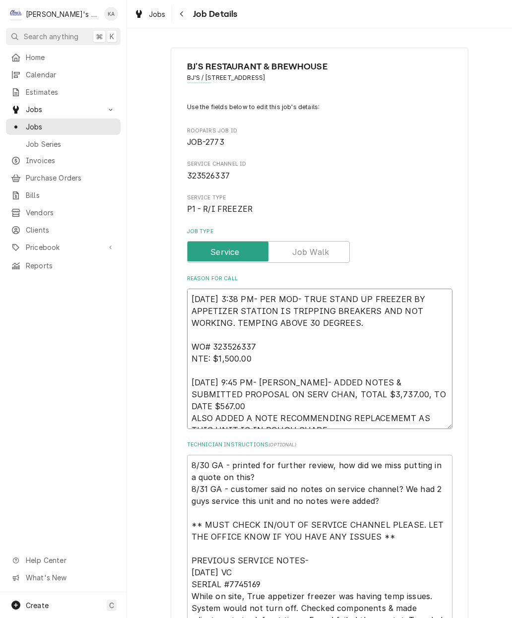
type textarea "x"
type textarea "8/23/2025 3:38 PM- PER MOD- TRUE STAND UP FREEZER BY APPETIZER STATION IS TRIPP…"
type textarea "x"
type textarea "8/23/2025 3:38 PM- PER MOD- TRUE STAND UP FREEZER BY APPETIZER STATION IS TRIPP…"
type textarea "x"
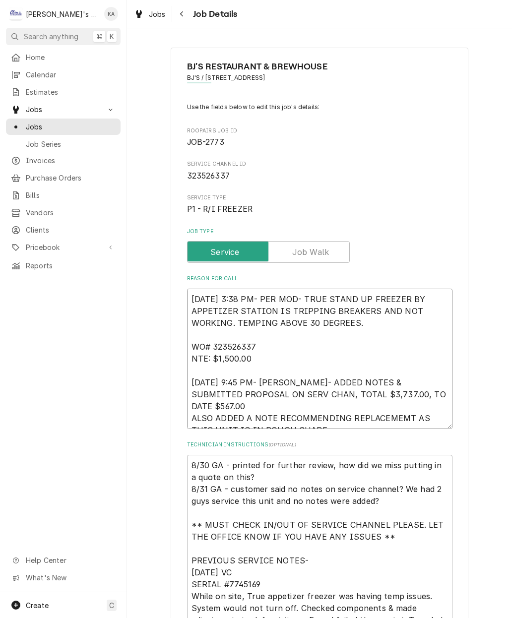
type textarea "8/23/2025 3:38 PM- PER MOD- TRUE STAND UP FREEZER BY APPETIZER STATION IS TRIPP…"
type textarea "x"
type textarea "8/23/2025 3:38 PM- PER MOD- TRUE STAND UP FREEZER BY APPETIZER STATION IS TRIPP…"
type textarea "x"
type textarea "8/23/2025 3:38 PM- PER MOD- TRUE STAND UP FREEZER BY APPETIZER STATION IS TRIPP…"
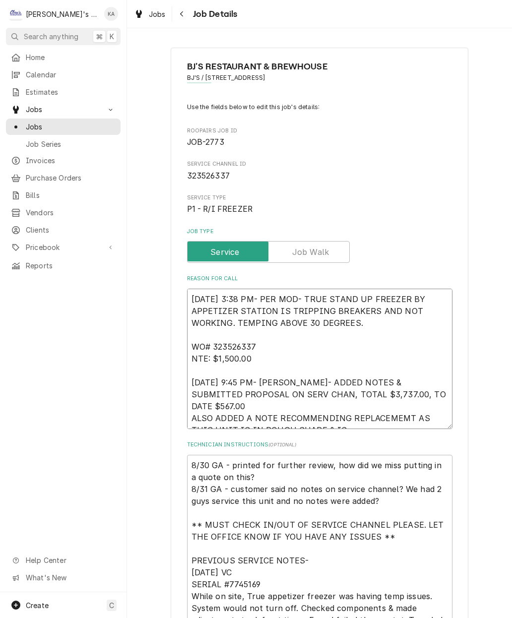
type textarea "x"
type textarea "8/23/2025 3:38 PM- PER MOD- TRUE STAND UP FREEZER BY APPETIZER STATION IS TRIPP…"
paste textarea "7745169"
type textarea "x"
type textarea "8/23/2025 3:38 PM- PER MOD- TRUE STAND UP FREEZER BY APPETIZER STATION IS TRIPP…"
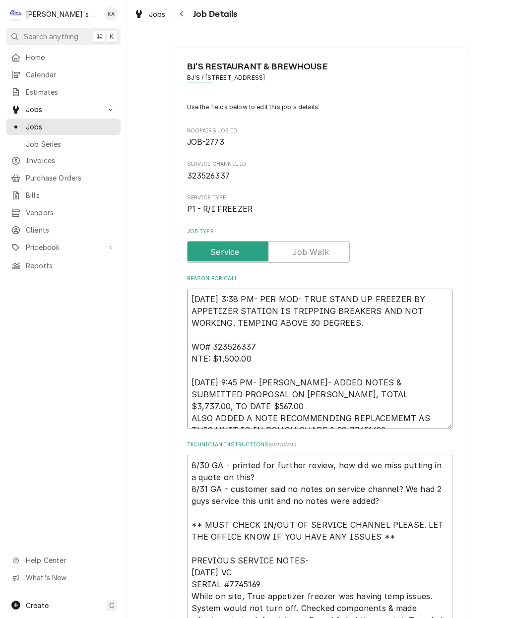
type textarea "x"
type textarea "8/23/2025 3:38 PM- PER MOD- TRUE STAND UP FREEZER BY APPETIZER STATION IS TRIPP…"
type textarea "x"
type textarea "8/23/2025 3:38 PM- PER MOD- TRUE STAND UP FREEZER BY APPETIZER STATION IS TRIPP…"
type textarea "x"
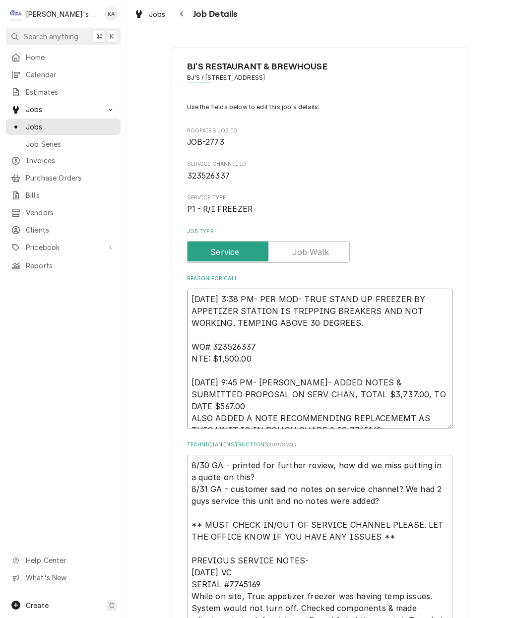
type textarea "8/23/2025 3:38 PM- PER MOD- TRUE STAND UP FREEZER BY APPETIZER STATION IS TRIPP…"
type textarea "x"
type textarea "8/23/2025 3:38 PM- PER MOD- TRUE STAND UP FREEZER BY APPETIZER STATION IS TRIPP…"
type textarea "x"
type textarea "8/23/2025 3:38 PM- PER MOD- TRUE STAND UP FREEZER BY APPETIZER STATION IS TRIPP…"
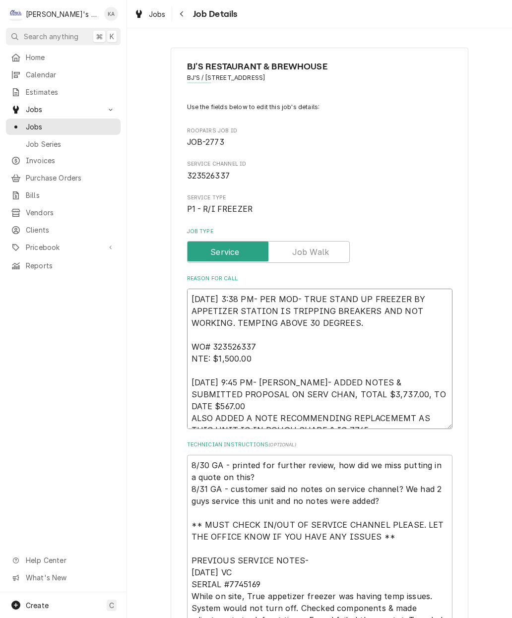
type textarea "x"
type textarea "8/23/2025 3:38 PM- PER MOD- TRUE STAND UP FREEZER BY APPETIZER STATION IS TRIPP…"
type textarea "x"
type textarea "8/23/2025 3:38 PM- PER MOD- TRUE STAND UP FREEZER BY APPETIZER STATION IS TRIPP…"
type textarea "x"
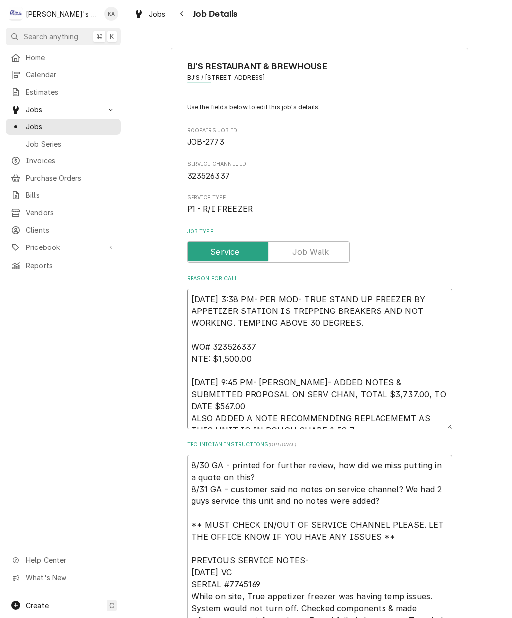
type textarea "8/23/2025 3:38 PM- PER MOD- TRUE STAND UP FREEZER BY APPETIZER STATION IS TRIPP…"
type textarea "x"
type textarea "8/23/2025 3:38 PM- PER MOD- TRUE STAND UP FREEZER BY APPETIZER STATION IS TRIPP…"
type textarea "x"
type textarea "8/23/2025 3:38 PM- PER MOD- TRUE STAND UP FREEZER BY APPETIZER STATION IS TRIPP…"
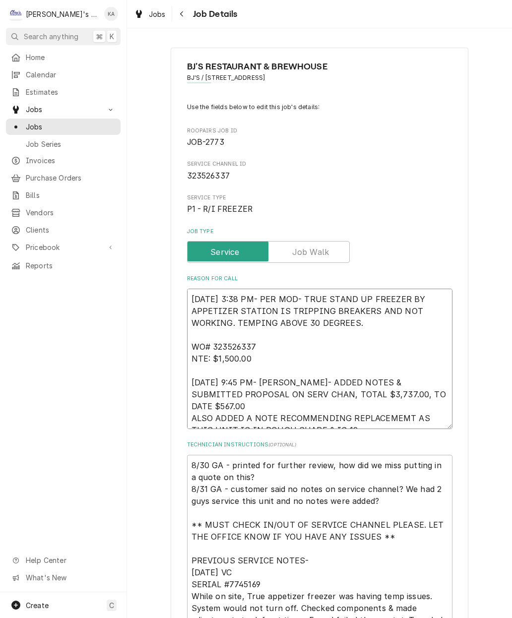
type textarea "x"
type textarea "8/23/2025 3:38 PM- PER MOD- TRUE STAND UP FREEZER BY APPETIZER STATION IS TRIPP…"
type textarea "x"
type textarea "8/23/2025 3:38 PM- PER MOD- TRUE STAND UP FREEZER BY APPETIZER STATION IS TRIPP…"
type textarea "x"
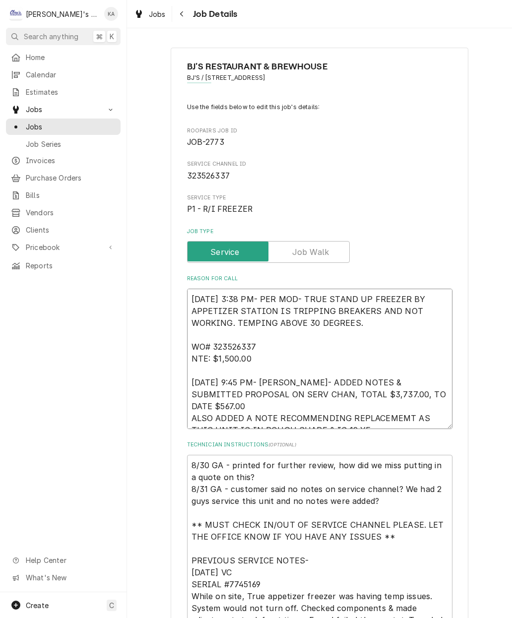
type textarea "8/23/2025 3:38 PM- PER MOD- TRUE STAND UP FREEZER BY APPETIZER STATION IS TRIPP…"
type textarea "x"
type textarea "8/23/2025 3:38 PM- PER MOD- TRUE STAND UP FREEZER BY APPETIZER STATION IS TRIPP…"
type textarea "x"
type textarea "8/23/2025 3:38 PM- PER MOD- TRUE STAND UP FREEZER BY APPETIZER STATION IS TRIPP…"
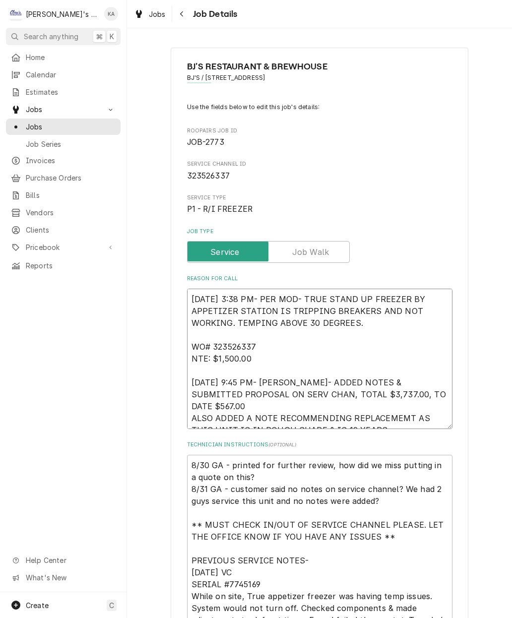
type textarea "x"
type textarea "8/23/2025 3:38 PM- PER MOD- TRUE STAND UP FREEZER BY APPETIZER STATION IS TRIPP…"
type textarea "x"
type textarea "8/23/2025 3:38 PM- PER MOD- TRUE STAND UP FREEZER BY APPETIZER STATION IS TRIPP…"
type textarea "x"
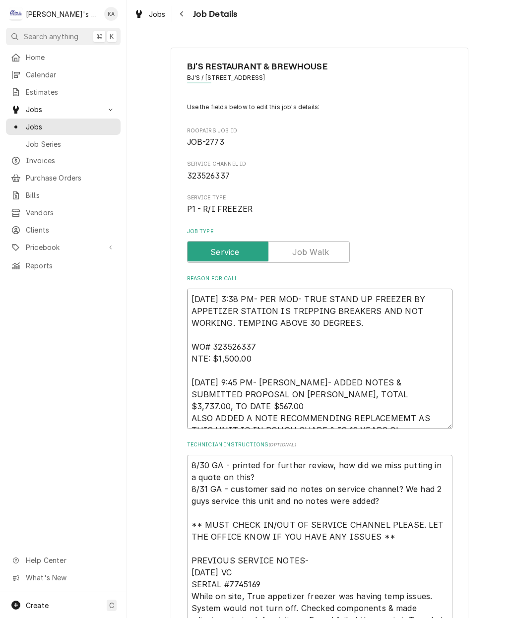
type textarea "8/23/2025 3:38 PM- PER MOD- TRUE STAND UP FREEZER BY APPETIZER STATION IS TRIPP…"
click at [398, 405] on textarea "8/23/2025 3:38 PM- PER MOD- TRUE STAND UP FREEZER BY APPETIZER STATION IS TRIPP…" at bounding box center [319, 359] width 265 height 140
click at [376, 416] on textarea "8/23/2025 3:38 PM- PER MOD- TRUE STAND UP FREEZER BY APPETIZER STATION IS TRIPP…" at bounding box center [319, 359] width 265 height 140
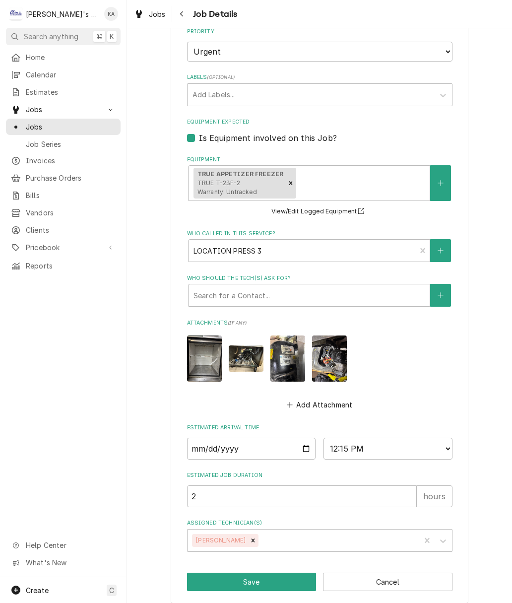
scroll to position [710, 0]
click at [261, 573] on button "Save" at bounding box center [251, 582] width 129 height 18
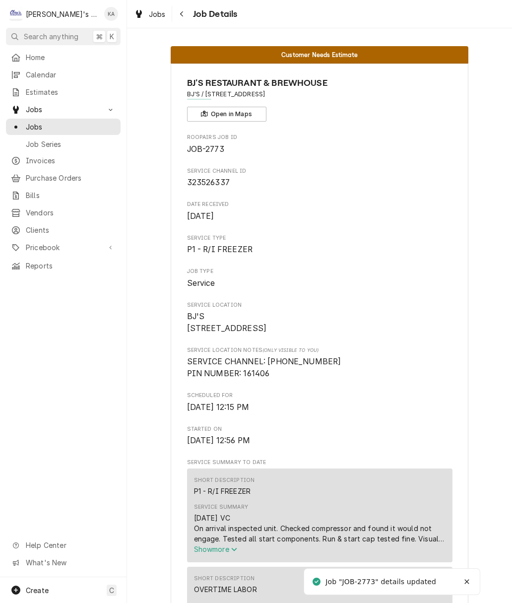
click at [189, 16] on button "Navigate back" at bounding box center [182, 14] width 16 height 16
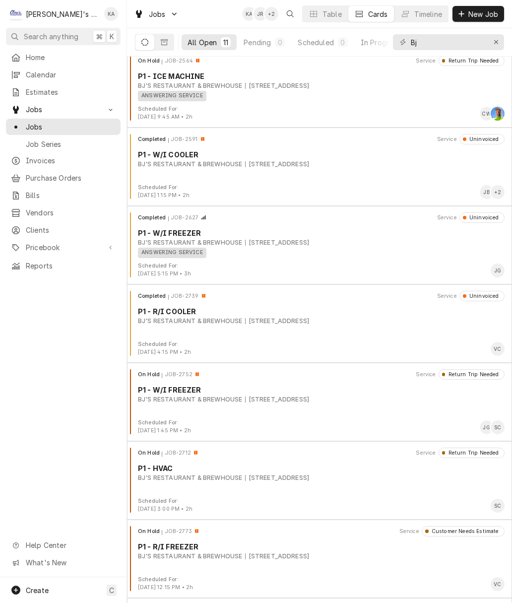
scroll to position [184, 0]
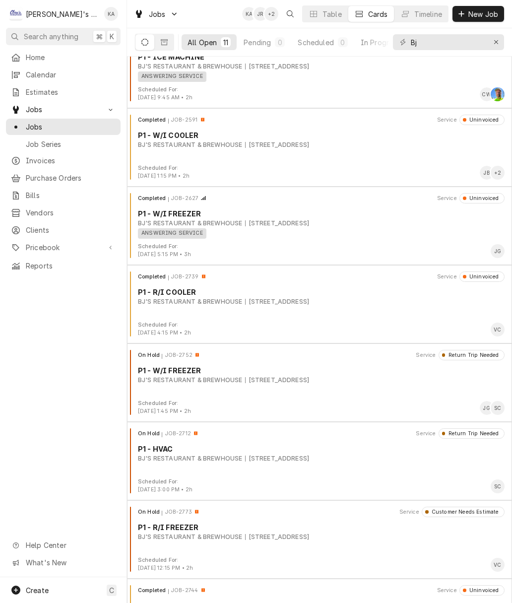
click at [355, 390] on div "On Hold JOB-2752 Service Return Trip Needed P1 - W/I FREEZER BJ'S RESTAURANT & …" at bounding box center [319, 375] width 377 height 50
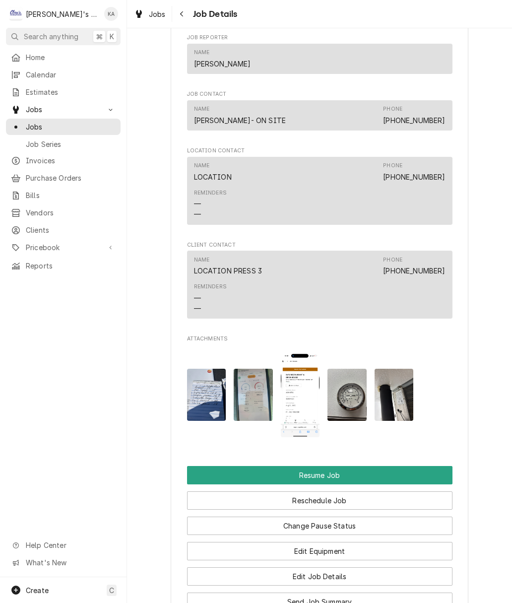
scroll to position [1289, 0]
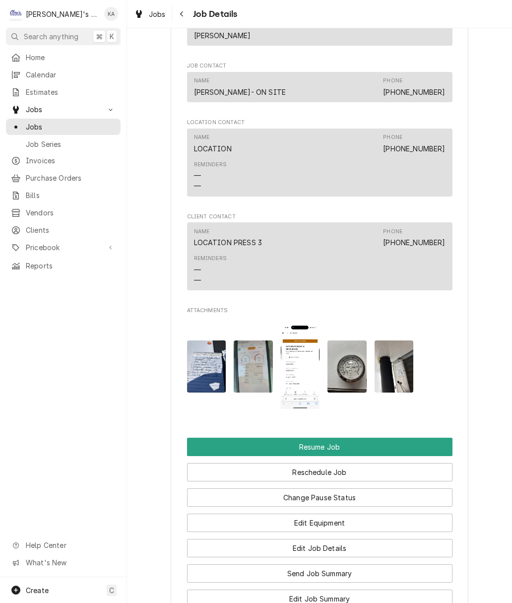
click at [332, 539] on button "Edit Job Details" at bounding box center [319, 548] width 265 height 18
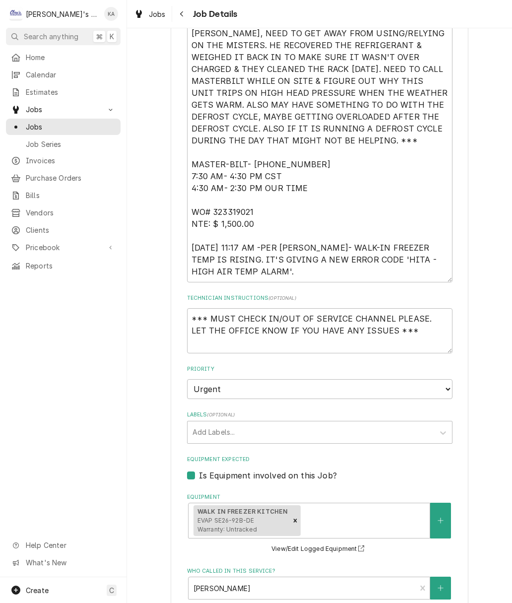
scroll to position [330, 0]
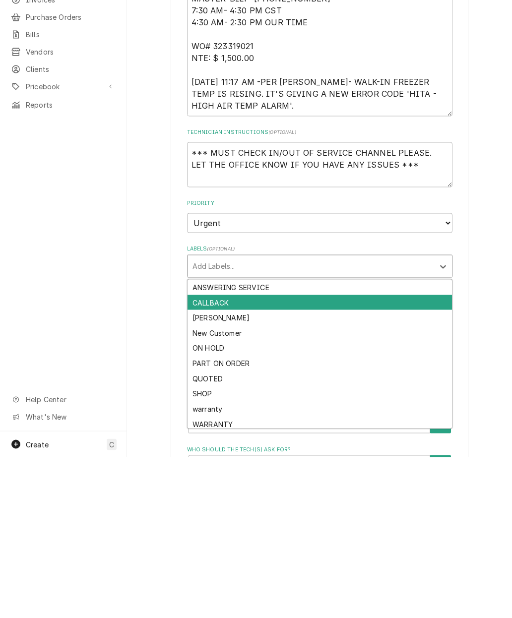
click at [227, 456] on div "CALLBACK" at bounding box center [319, 463] width 264 height 15
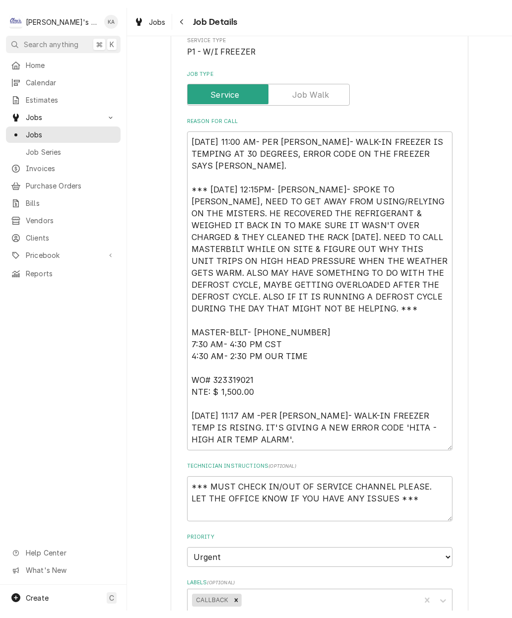
scroll to position [142, 0]
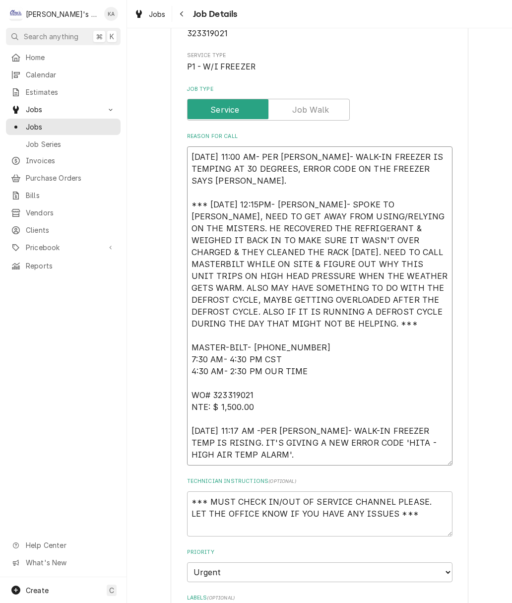
click at [277, 154] on textarea "8/21/2025 11:00 AM- PER JONATHAN- WALK-IN FREEZER IS TEMPING AT 30 DEGREES, ERR…" at bounding box center [319, 305] width 265 height 319
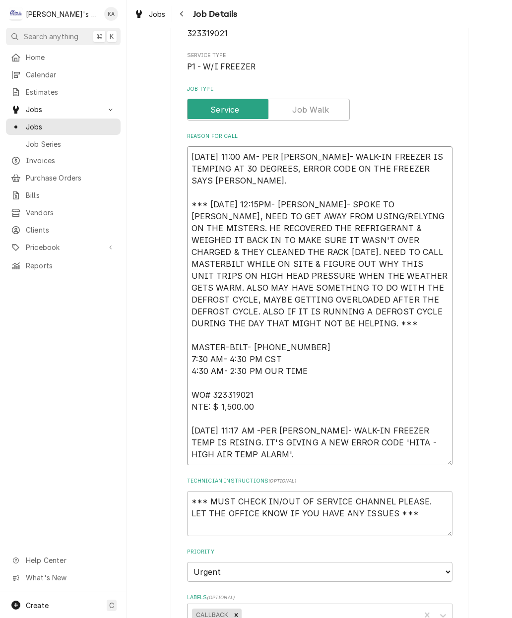
type textarea "x"
type textarea "8/21/2025 11:00 AM- KPER JONATHAN- WALK-IN FREEZER IS TEMPING AT 30 DEGREES, ER…"
type textarea "x"
type textarea "8/21/2025 11:00 AM- KASPER JONATHAN- WALK-IN FREEZER IS TEMPING AT 30 DEGREES, …"
type textarea "x"
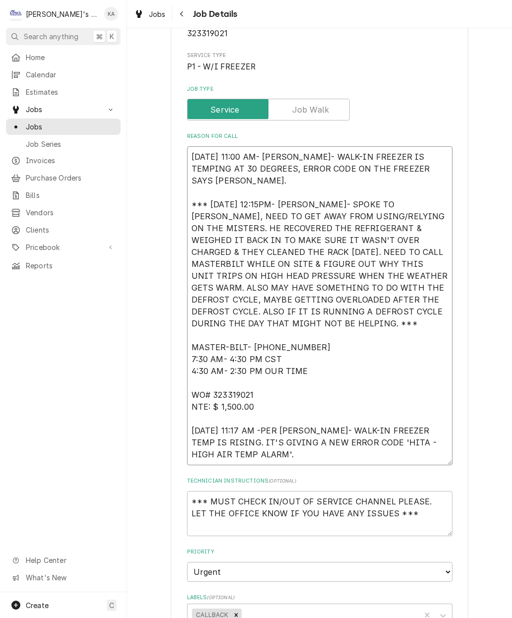
type textarea "8/21/2025 11:00 AM- KASSPER JONATHAN- WALK-IN FREEZER IS TEMPING AT 30 DEGREES,…"
type textarea "x"
type textarea "8/21/2025 11:00 AM- KASSIPER JONATHAN- WALK-IN FREEZER IS TEMPING AT 30 DEGREES…"
type textarea "x"
type textarea "8/21/2025 11:00 AM- KASSIEPER JONATHAN- WALK-IN FREEZER IS TEMPING AT 30 DEGREE…"
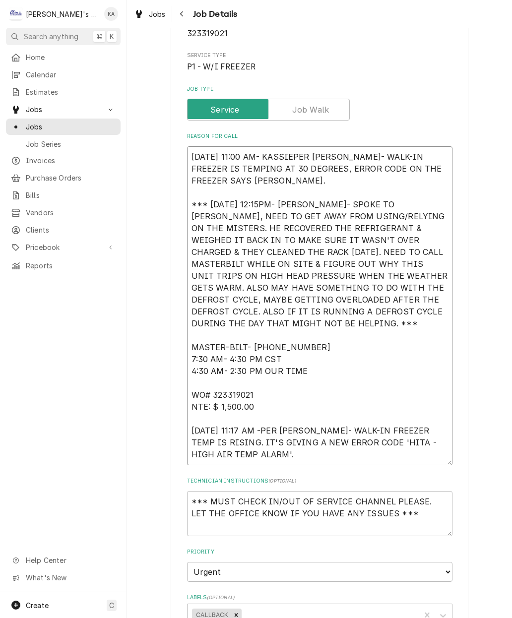
type textarea "x"
type textarea "8/21/2025 11:00 AM- KASSIE-PER JONATHAN- WALK-IN FREEZER IS TEMPING AT 30 DEGRE…"
type textarea "x"
type textarea "8/21/2025 11:00 AM- KASSIE- PER JONATHAN- WALK-IN FREEZER IS TEMPING AT 30 DEGR…"
type textarea "x"
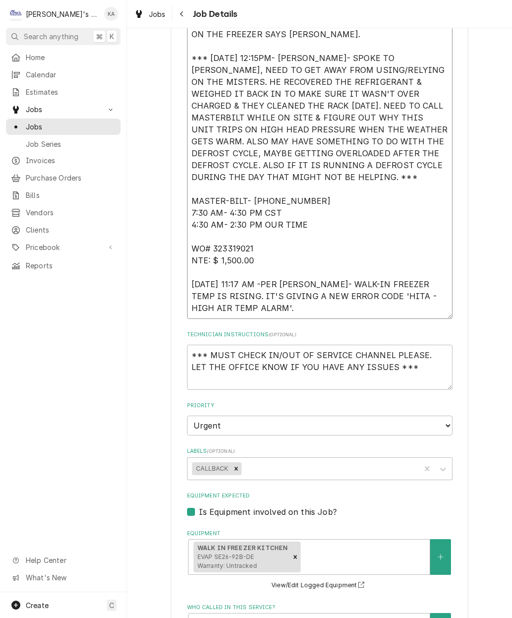
scroll to position [289, 0]
click at [269, 282] on textarea "8/21/2025 11:00 AM- KASSIE- PER JONATHAN- WALK-IN FREEZER IS TEMPING AT 30 DEGR…" at bounding box center [319, 159] width 265 height 319
type textarea "8/21/2025 11:00 AM- KASSIE- PER JONATHAN- WALK-IN FREEZER IS TEMPING AT 30 DEGR…"
type textarea "x"
type textarea "8/21/2025 11:00 AM- KASSIE- PER JONATHAN- WALK-IN FREEZER IS TEMPING AT 30 DEGR…"
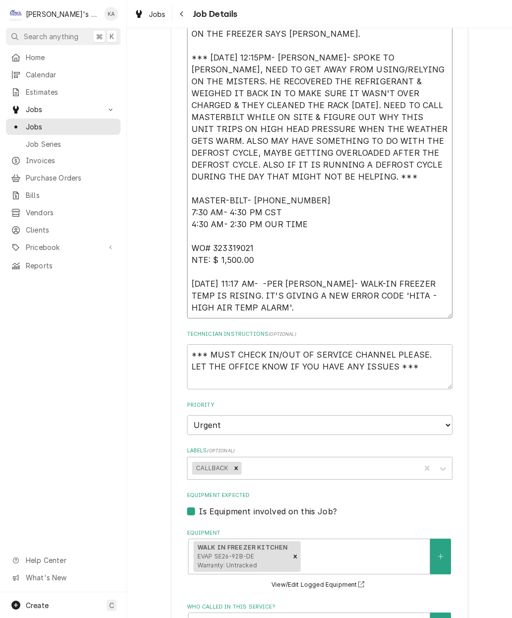
type textarea "x"
type textarea "8/21/2025 11:00 AM- KASSIE- PER JONATHAN- WALK-IN FREEZER IS TEMPING AT 30 DEGR…"
type textarea "x"
type textarea "8/21/2025 11:00 AM- KASSIE- PER JONATHAN- WALK-IN FREEZER IS TEMPING AT 30 DEGR…"
type textarea "x"
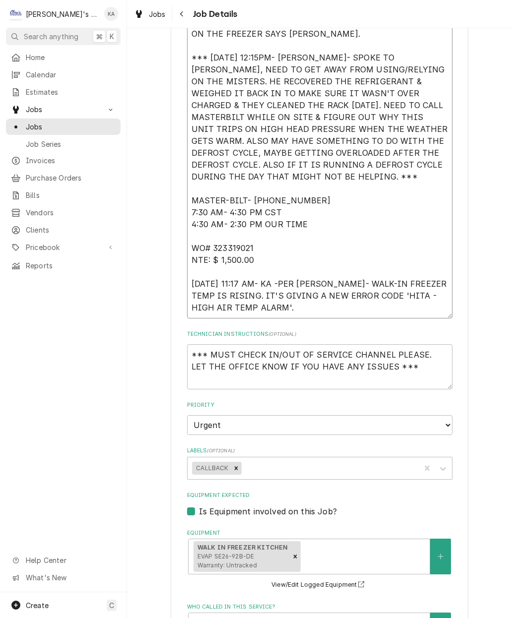
type textarea "8/21/2025 11:00 AM- KASSIE- PER JONATHAN- WALK-IN FREEZER IS TEMPING AT 30 DEGR…"
type textarea "x"
type textarea "8/21/2025 11:00 AM- KASSIE- PER JONATHAN- WALK-IN FREEZER IS TEMPING AT 30 DEGR…"
type textarea "x"
type textarea "8/21/2025 11:00 AM- KASSIE- PER JONATHAN- WALK-IN FREEZER IS TEMPING AT 30 DEGR…"
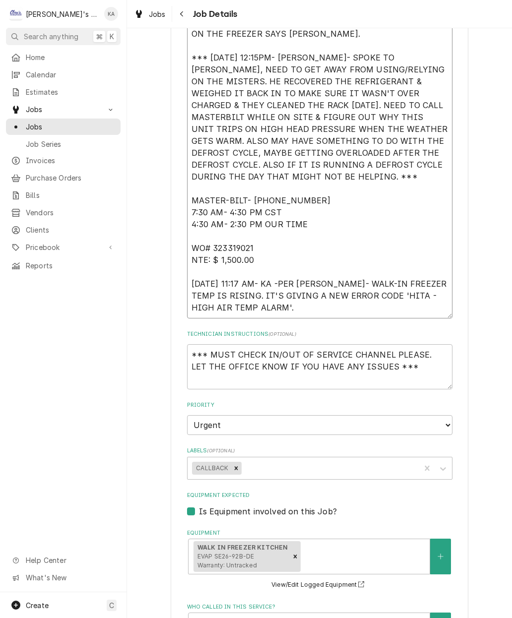
type textarea "x"
type textarea "8/21/2025 11:00 AM- KASSIE- PER JONATHAN- WALK-IN FREEZER IS TEMPING AT 30 DEGR…"
type textarea "x"
type textarea "8/21/2025 11:00 AM- KASSIE- PER JONATHAN- WALK-IN FREEZER IS TEMPING AT 30 DEGR…"
type textarea "x"
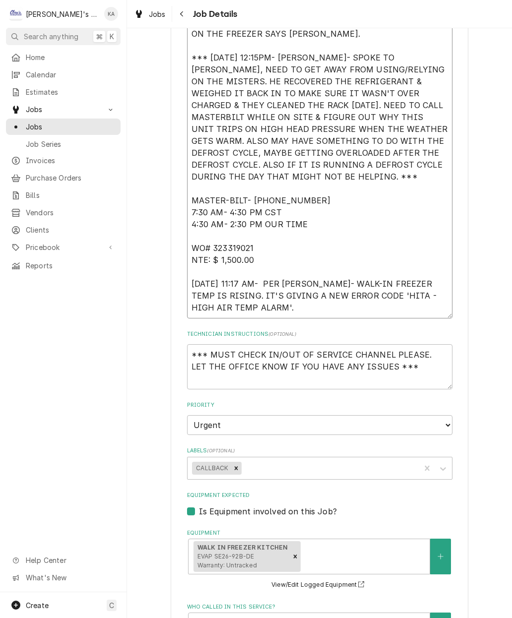
type textarea "8/21/2025 11:00 AM- KASSIE- PER JONATHAN- WALK-IN FREEZER IS TEMPING AT 30 DEGR…"
click at [285, 308] on textarea "8/21/2025 11:00 AM- KASSIE- PER JONATHAN- WALK-IN FREEZER IS TEMPING AT 30 DEGR…" at bounding box center [319, 159] width 265 height 319
type textarea "x"
type textarea "8/21/2025 11:00 AM- KASSIE- PER JONATHAN- WALK-IN FREEZER IS TEMPING AT 30 DEGR…"
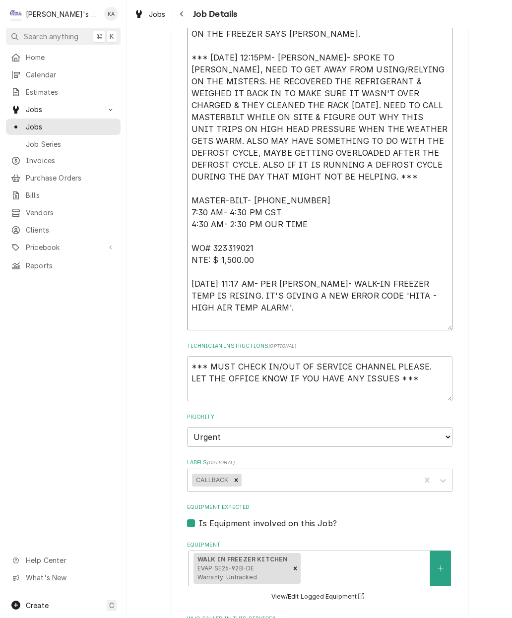
type textarea "x"
type textarea "8/21/2025 11:00 AM- KASSIE- PER JONATHAN- WALK-IN FREEZER IS TEMPING AT 30 DEGR…"
type textarea "x"
type textarea "8/21/2025 11:00 AM- KASSIE- PER JONATHAN- WALK-IN FREEZER IS TEMPING AT 30 DEGR…"
type textarea "x"
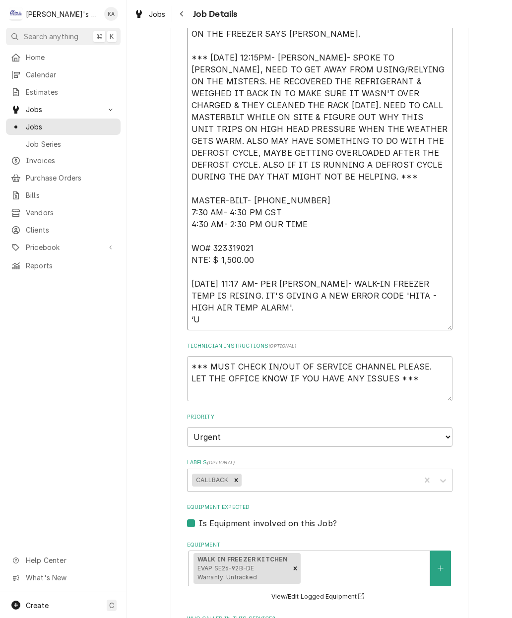
type textarea "8/21/2025 11:00 AM- KASSIE- PER JONATHAN- WALK-IN FREEZER IS TEMPING AT 30 DEGR…"
type textarea "x"
type textarea "8/21/2025 11:00 AM- KASSIE- PER JONATHAN- WALK-IN FREEZER IS TEMPING AT 30 DEGR…"
type textarea "x"
type textarea "8/21/2025 11:00 AM- KASSIE- PER JONATHAN- WALK-IN FREEZER IS TEMPING AT 30 DEGR…"
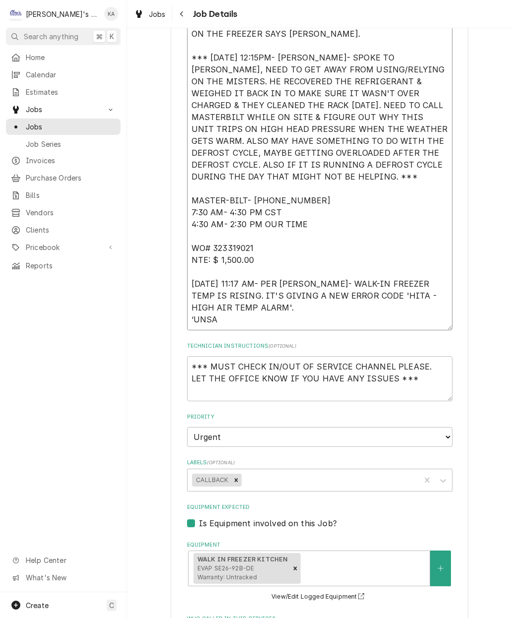
type textarea "x"
type textarea "8/21/2025 11:00 AM- KASSIE- PER JONATHAN- WALK-IN FREEZER IS TEMPING AT 30 DEGR…"
type textarea "x"
type textarea "8/21/2025 11:00 AM- KASSIE- PER JONATHAN- WALK-IN FREEZER IS TEMPING AT 30 DEGR…"
type textarea "x"
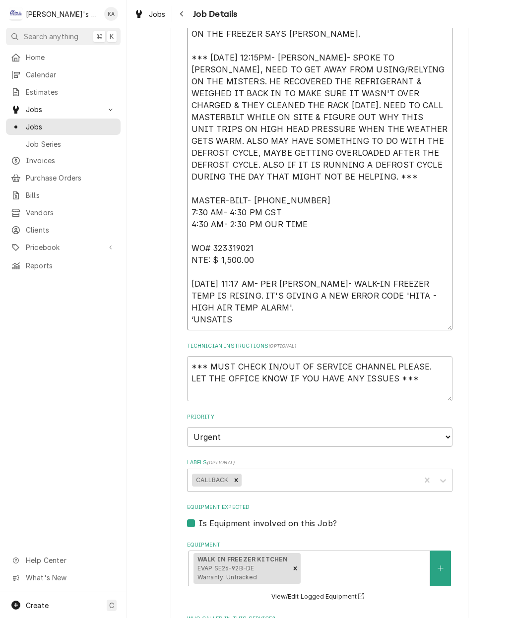
type textarea "8/21/2025 11:00 AM- KASSIE- PER JONATHAN- WALK-IN FREEZER IS TEMPING AT 30 DEGR…"
type textarea "x"
type textarea "8/21/2025 11:00 AM- KASSIE- PER JONATHAN- WALK-IN FREEZER IS TEMPING AT 30 DEGR…"
type textarea "x"
type textarea "8/21/2025 11:00 AM- KASSIE- PER JONATHAN- WALK-IN FREEZER IS TEMPING AT 30 DEGR…"
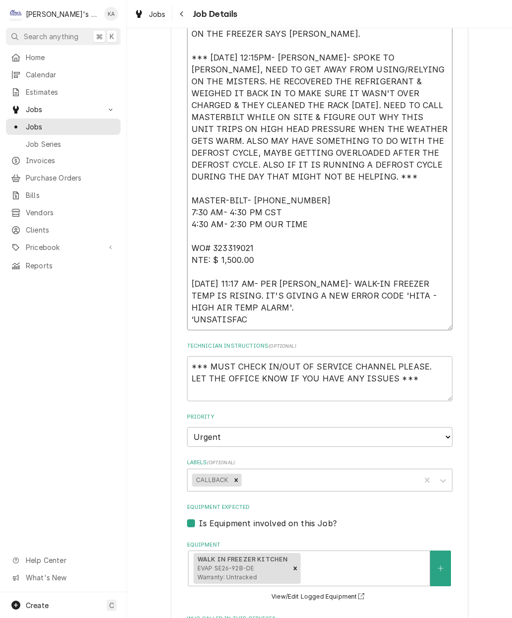
type textarea "x"
type textarea "8/21/2025 11:00 AM- KASSIE- PER JONATHAN- WALK-IN FREEZER IS TEMPING AT 30 DEGR…"
type textarea "x"
type textarea "8/21/2025 11:00 AM- KASSIE- PER JONATHAN- WALK-IN FREEZER IS TEMPING AT 30 DEGR…"
type textarea "x"
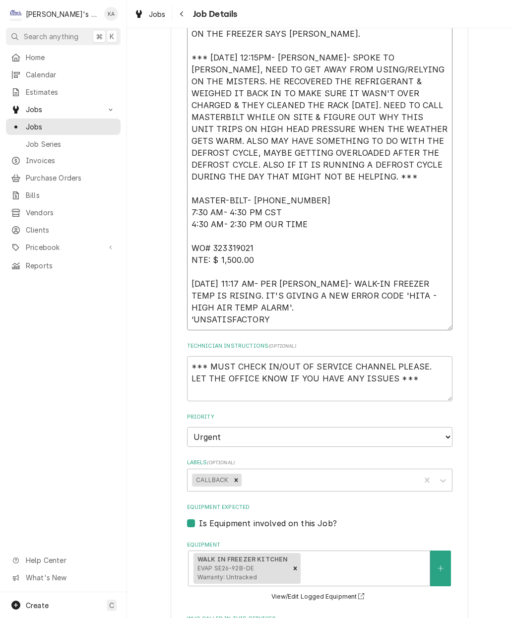
type textarea "8/21/2025 11:00 AM- KASSIE- PER JONATHAN- WALK-IN FREEZER IS TEMPING AT 30 DEGR…"
type textarea "x"
type textarea "8/21/2025 11:00 AM- KASSIE- PER JONATHAN- WALK-IN FREEZER IS TEMPING AT 30 DEGR…"
type textarea "x"
type textarea "8/21/2025 11:00 AM- KASSIE- PER JONATHAN- WALK-IN FREEZER IS TEMPING AT 30 DEGR…"
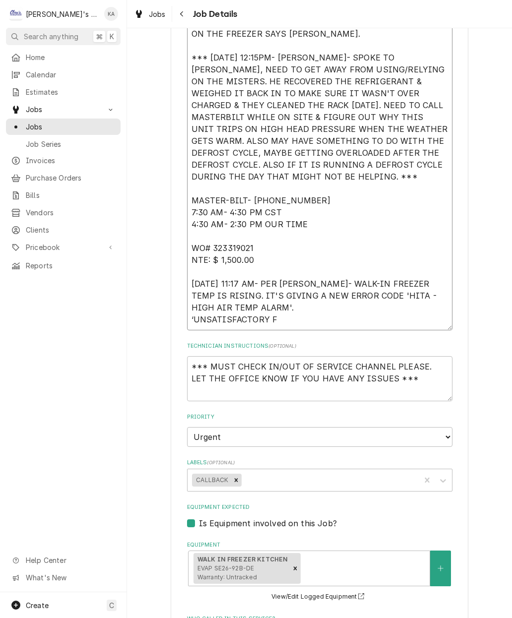
type textarea "x"
type textarea "8/21/2025 11:00 AM- KASSIE- PER JONATHAN- WALK-IN FREEZER IS TEMPING AT 30 DEGR…"
type textarea "x"
type textarea "8/21/2025 11:00 AM- KASSIE- PER JONATHAN- WALK-IN FREEZER IS TEMPING AT 30 DEGR…"
type textarea "x"
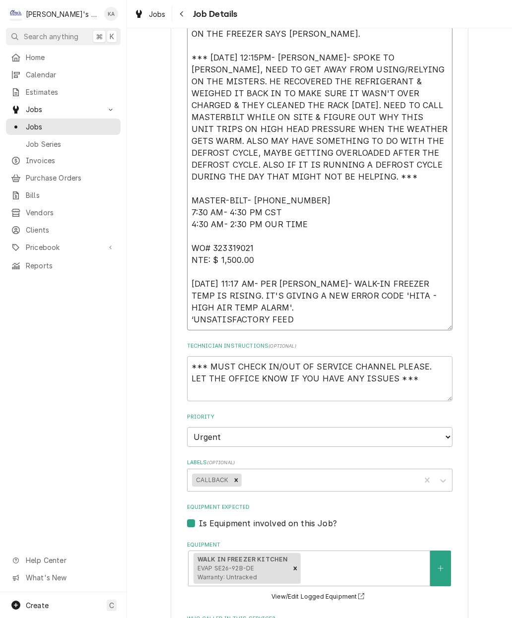
type textarea "8/21/2025 11:00 AM- KASSIE- PER JONATHAN- WALK-IN FREEZER IS TEMPING AT 30 DEGR…"
type textarea "x"
type textarea "8/21/2025 11:00 AM- KASSIE- PER JONATHAN- WALK-IN FREEZER IS TEMPING AT 30 DEGR…"
type textarea "x"
type textarea "8/21/2025 11:00 AM- KASSIE- PER JONATHAN- WALK-IN FREEZER IS TEMPING AT 30 DEGR…"
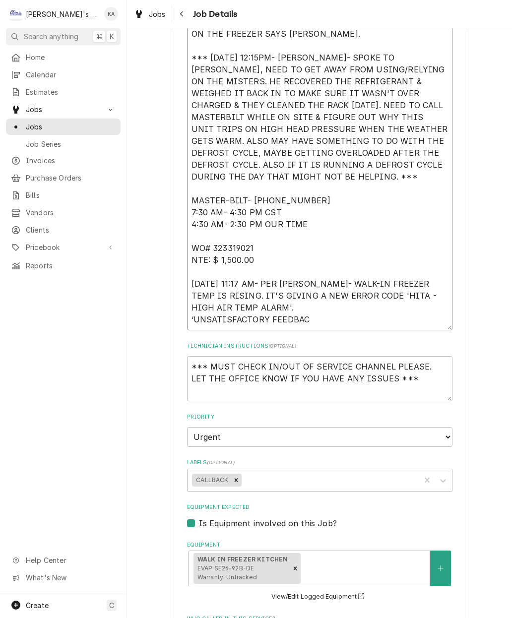
type textarea "x"
type textarea "8/21/2025 11:00 AM- KASSIE- PER JONATHAN- WALK-IN FREEZER IS TEMPING AT 30 DEGR…"
type textarea "x"
type textarea "8/21/2025 11:00 AM- KASSIE- PER JONATHAN- WALK-IN FREEZER IS TEMPING AT 30 DEGR…"
type textarea "x"
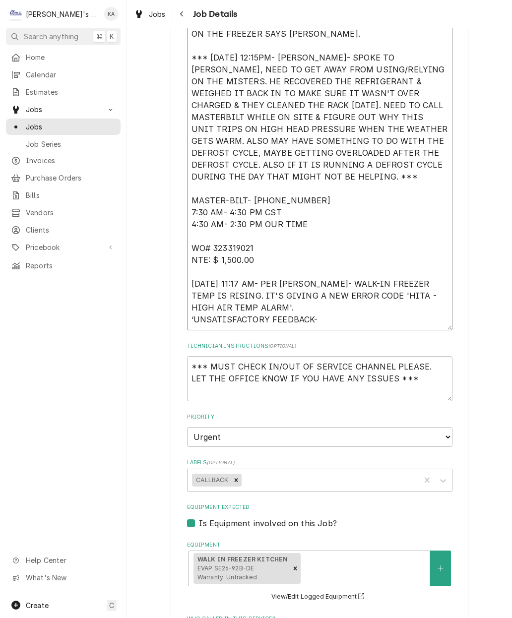
type textarea "8/21/2025 11:00 AM- KASSIE- PER JONATHAN- WALK-IN FREEZER IS TEMPING AT 30 DEGR…"
type textarea "x"
type textarea "8/21/2025 11:00 AM- KASSIE- PER JONATHAN- WALK-IN FREEZER IS TEMPING AT 30 DEGR…"
type textarea "x"
type textarea "8/21/2025 11:00 AM- KASSIE- PER JONATHAN- WALK-IN FREEZER IS TEMPING AT 30 DEGR…"
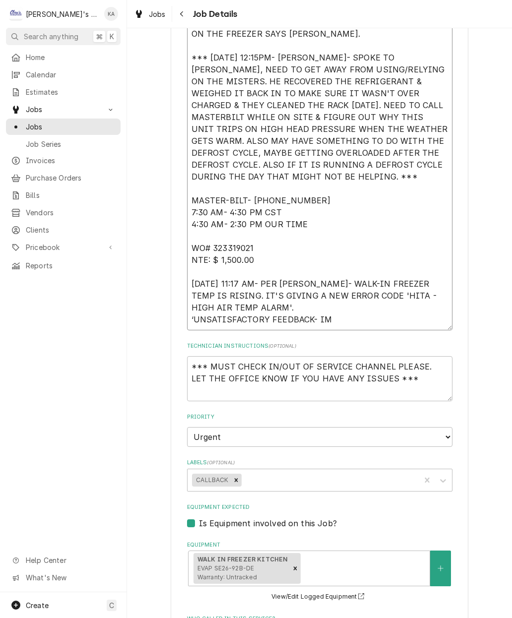
type textarea "x"
type textarea "8/21/2025 11:00 AM- KASSIE- PER JONATHAN- WALK-IN FREEZER IS TEMPING AT 30 DEGR…"
type textarea "x"
type textarea "8/21/2025 11:00 AM- KASSIE- PER JONATHAN- WALK-IN FREEZER IS TEMPING AT 30 DEGR…"
type textarea "x"
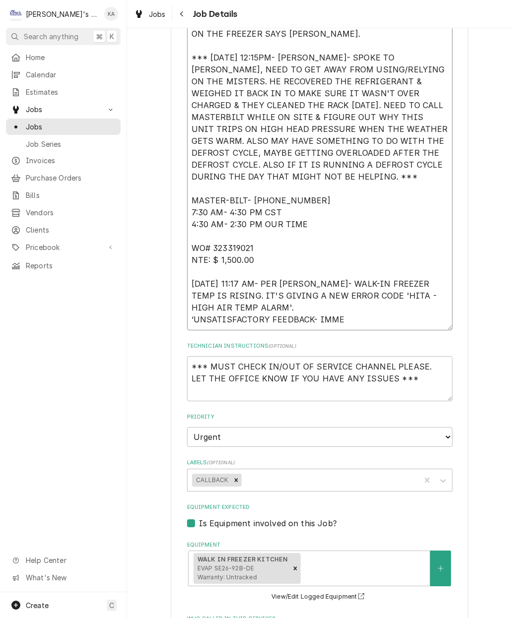
type textarea "8/21/2025 11:00 AM- KASSIE- PER JONATHAN- WALK-IN FREEZER IS TEMPING AT 30 DEGR…"
type textarea "x"
type textarea "8/21/2025 11:00 AM- KASSIE- PER JONATHAN- WALK-IN FREEZER IS TEMPING AT 30 DEGR…"
type textarea "x"
type textarea "8/21/2025 11:00 AM- KASSIE- PER JONATHAN- WALK-IN FREEZER IS TEMPING AT 30 DEGR…"
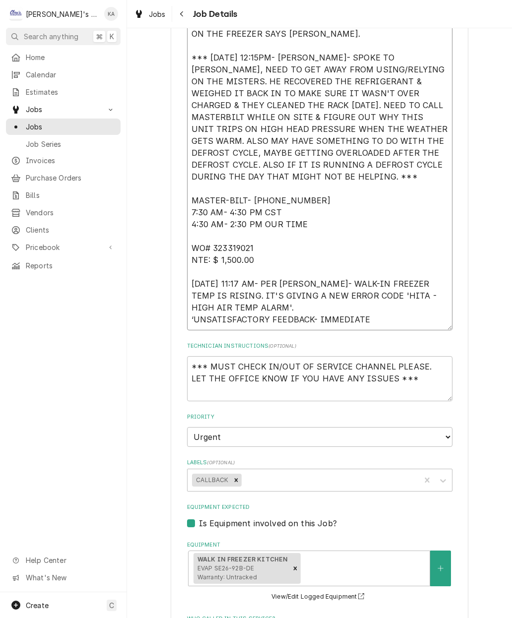
type textarea "x"
type textarea "8/21/2025 11:00 AM- KASSIE- PER JONATHAN- WALK-IN FREEZER IS TEMPING AT 30 DEGR…"
type textarea "x"
type textarea "8/21/2025 11:00 AM- KASSIE- PER JONATHAN- WALK-IN FREEZER IS TEMPING AT 30 DEGR…"
type textarea "x"
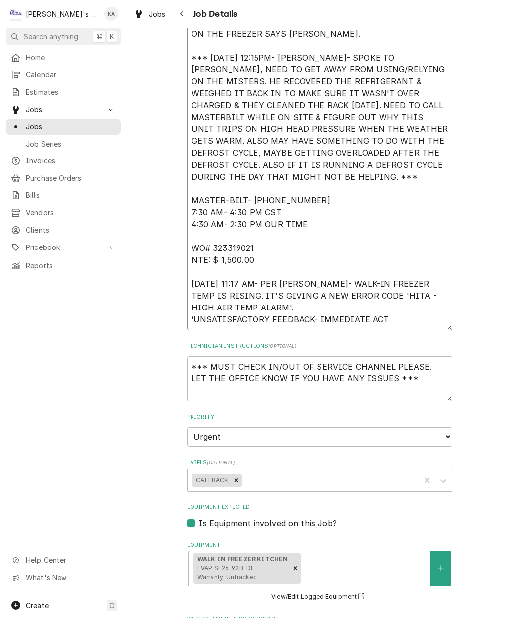
type textarea "8/21/2025 11:00 AM- KASSIE- PER JONATHAN- WALK-IN FREEZER IS TEMPING AT 30 DEGR…"
type textarea "x"
type textarea "8/21/2025 11:00 AM- KASSIE- PER JONATHAN- WALK-IN FREEZER IS TEMPING AT 30 DEGR…"
type textarea "x"
type textarea "8/21/2025 11:00 AM- KASSIE- PER JONATHAN- WALK-IN FREEZER IS TEMPING AT 30 DEGR…"
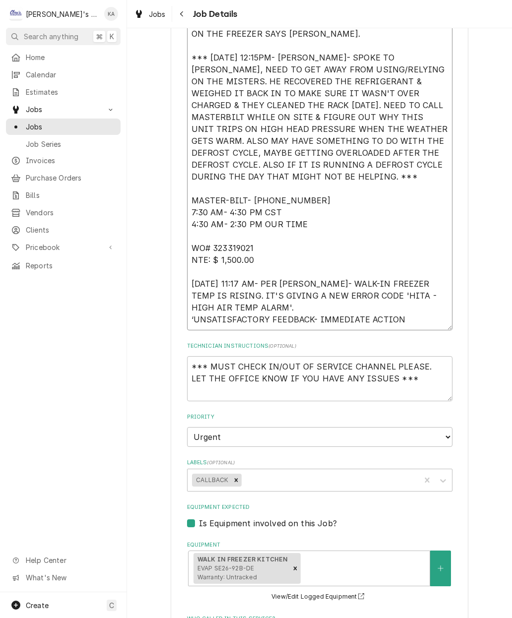
type textarea "x"
type textarea "8/21/2025 11:00 AM- KASSIE- PER JONATHAN- WALK-IN FREEZER IS TEMPING AT 30 DEGR…"
type textarea "x"
type textarea "8/21/2025 11:00 AM- KASSIE- PER JONATHAN- WALK-IN FREEZER IS TEMPING AT 30 DEGR…"
type textarea "x"
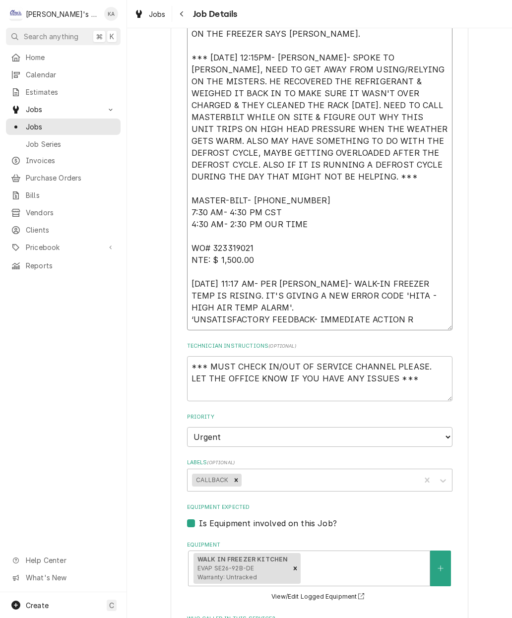
type textarea "8/21/2025 11:00 AM- KASSIE- PER JONATHAN- WALK-IN FREEZER IS TEMPING AT 30 DEGR…"
type textarea "x"
type textarea "8/21/2025 11:00 AM- KASSIE- PER JONATHAN- WALK-IN FREEZER IS TEMPING AT 30 DEGR…"
type textarea "x"
type textarea "8/21/2025 11:00 AM- KASSIE- PER JONATHAN- WALK-IN FREEZER IS TEMPING AT 30 DEGR…"
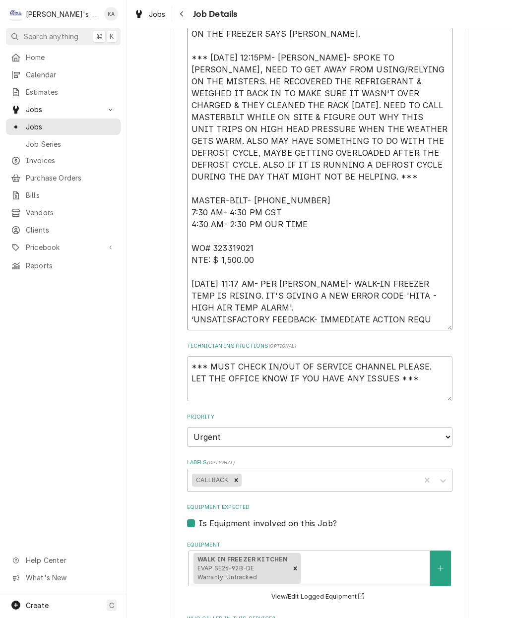
type textarea "x"
type textarea "8/21/2025 11:00 AM- KASSIE- PER JONATHAN- WALK-IN FREEZER IS TEMPING AT 30 DEGR…"
type textarea "x"
type textarea "8/21/2025 11:00 AM- KASSIE- PER JONATHAN- WALK-IN FREEZER IS TEMPING AT 30 DEGR…"
type textarea "x"
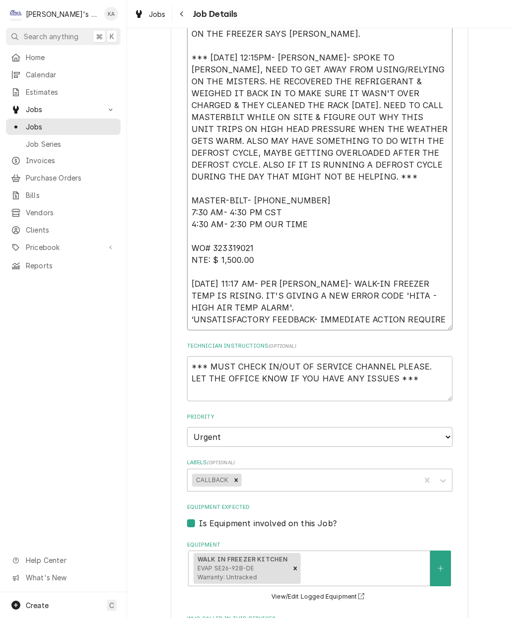
type textarea "8/21/2025 11:00 AM- KASSIE- PER JONATHAN- WALK-IN FREEZER IS TEMPING AT 30 DEGR…"
type textarea "x"
type textarea "8/21/2025 11:00 AM- KASSIE- PER JONATHAN- WALK-IN FREEZER IS TEMPING AT 30 DEGR…"
type textarea "x"
type textarea "8/21/2025 11:00 AM- KASSIE- PER JONATHAN- WALK-IN FREEZER IS TEMPING AT 30 DEGR…"
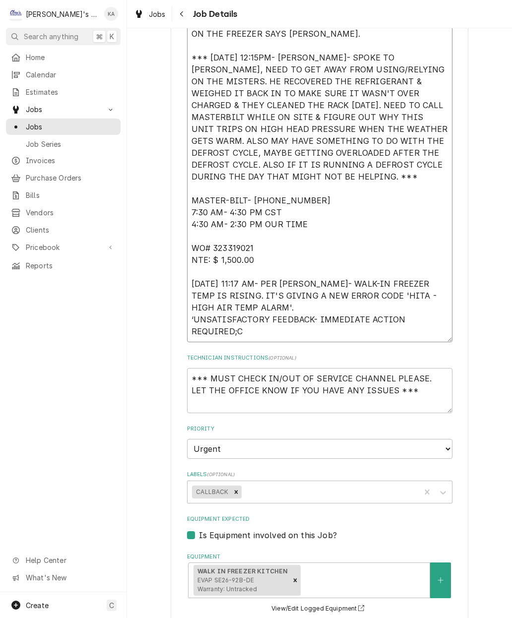
type textarea "x"
type textarea "8/21/2025 11:00 AM- KASSIE- PER JONATHAN- WALK-IN FREEZER IS TEMPING AT 30 DEGR…"
type textarea "x"
type textarea "8/21/2025 11:00 AM- KASSIE- PER JONATHAN- WALK-IN FREEZER IS TEMPING AT 30 DEGR…"
type textarea "x"
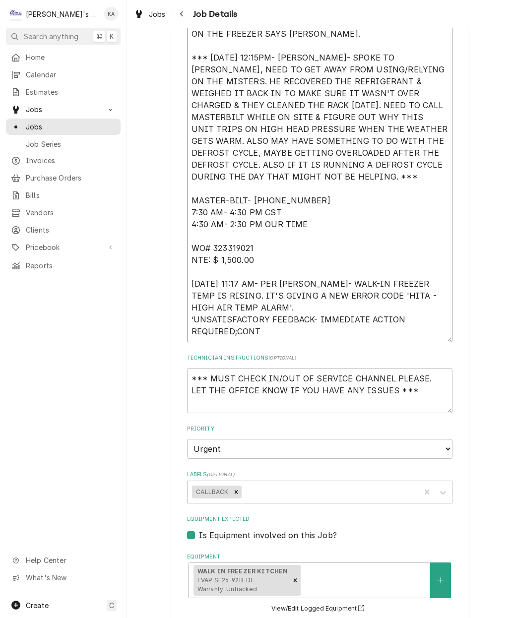
type textarea "8/21/2025 11:00 AM- KASSIE- PER JONATHAN- WALK-IN FREEZER IS TEMPING AT 30 DEGR…"
type textarea "x"
type textarea "8/21/2025 11:00 AM- KASSIE- PER JONATHAN- WALK-IN FREEZER IS TEMPING AT 30 DEGR…"
type textarea "x"
type textarea "8/21/2025 11:00 AM- KASSIE- PER JONATHAN- WALK-IN FREEZER IS TEMPING AT 30 DEGR…"
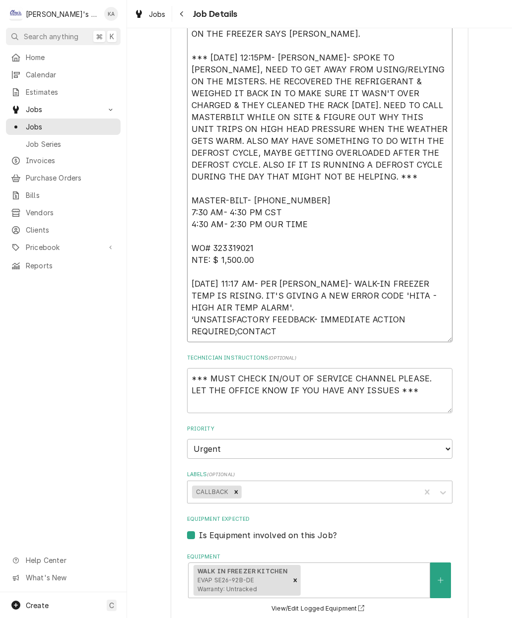
type textarea "x"
type textarea "8/21/2025 11:00 AM- KASSIE- PER JONATHAN- WALK-IN FREEZER IS TEMPING AT 30 DEGR…"
type textarea "x"
type textarea "8/21/2025 11:00 AM- KASSIE- PER JONATHAN- WALK-IN FREEZER IS TEMPING AT 30 DEGR…"
type textarea "x"
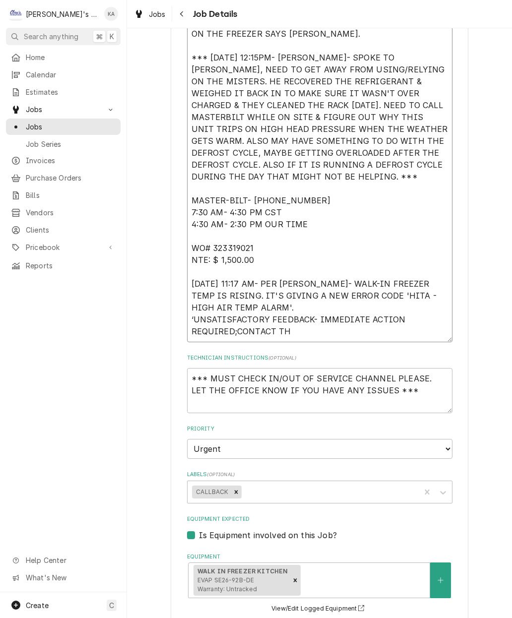
type textarea "8/21/2025 11:00 AM- KASSIE- PER JONATHAN- WALK-IN FREEZER IS TEMPING AT 30 DEGR…"
type textarea "x"
type textarea "8/21/2025 11:00 AM- KASSIE- PER JONATHAN- WALK-IN FREEZER IS TEMPING AT 30 DEGR…"
type textarea "x"
type textarea "8/21/2025 11:00 AM- KASSIE- PER JONATHAN- WALK-IN FREEZER IS TEMPING AT 30 DEGR…"
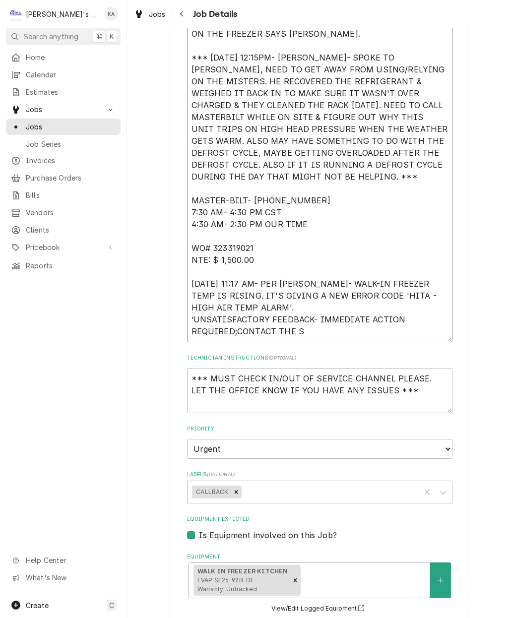
type textarea "x"
type textarea "8/21/2025 11:00 AM- KASSIE- PER JONATHAN- WALK-IN FREEZER IS TEMPING AT 30 DEGR…"
type textarea "x"
type textarea "8/21/2025 11:00 AM- KASSIE- PER JONATHAN- WALK-IN FREEZER IS TEMPING AT 30 DEGR…"
type textarea "x"
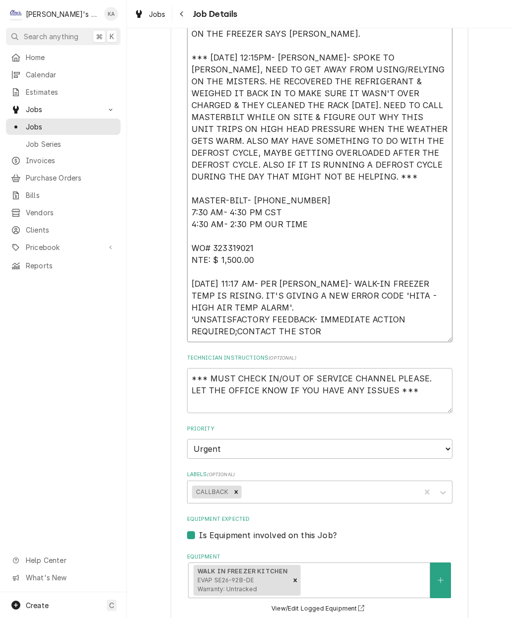
type textarea "8/21/2025 11:00 AM- KASSIE- PER JONATHAN- WALK-IN FREEZER IS TEMPING AT 30 DEGR…"
type textarea "x"
type textarea "8/21/2025 11:00 AM- KASSIE- PER JONATHAN- WALK-IN FREEZER IS TEMPING AT 30 DEGR…"
type textarea "x"
type textarea "8/21/2025 11:00 AM- KASSIE- PER JONATHAN- WALK-IN FREEZER IS TEMPING AT 30 DEGR…"
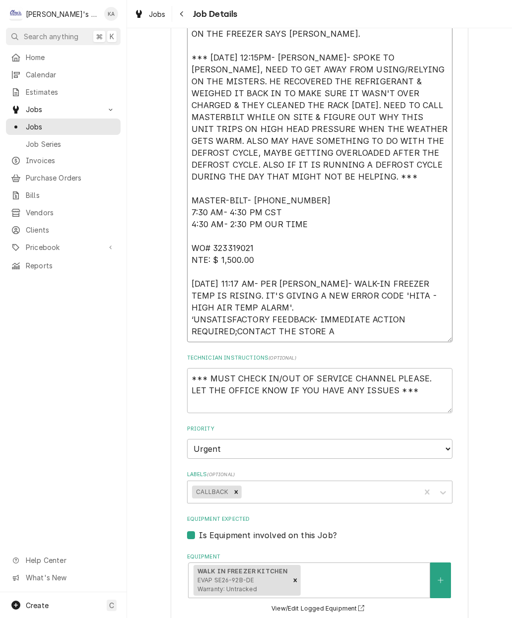
type textarea "x"
type textarea "8/21/2025 11:00 AM- KASSIE- PER JONATHAN- WALK-IN FREEZER IS TEMPING AT 30 DEGR…"
type textarea "x"
type textarea "8/21/2025 11:00 AM- KASSIE- PER JONATHAN- WALK-IN FREEZER IS TEMPING AT 30 DEGR…"
type textarea "x"
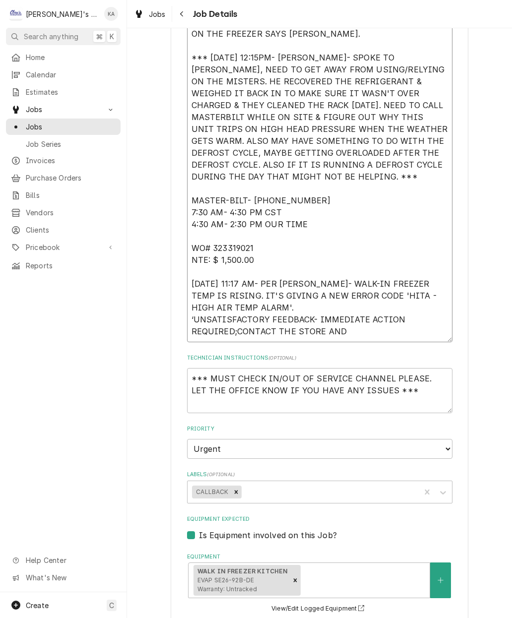
type textarea "8/21/2025 11:00 AM- KASSIE- PER JONATHAN- WALK-IN FREEZER IS TEMPING AT 30 DEGR…"
type textarea "x"
type textarea "8/21/2025 11:00 AM- KASSIE- PER JONATHAN- WALK-IN FREEZER IS TEMPING AT 30 DEGR…"
type textarea "x"
type textarea "8/21/2025 11:00 AM- KASSIE- PER JONATHAN- WALK-IN FREEZER IS TEMPING AT 30 DEGR…"
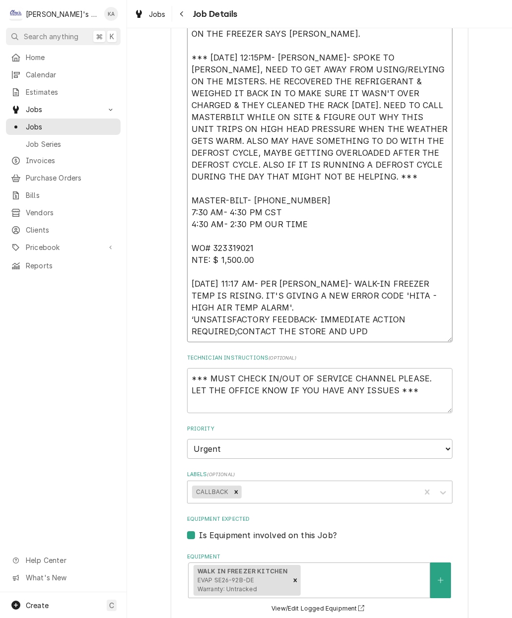
type textarea "x"
type textarea "8/21/2025 11:00 AM- KASSIE- PER JONATHAN- WALK-IN FREEZER IS TEMPING AT 30 DEGR…"
type textarea "x"
type textarea "8/21/2025 11:00 AM- KASSIE- PER JONATHAN- WALK-IN FREEZER IS TEMPING AT 30 DEGR…"
type textarea "x"
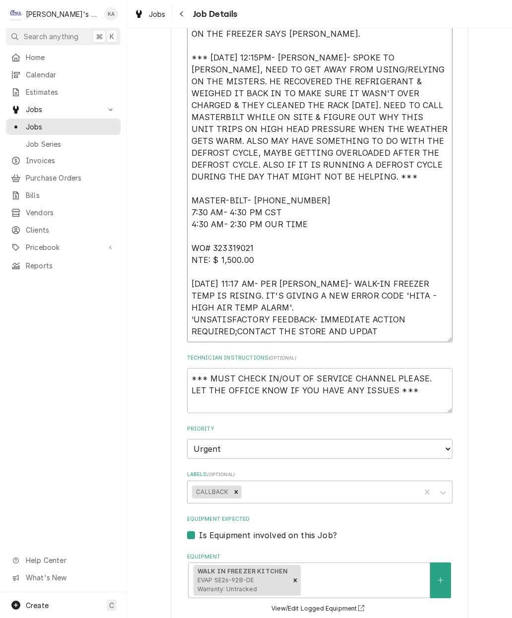
type textarea "8/21/2025 11:00 AM- KASSIE- PER JONATHAN- WALK-IN FREEZER IS TEMPING AT 30 DEGR…"
type textarea "x"
type textarea "8/21/2025 11:00 AM- KASSIE- PER JONATHAN- WALK-IN FREEZER IS TEMPING AT 30 DEGR…"
type textarea "x"
type textarea "8/21/2025 11:00 AM- KASSIE- PER JONATHAN- WALK-IN FREEZER IS TEMPING AT 30 DEGR…"
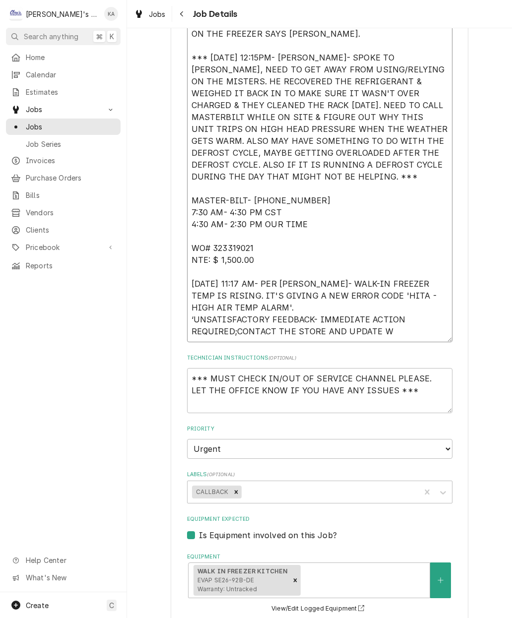
type textarea "x"
type textarea "8/21/2025 11:00 AM- KASSIE- PER JONATHAN- WALK-IN FREEZER IS TEMPING AT 30 DEGR…"
type textarea "x"
type textarea "8/21/2025 11:00 AM- KASSIE- PER JONATHAN- WALK-IN FREEZER IS TEMPING AT 30 DEGR…"
type textarea "x"
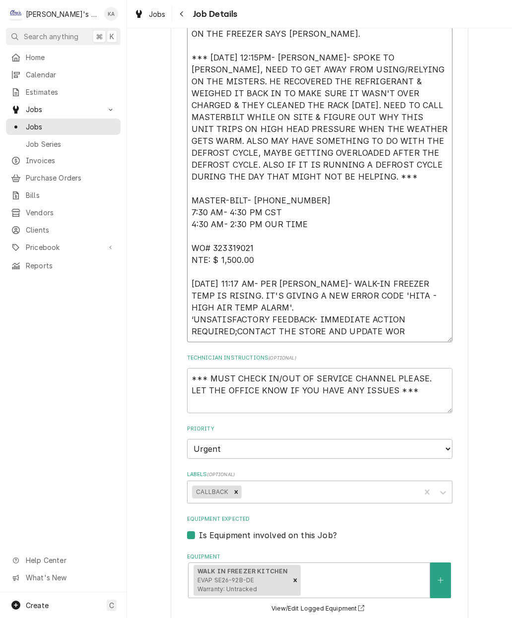
type textarea "8/21/2025 11:00 AM- KASSIE- PER JONATHAN- WALK-IN FREEZER IS TEMPING AT 30 DEGR…"
type textarea "x"
type textarea "8/21/2025 11:00 AM- KASSIE- PER JONATHAN- WALK-IN FREEZER IS TEMPING AT 30 DEGR…"
type textarea "x"
type textarea "8/21/2025 11:00 AM- KASSIE- PER JONATHAN- WALK-IN FREEZER IS TEMPING AT 30 DEGR…"
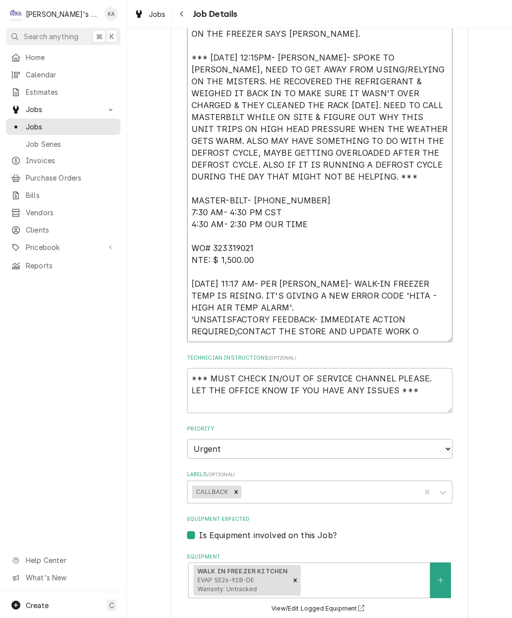
type textarea "x"
type textarea "8/21/2025 11:00 AM- KASSIE- PER JONATHAN- WALK-IN FREEZER IS TEMPING AT 30 DEGR…"
type textarea "x"
type textarea "8/21/2025 11:00 AM- KASSIE- PER JONATHAN- WALK-IN FREEZER IS TEMPING AT 30 DEGR…"
type textarea "x"
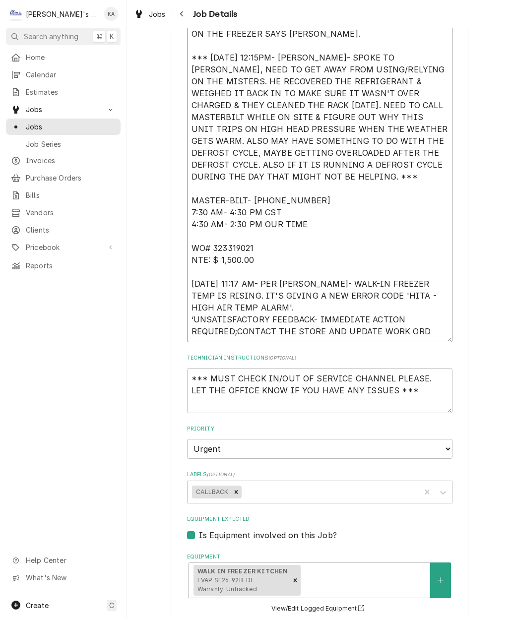
type textarea "8/21/2025 11:00 AM- KASSIE- PER JONATHAN- WALK-IN FREEZER IS TEMPING AT 30 DEGR…"
type textarea "x"
type textarea "8/21/2025 11:00 AM- KASSIE- PER JONATHAN- WALK-IN FREEZER IS TEMPING AT 30 DEGR…"
type textarea "x"
type textarea "8/21/2025 11:00 AM- KASSIE- PER JONATHAN- WALK-IN FREEZER IS TEMPING AT 30 DEGR…"
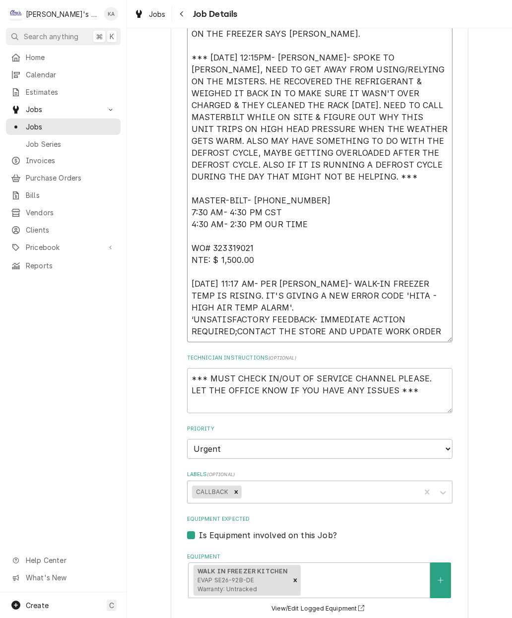
type textarea "x"
type textarea "8/21/2025 11:00 AM- KASSIE- PER JONATHAN- WALK-IN FREEZER IS TEMPING AT 30 DEGR…"
type textarea "x"
type textarea "8/21/2025 11:00 AM- KASSIE- PER JONATHAN- WALK-IN FREEZER IS TEMPING AT 30 DEGR…"
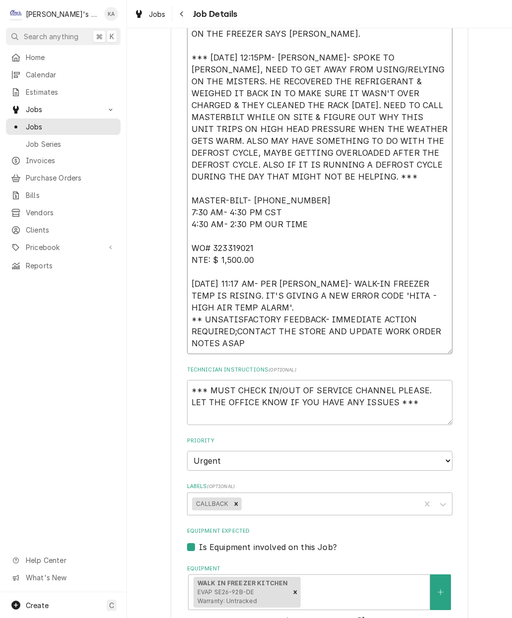
click at [285, 343] on textarea "8/21/2025 11:00 AM- KASSIE- PER JONATHAN- WALK-IN FREEZER IS TEMPING AT 30 DEGR…" at bounding box center [319, 177] width 265 height 355
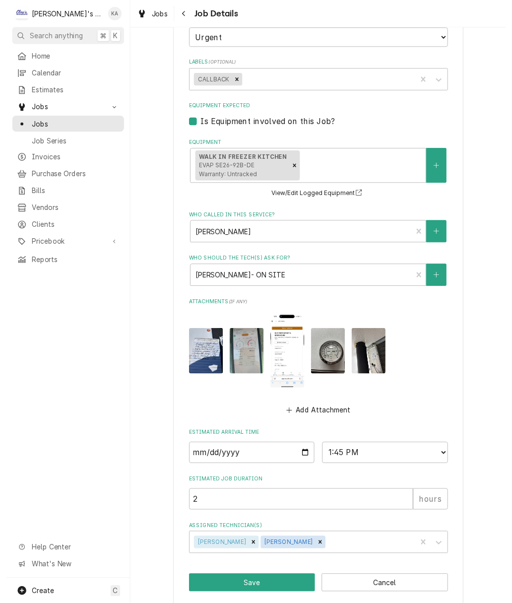
scroll to position [711, 0]
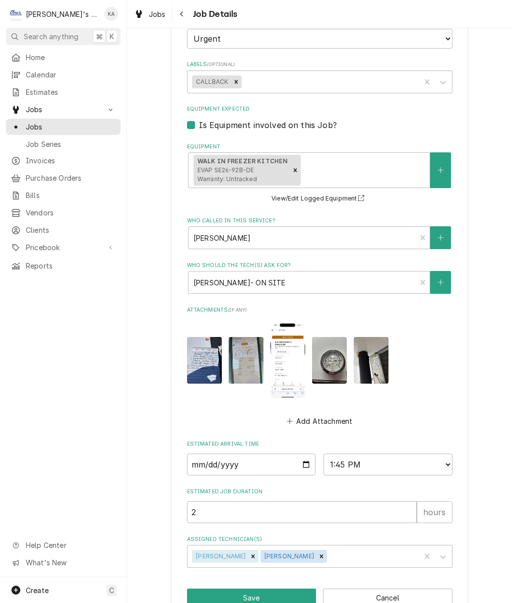
click at [252, 588] on button "Save" at bounding box center [251, 597] width 129 height 18
